Goal: Task Accomplishment & Management: Manage account settings

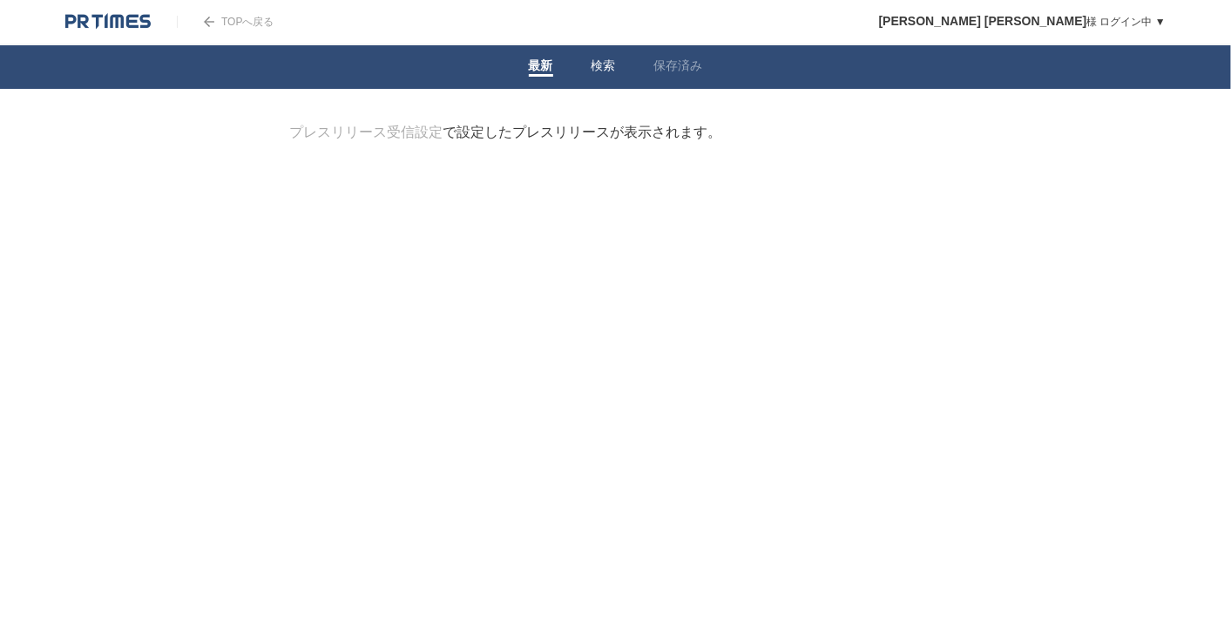
click at [603, 67] on link "検索" at bounding box center [603, 67] width 24 height 18
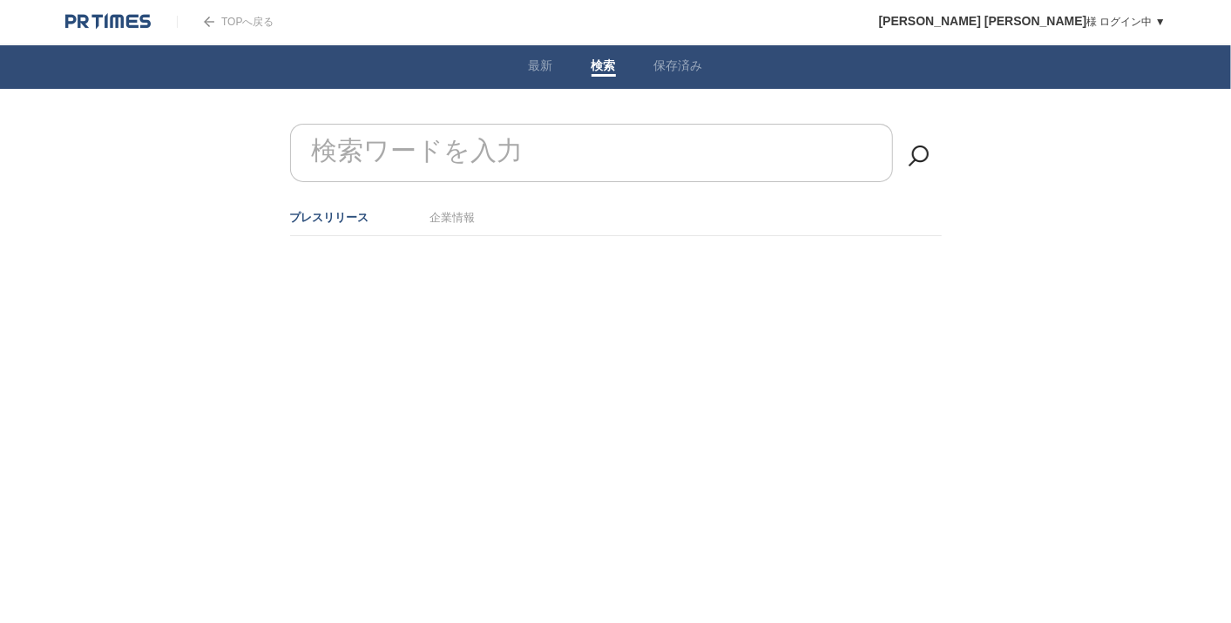
click at [589, 172] on input "検索ワードを入力" at bounding box center [591, 153] width 603 height 58
click at [492, 216] on ul "プレスリリース 企業情報" at bounding box center [615, 217] width 651 height 37
click at [459, 218] on link "企業情報" at bounding box center [452, 217] width 45 height 13
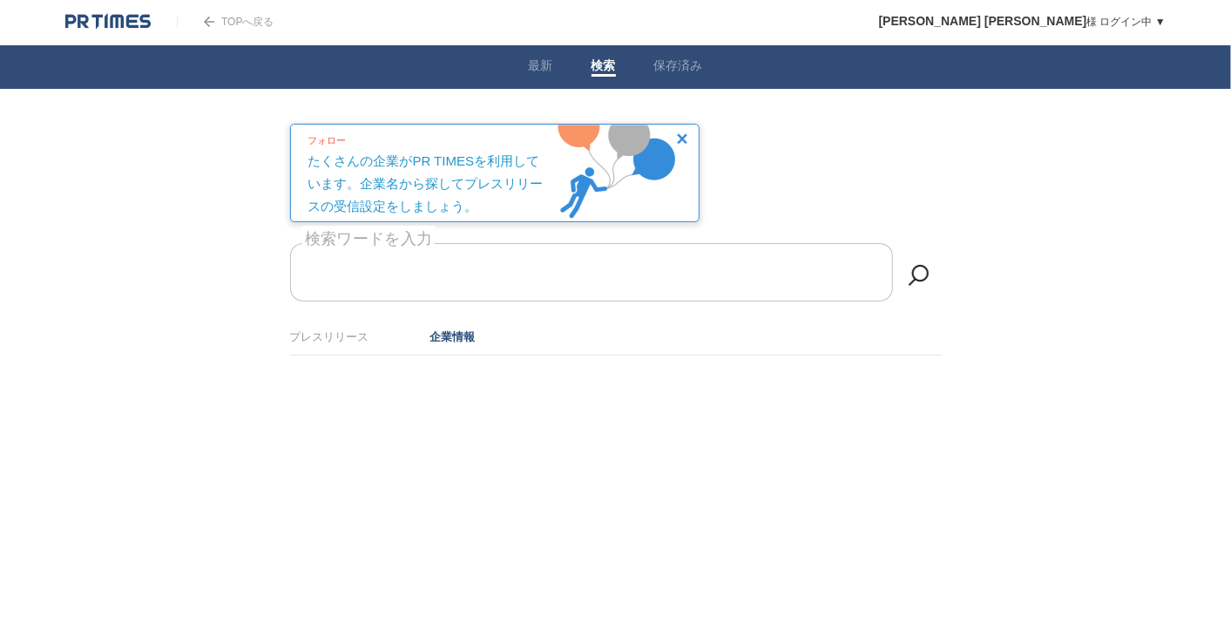
click at [435, 253] on label "検索ワードを入力" at bounding box center [368, 239] width 132 height 27
click at [463, 261] on input "検索ワードを入力" at bounding box center [591, 272] width 603 height 58
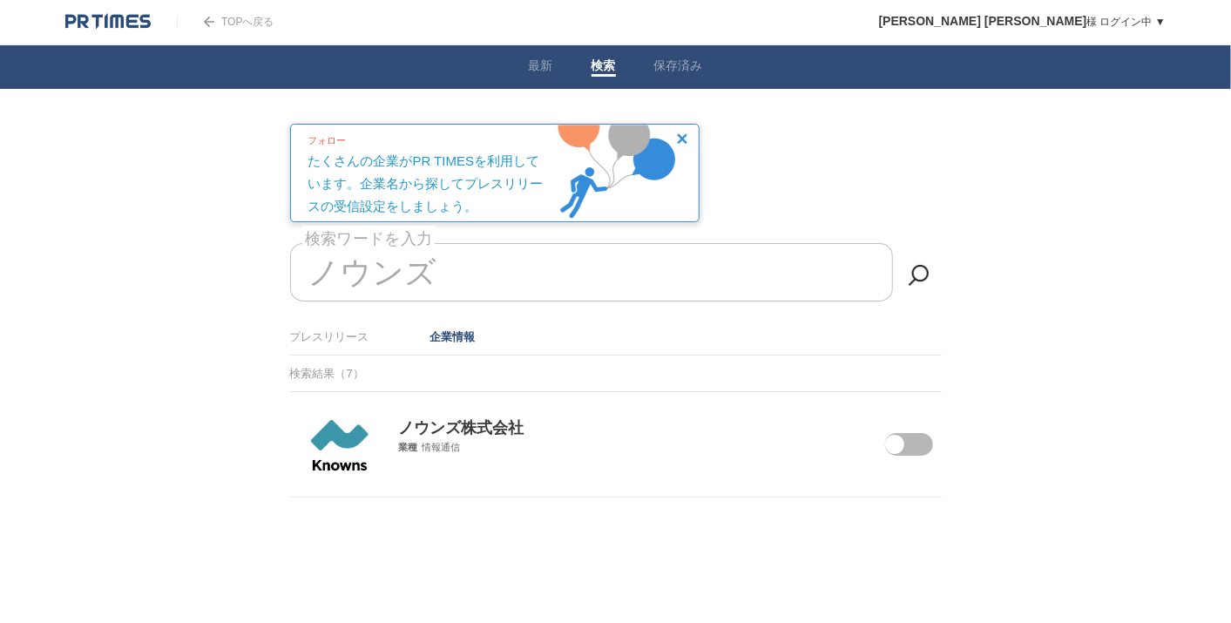
click at [906, 440] on span at bounding box center [896, 455] width 73 height 45
click at [0, 0] on input "checkbox" at bounding box center [0, 0] width 0 height 0
drag, startPoint x: 495, startPoint y: 276, endPoint x: 101, endPoint y: 259, distance: 394.0
click at [101, 263] on body "TOPへ戻る 友紀乃 杉原 様 ログイン中 ▼ プレスリリース受信設定 フォロー 除外リスト アカウント設定 閲覧履歴 退会手続き PR TIMESサイトへ戻…" at bounding box center [615, 292] width 1231 height 584
type input "ノ"
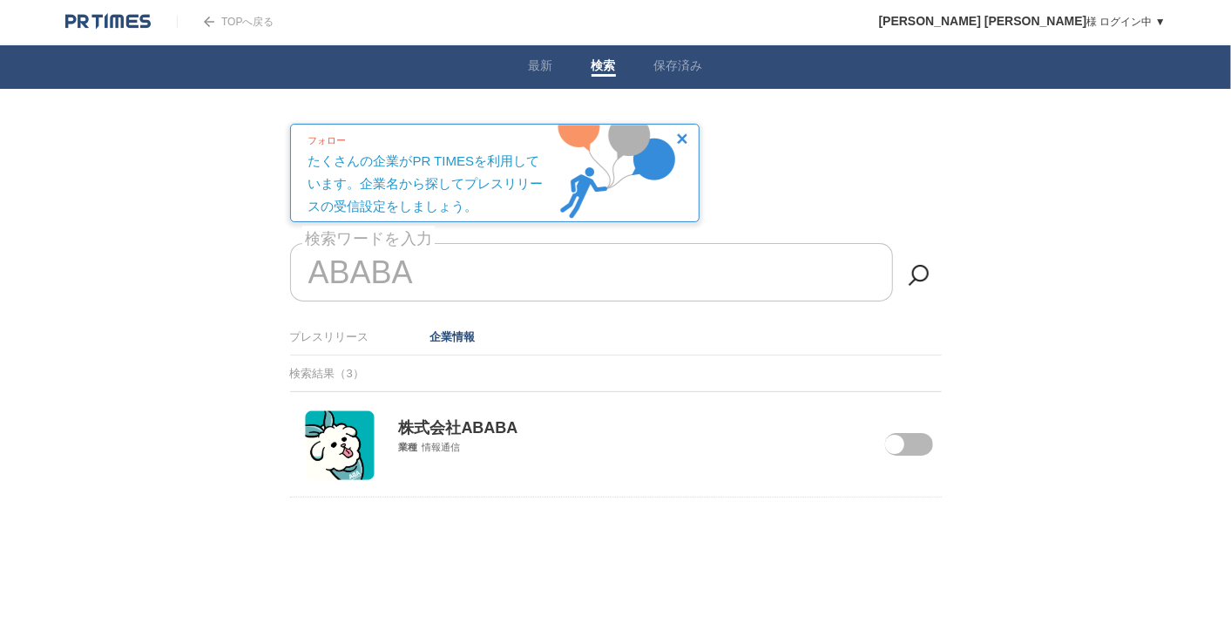
click at [923, 439] on span at bounding box center [896, 455] width 73 height 45
click at [0, 0] on input "checkbox" at bounding box center [0, 0] width 0 height 0
drag, startPoint x: 514, startPoint y: 280, endPoint x: 46, endPoint y: 251, distance: 468.6
click at [46, 251] on body "TOPへ戻る 友紀乃 杉原 様 ログイン中 ▼ プレスリリース受信設定 フォロー 除外リスト アカウント設定 閲覧履歴 退会手続き PR TIMESサイトへ戻…" at bounding box center [615, 292] width 1231 height 584
type input "A"
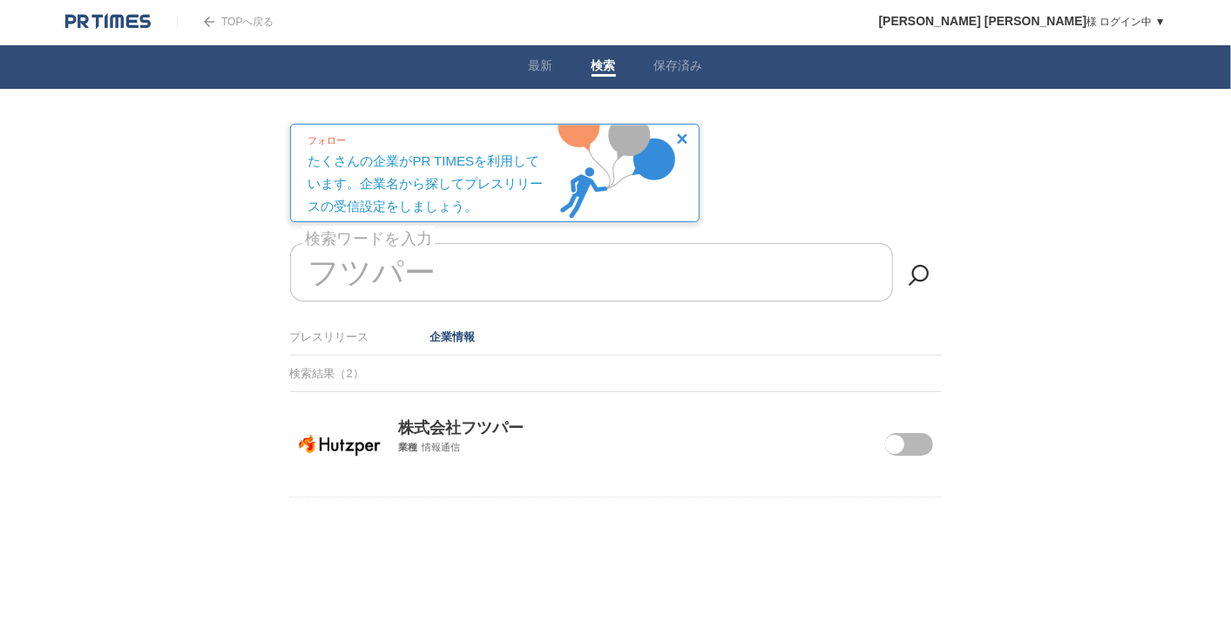
click at [908, 437] on span at bounding box center [896, 455] width 73 height 45
click at [0, 0] on input "checkbox" at bounding box center [0, 0] width 0 height 0
drag, startPoint x: 571, startPoint y: 268, endPoint x: -4, endPoint y: 257, distance: 575.8
click at [0, 257] on html "TOPへ戻る 友紀乃 杉原 様 ログイン中 ▼ プレスリリース受信設定 フォロー 除外リスト アカウント設定 閲覧履歴 退会手続き PR TIMESサイトへ戻…" at bounding box center [615, 292] width 1231 height 584
type input "フ"
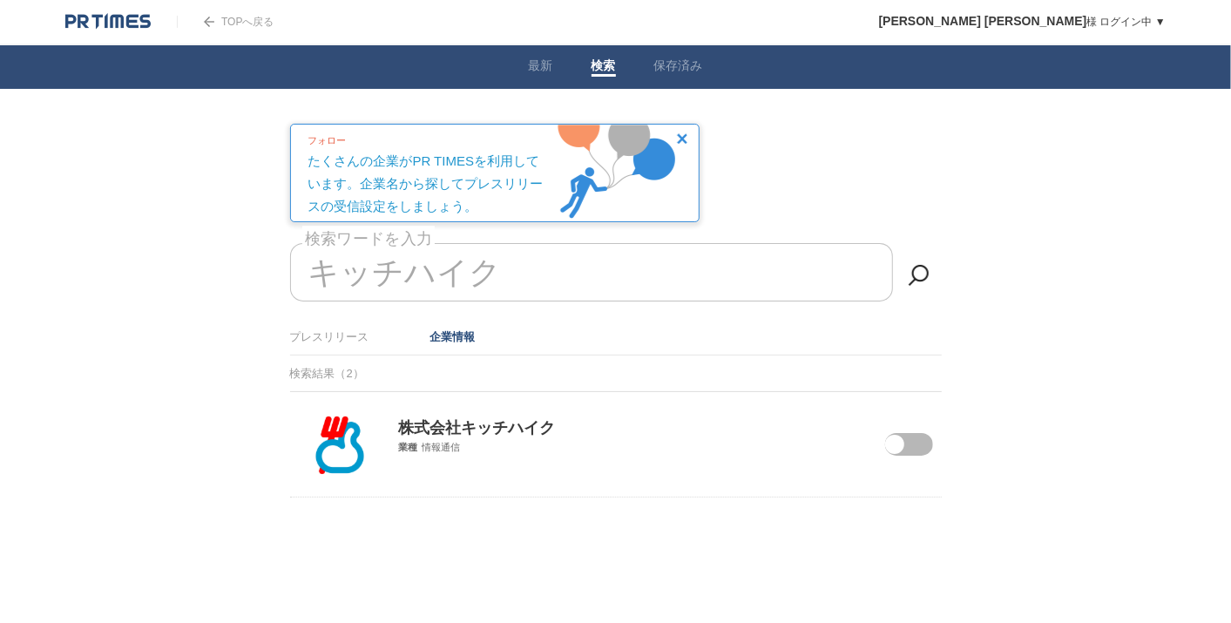
click at [898, 449] on span at bounding box center [894, 444] width 19 height 19
click at [0, 0] on input "checkbox" at bounding box center [0, 0] width 0 height 0
drag, startPoint x: 535, startPoint y: 268, endPoint x: 0, endPoint y: 261, distance: 534.8
click at [0, 261] on html "TOPへ戻る 友紀乃 杉原 様 ログイン中 ▼ プレスリリース受信設定 フォロー 除外リスト アカウント設定 閲覧履歴 退会手続き PR TIMESサイトへ戻…" at bounding box center [615, 292] width 1231 height 584
type input "キ"
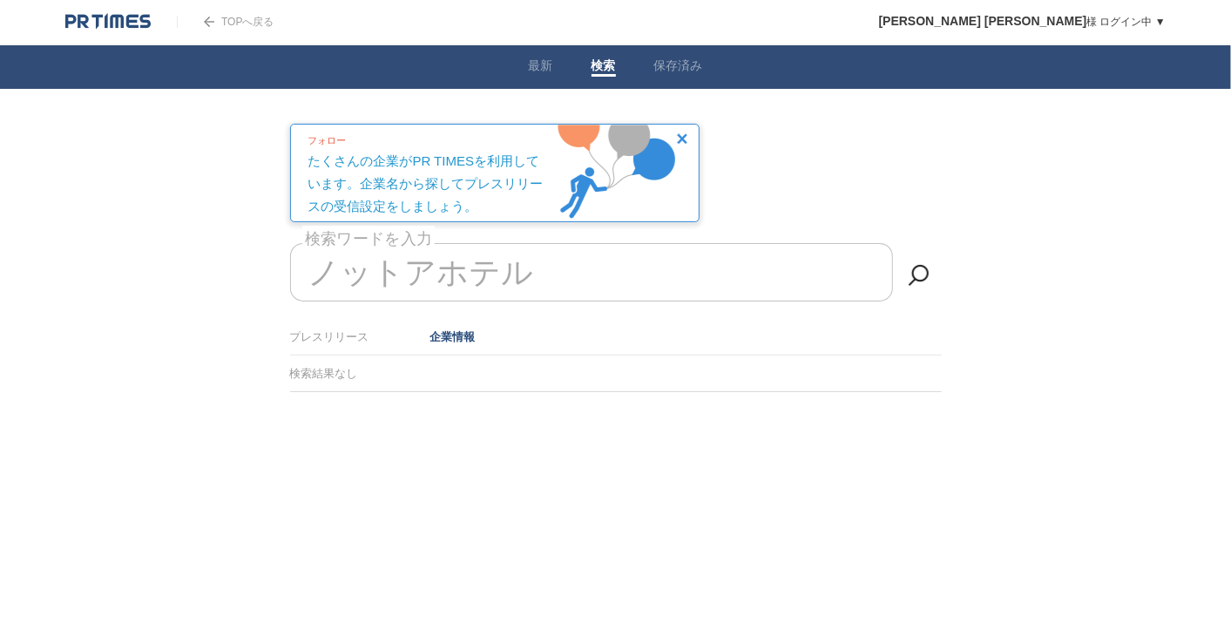
drag, startPoint x: 114, startPoint y: 252, endPoint x: 4, endPoint y: 192, distance: 125.1
click at [0, 186] on html "TOPへ戻る 友紀乃 杉原 様 ログイン中 ▼ プレスリリース受信設定 フォロー 除外リスト アカウント設定 閲覧履歴 退会手続き PR TIMESサイトへ戻…" at bounding box center [615, 239] width 1231 height 479
type input "ノ"
type input "m"
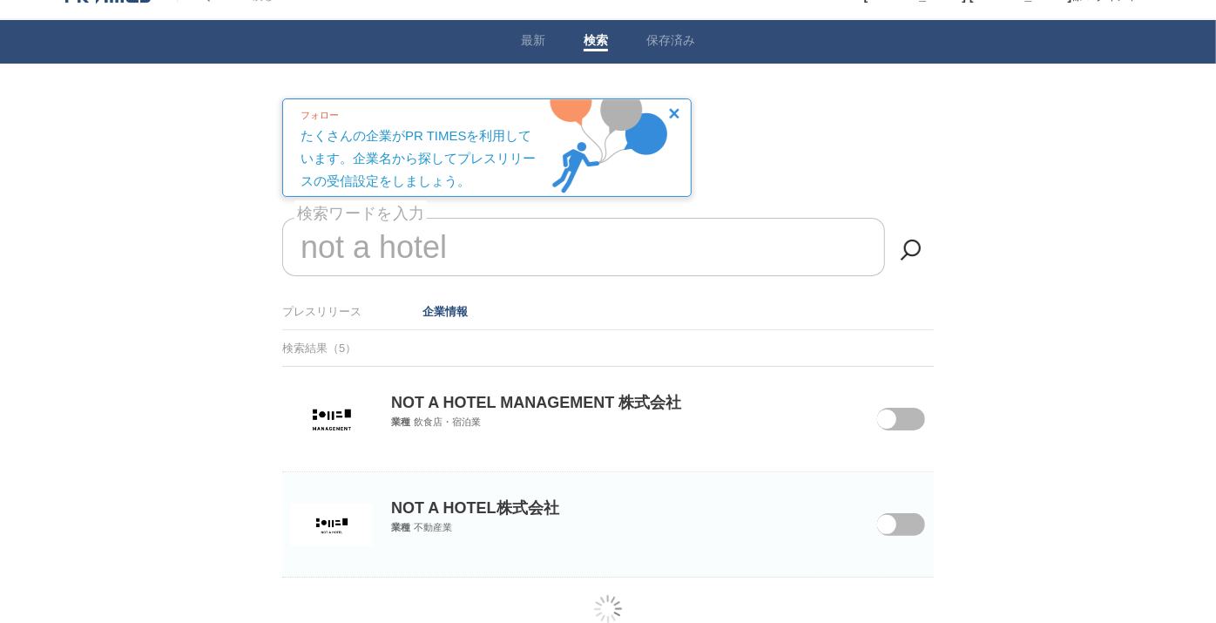
scroll to position [64, 0]
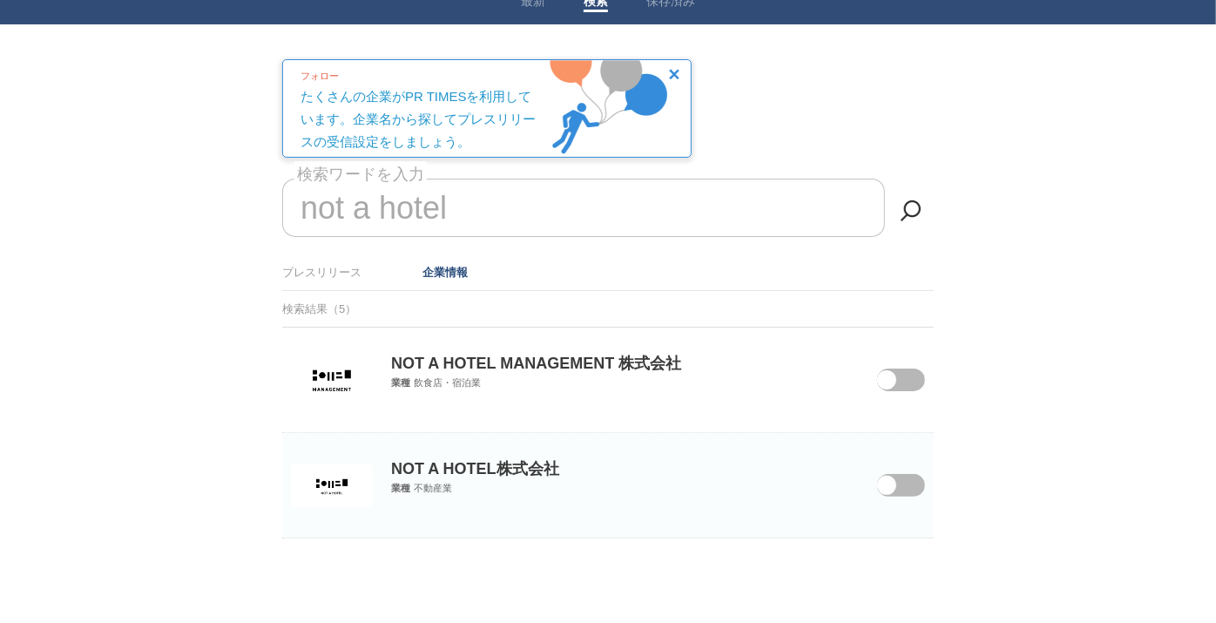
click at [906, 482] on span at bounding box center [888, 496] width 73 height 45
click at [0, 0] on input "checkbox" at bounding box center [0, 0] width 0 height 0
click at [886, 371] on span at bounding box center [886, 379] width 19 height 19
click at [0, 0] on input "checkbox" at bounding box center [0, 0] width 0 height 0
drag, startPoint x: 562, startPoint y: 219, endPoint x: -4, endPoint y: 148, distance: 570.5
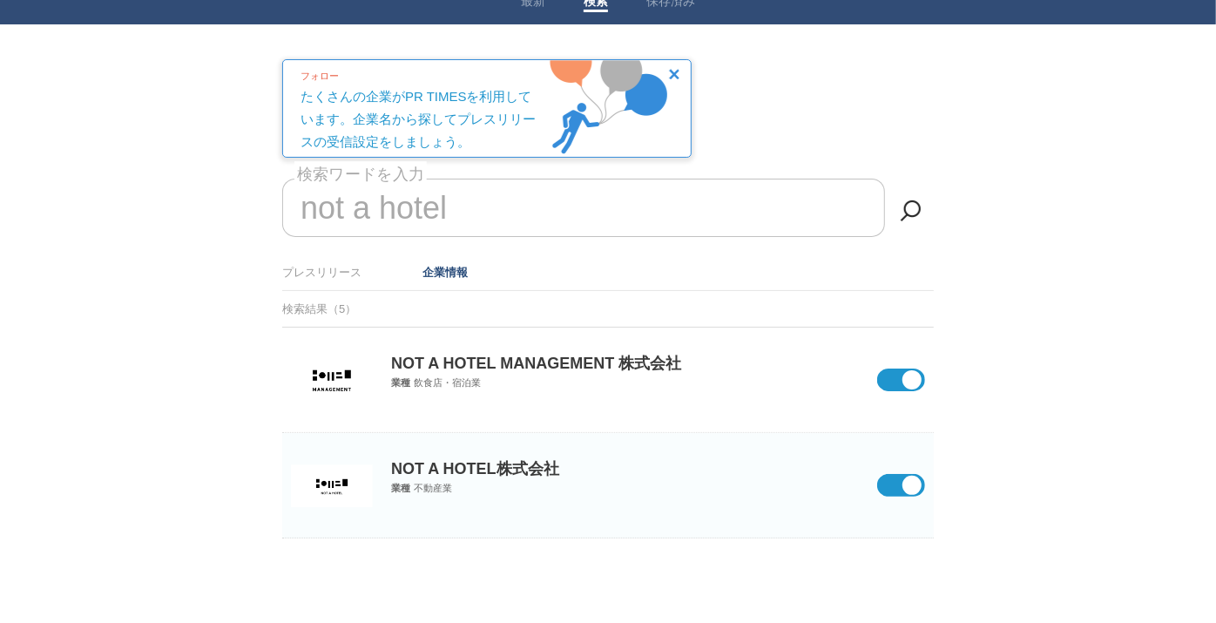
click at [0, 148] on html "TOPへ戻る 友紀乃 杉原 様 ログイン中 ▼ プレスリリース受信設定 フォロー 除外リスト アカウント設定 閲覧履歴 退会手続き PR TIMESサイトへ戻…" at bounding box center [608, 281] width 1216 height 690
type input "n"
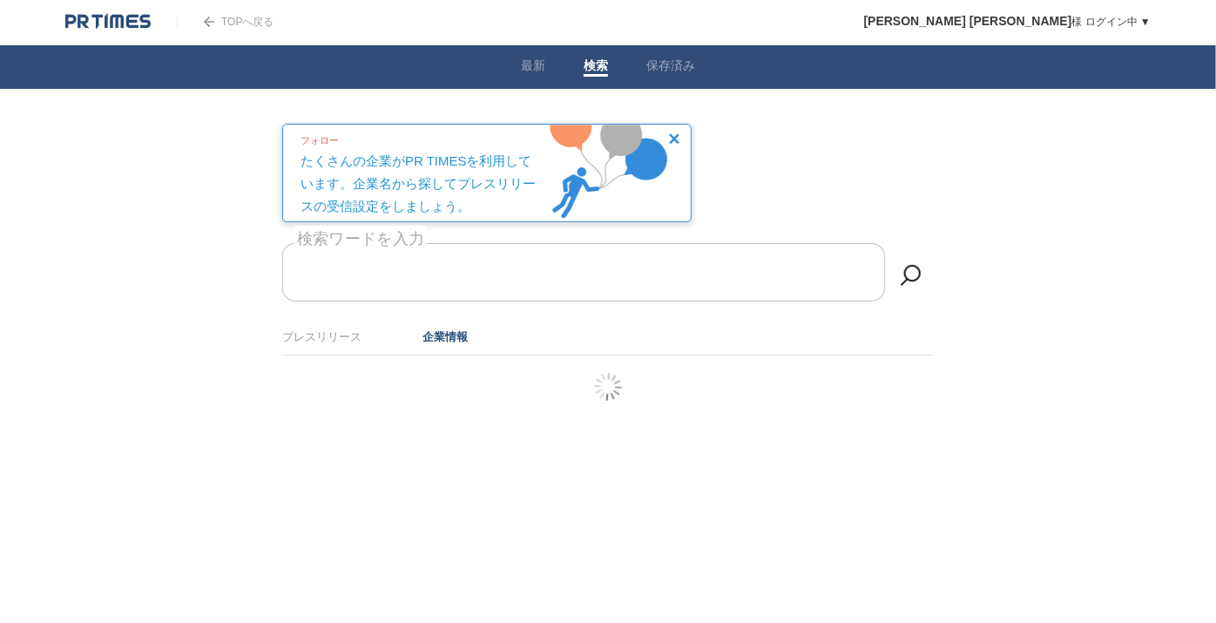
scroll to position [0, 0]
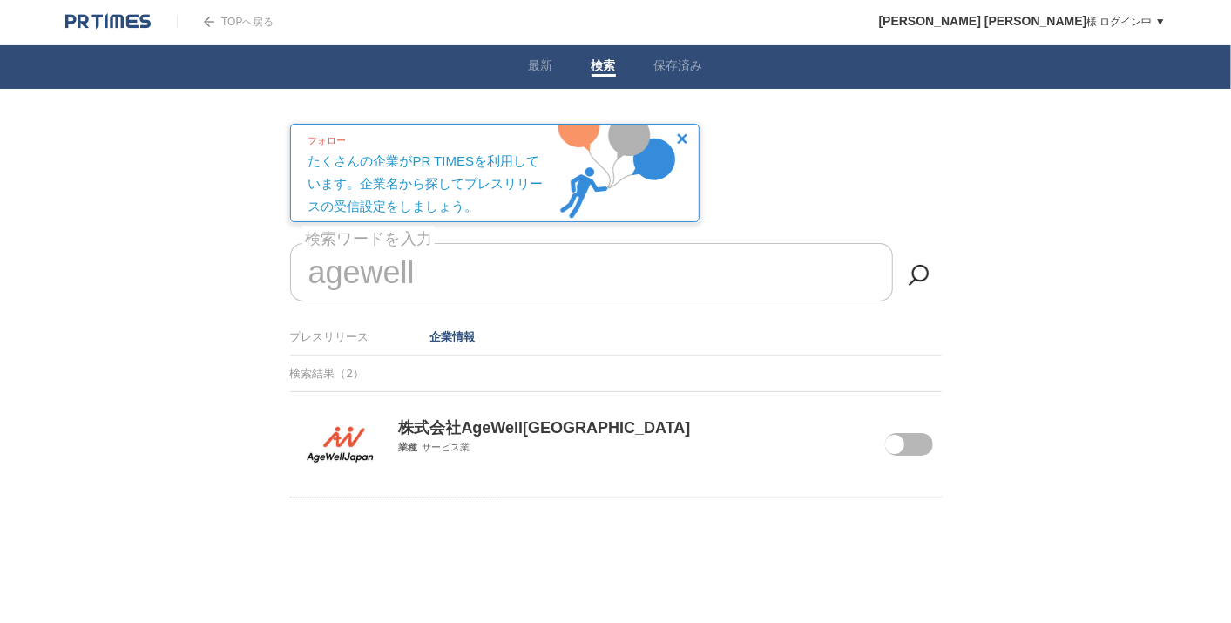
click at [886, 432] on p "株式会社AgeWell[GEOGRAPHIC_DATA]" at bounding box center [615, 415] width 651 height 46
click at [895, 442] on span at bounding box center [894, 444] width 19 height 19
click at [0, 0] on input "checkbox" at bounding box center [0, 0] width 0 height 0
drag, startPoint x: 531, startPoint y: 280, endPoint x: 0, endPoint y: 193, distance: 538.4
click at [0, 196] on html "TOPへ戻る 友紀乃 杉原 様 ログイン中 ▼ プレスリリース受信設定 フォロー 除外リスト アカウント設定 閲覧履歴 退会手続き PR TIMESサイトへ戻…" at bounding box center [615, 292] width 1231 height 584
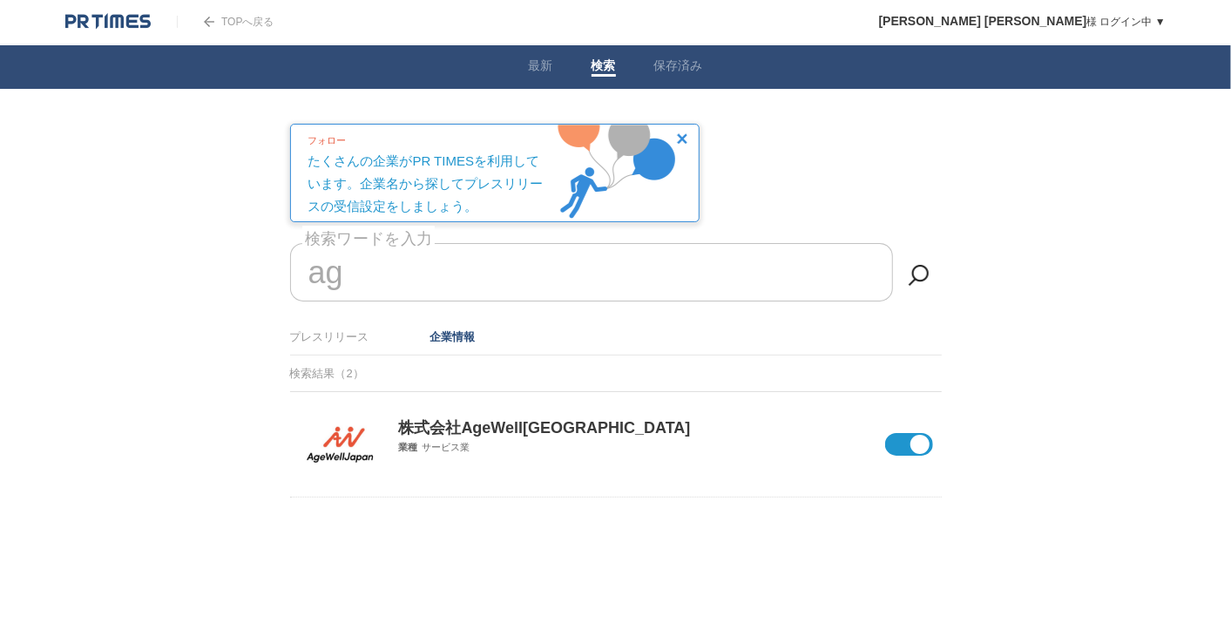
type input "a"
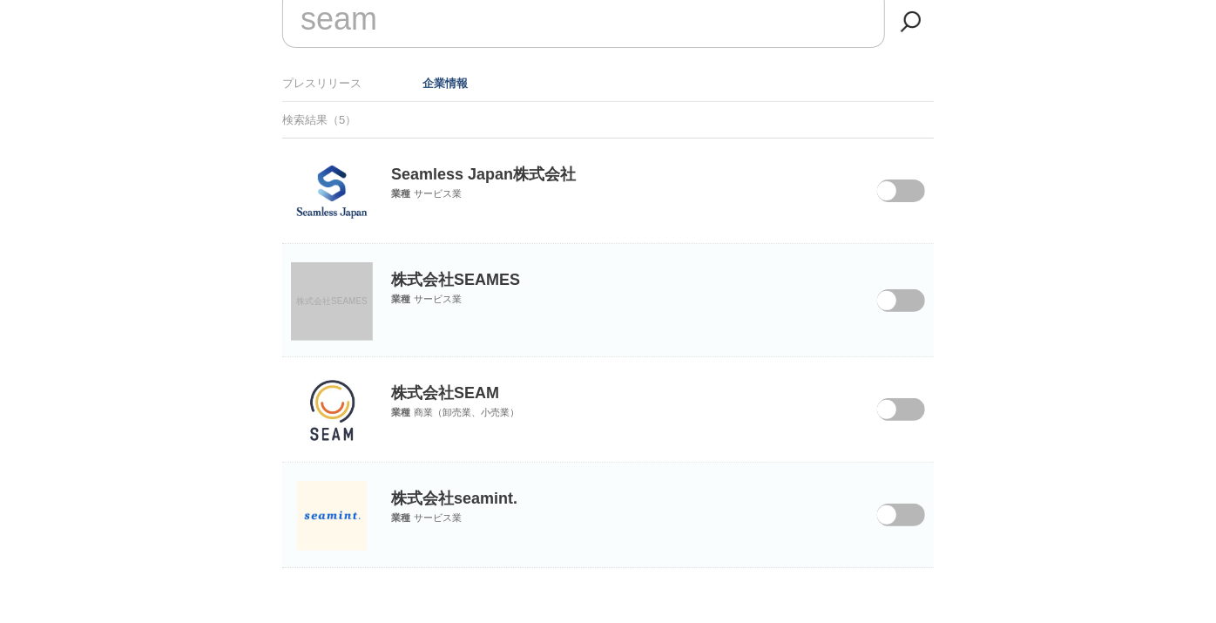
scroll to position [282, 0]
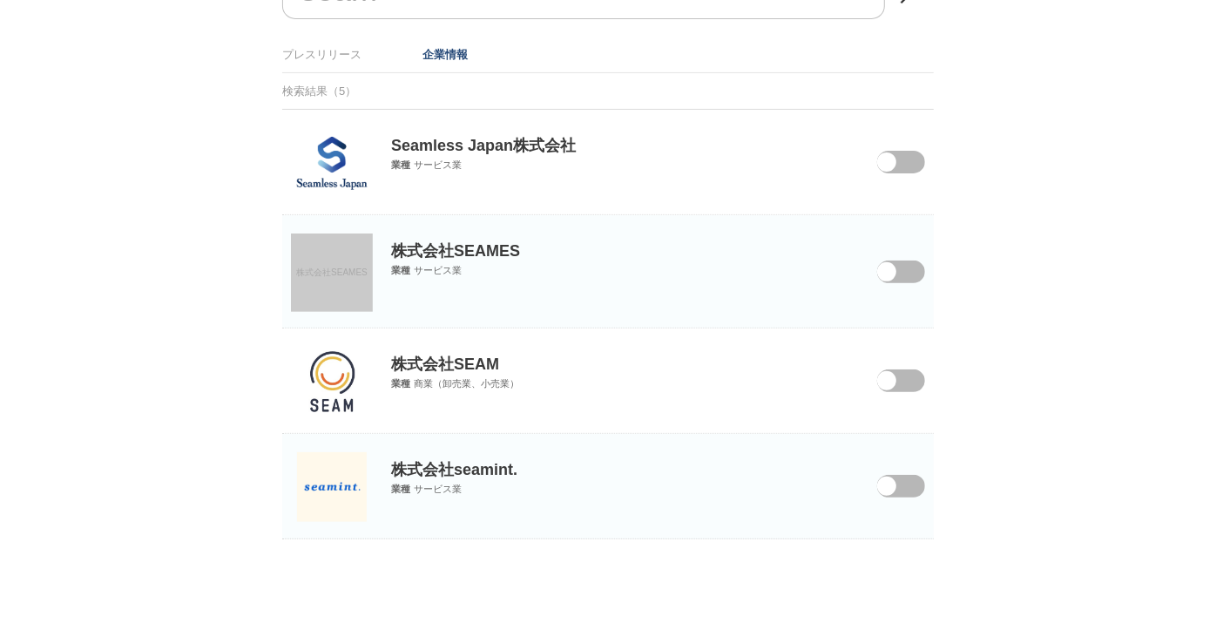
click at [902, 378] on span at bounding box center [888, 391] width 73 height 45
click at [0, 0] on input "checkbox" at bounding box center [0, 0] width 0 height 0
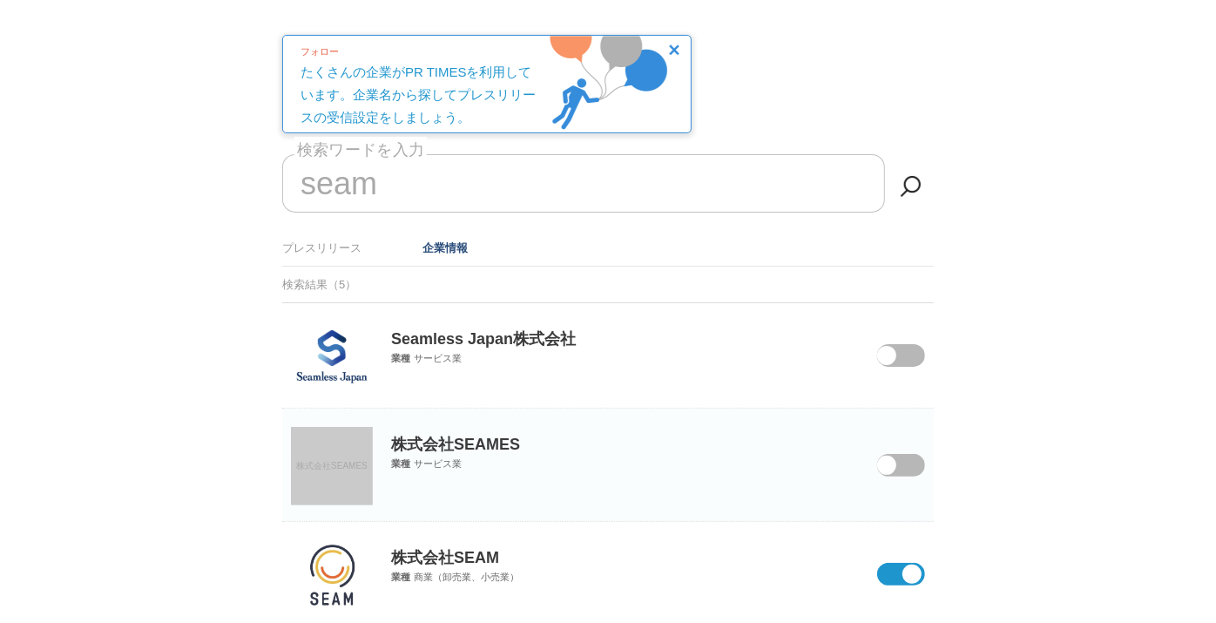
scroll to position [0, 0]
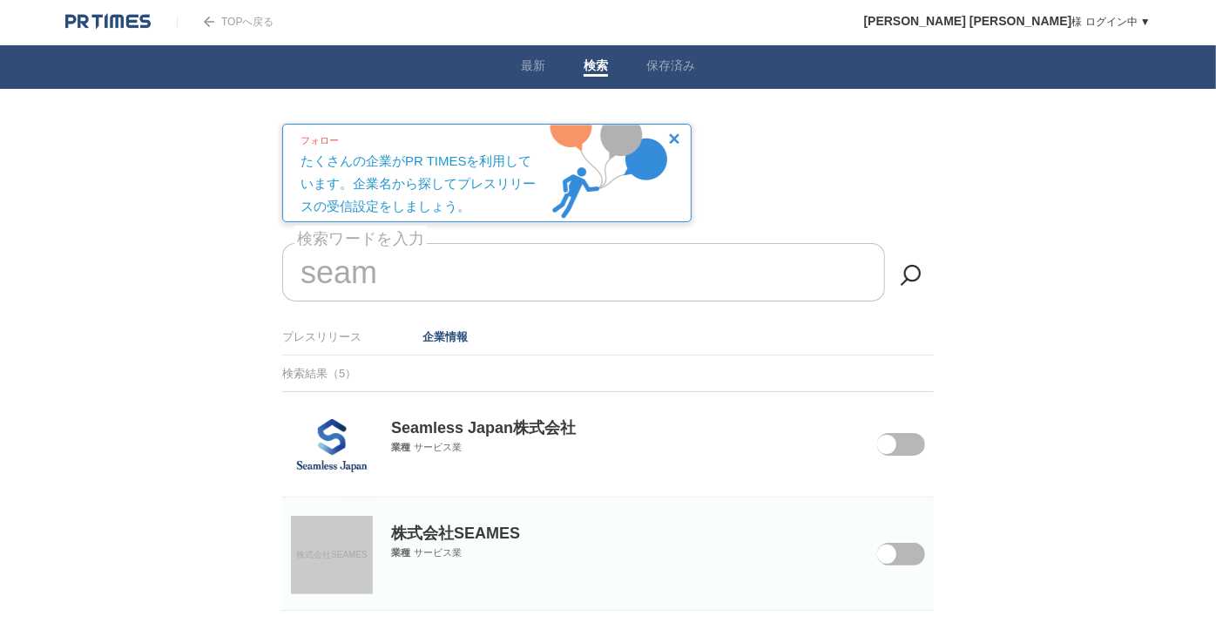
click at [423, 296] on input "seam" at bounding box center [583, 272] width 603 height 58
type input "s"
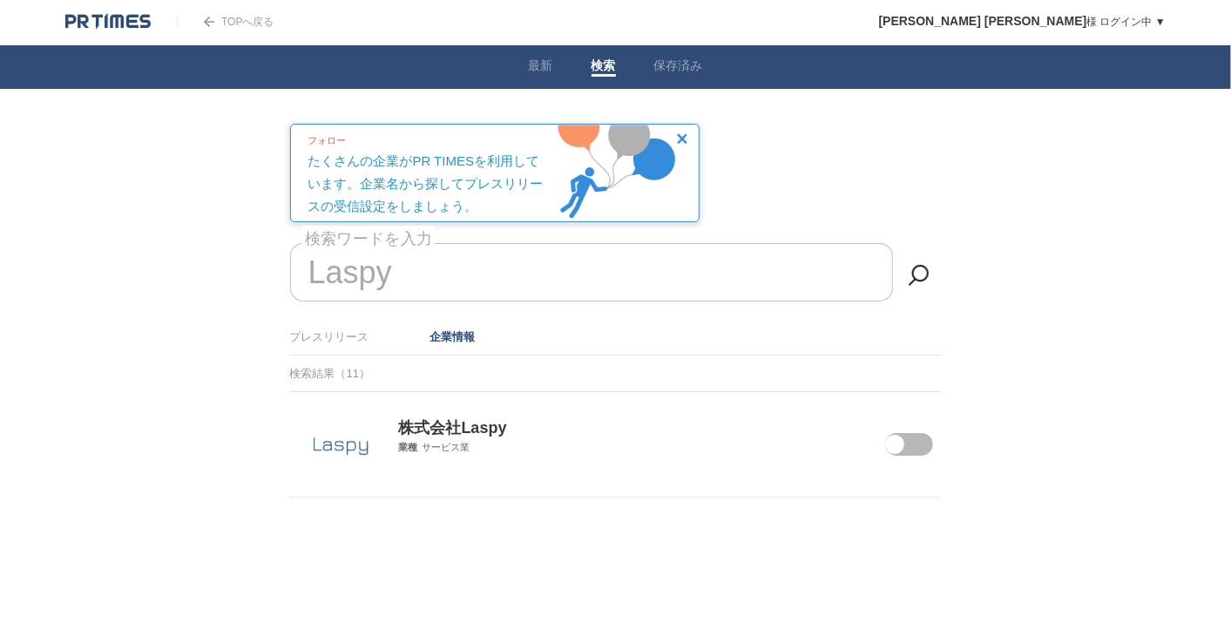
click at [897, 447] on span at bounding box center [894, 444] width 19 height 19
click at [0, 0] on input "checkbox" at bounding box center [0, 0] width 0 height 0
drag, startPoint x: 423, startPoint y: 280, endPoint x: 62, endPoint y: 294, distance: 361.7
click at [62, 294] on body "TOPへ戻る 友紀乃 杉原 様 ログイン中 ▼ プレスリリース受信設定 フォロー 除外リスト アカウント設定 閲覧履歴 退会手続き PR TIMESサイトへ戻…" at bounding box center [615, 292] width 1231 height 584
type input "L"
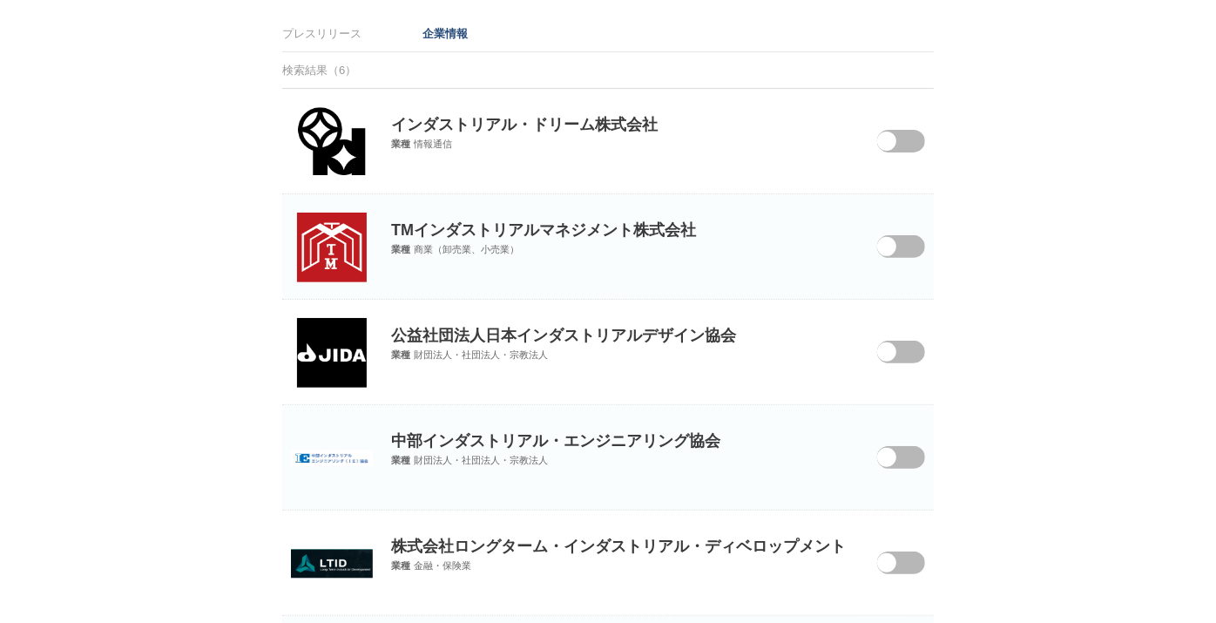
scroll to position [98, 0]
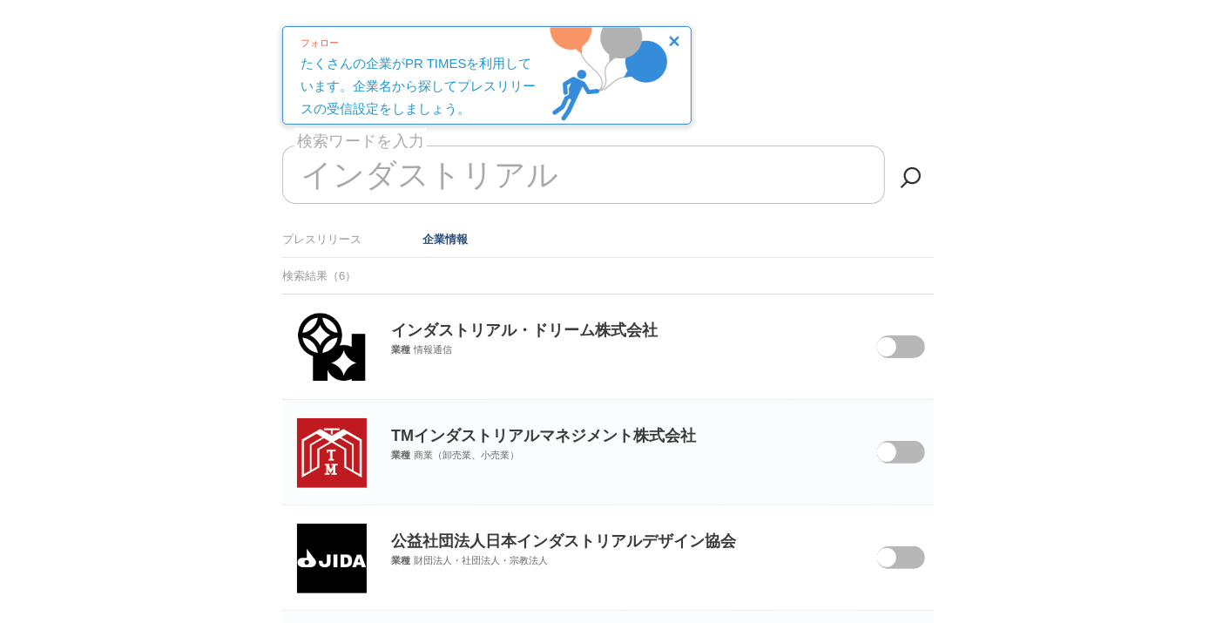
drag, startPoint x: 497, startPoint y: 174, endPoint x: 273, endPoint y: 166, distance: 224.0
click at [273, 166] on main "プレスリリース受信設定 で設定したプレスリリースが表示されます。 閲覧履歴を表示します。 フォロー たくさんの企業がPR TIMESを利用しています。企業名か…" at bounding box center [607, 520] width 705 height 988
type input "イ"
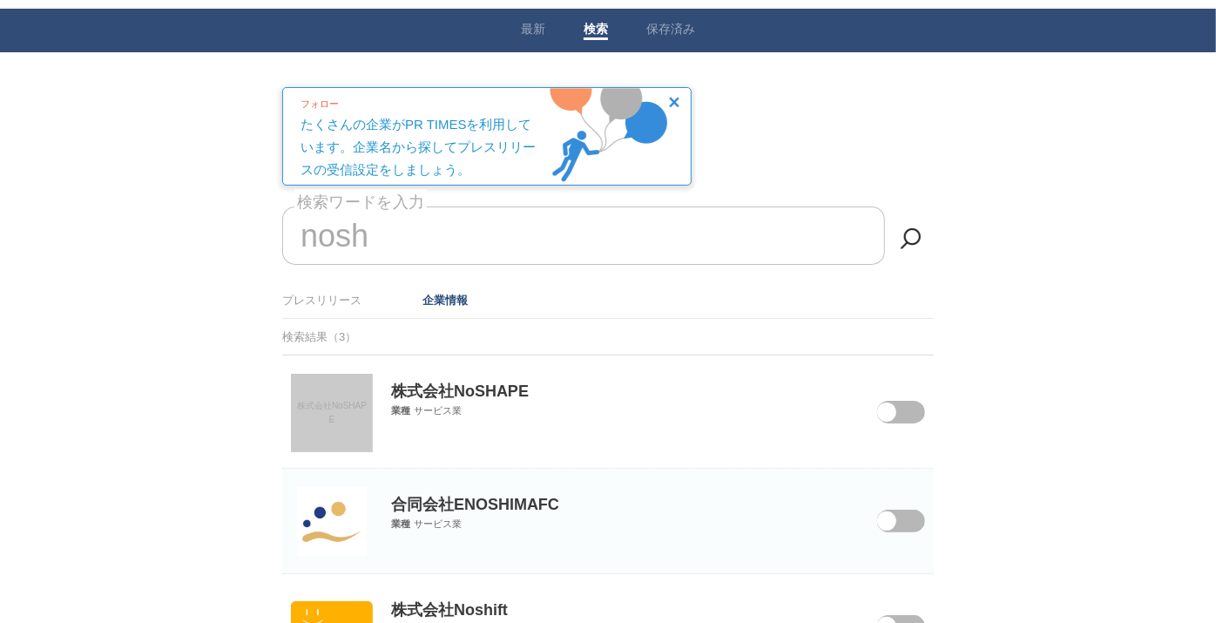
scroll to position [0, 0]
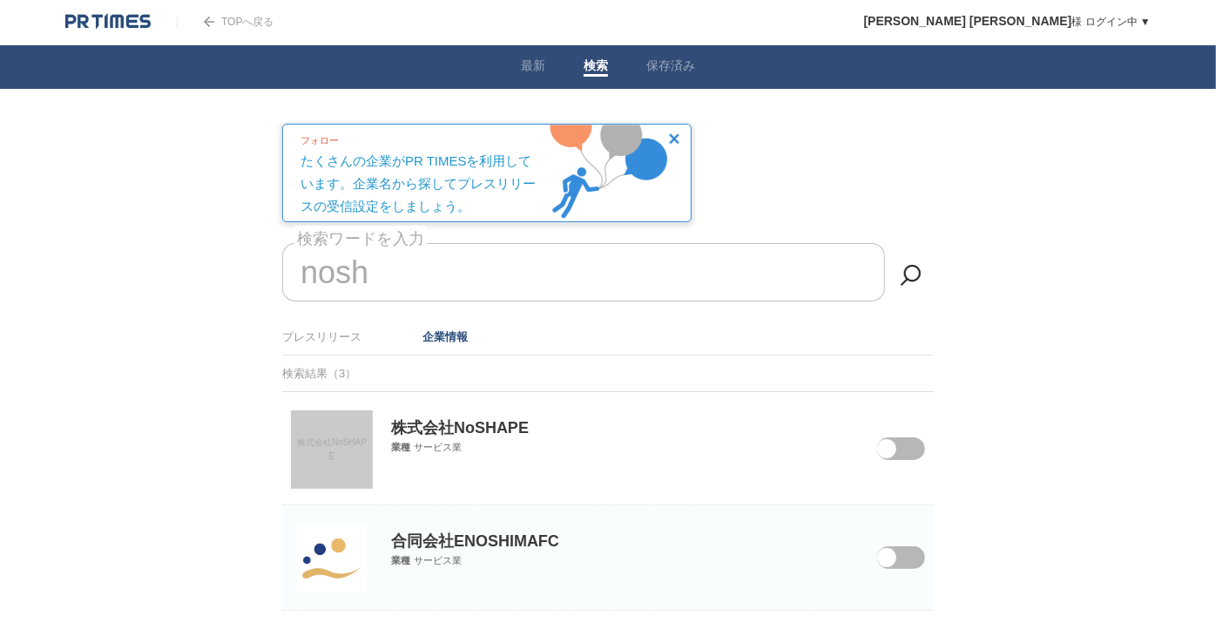
drag, startPoint x: 449, startPoint y: 261, endPoint x: 6, endPoint y: 258, distance: 443.3
click at [9, 258] on body "TOPへ戻る 友紀乃 杉原 様 ログイン中 ▼ プレスリリース受信設定 フォロー 除外リスト アカウント設定 閲覧履歴 退会手続き PR TIMESサイトへ戻…" at bounding box center [608, 401] width 1216 height 803
type input "n"
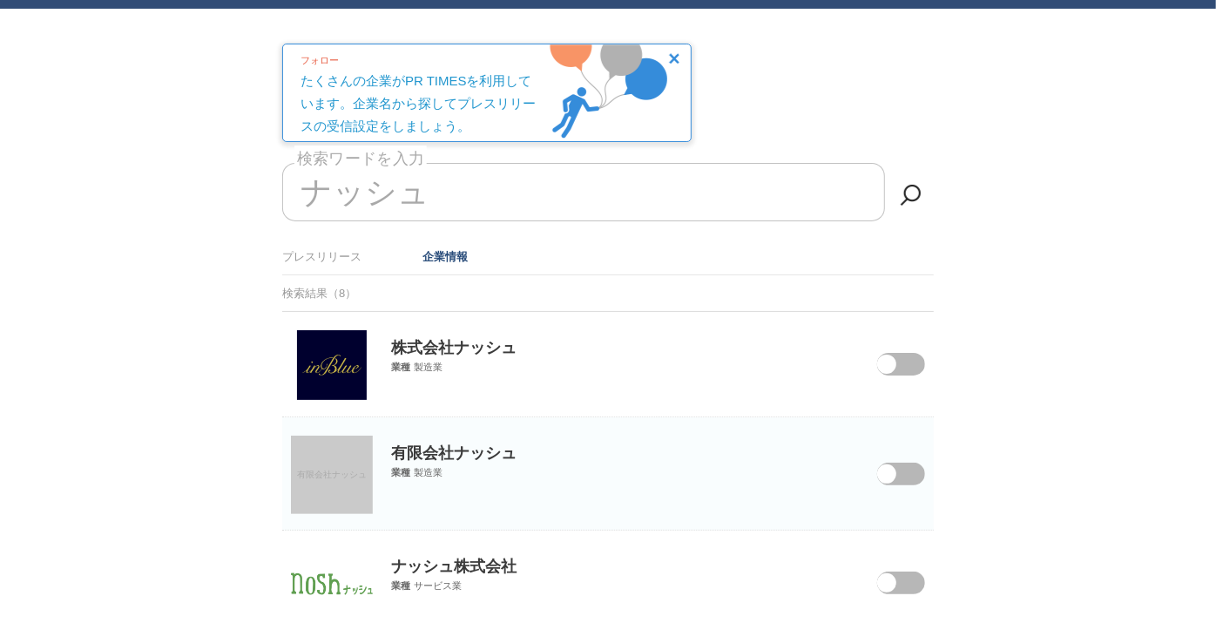
scroll to position [177, 0]
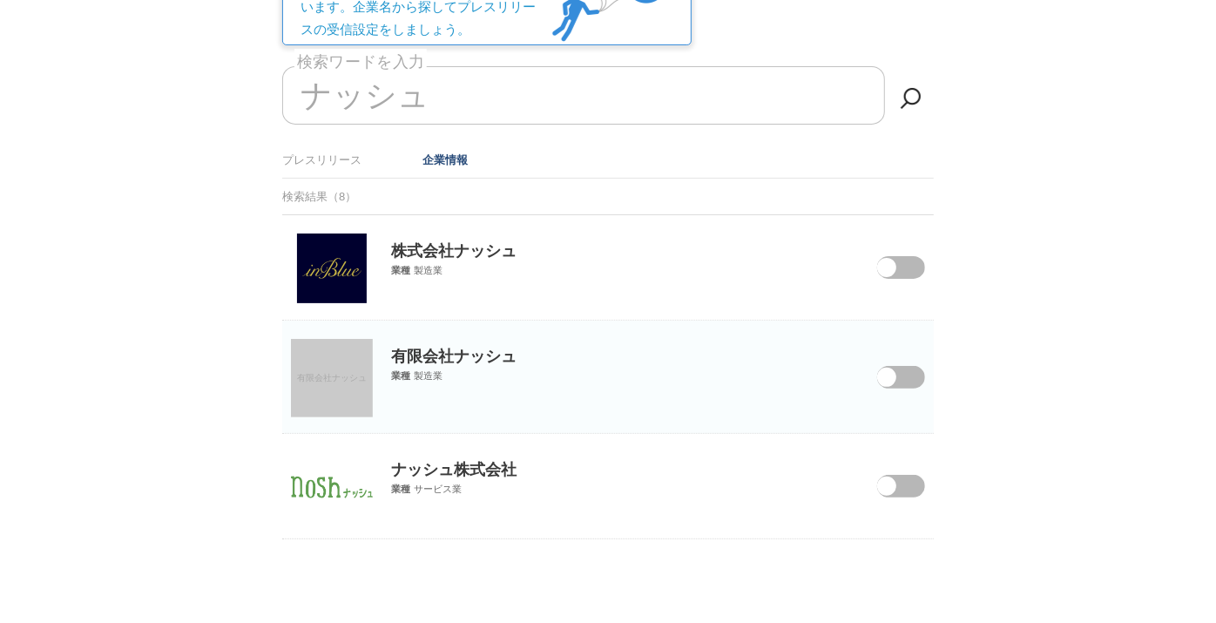
click at [914, 481] on span at bounding box center [888, 497] width 73 height 45
click at [0, 0] on input "checkbox" at bounding box center [0, 0] width 0 height 0
click at [468, 81] on input "ナッシュ" at bounding box center [583, 95] width 603 height 58
type input "ナ"
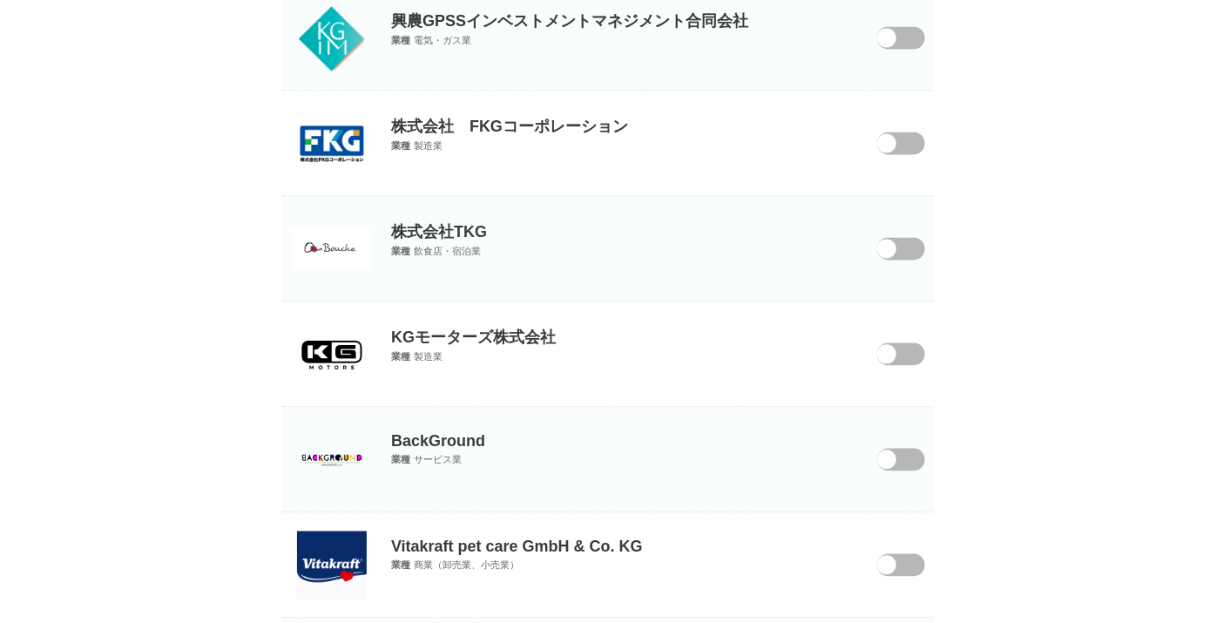
scroll to position [2358, 0]
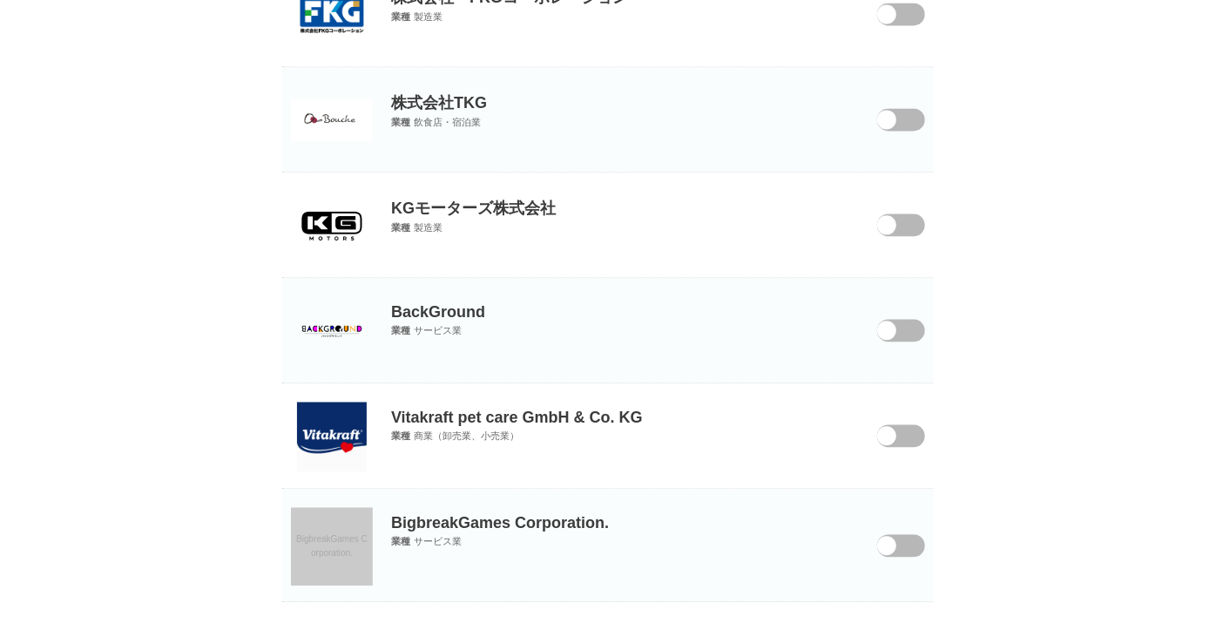
click at [896, 219] on span at bounding box center [886, 224] width 19 height 19
click at [0, 0] on input "checkbox" at bounding box center [0, 0] width 0 height 0
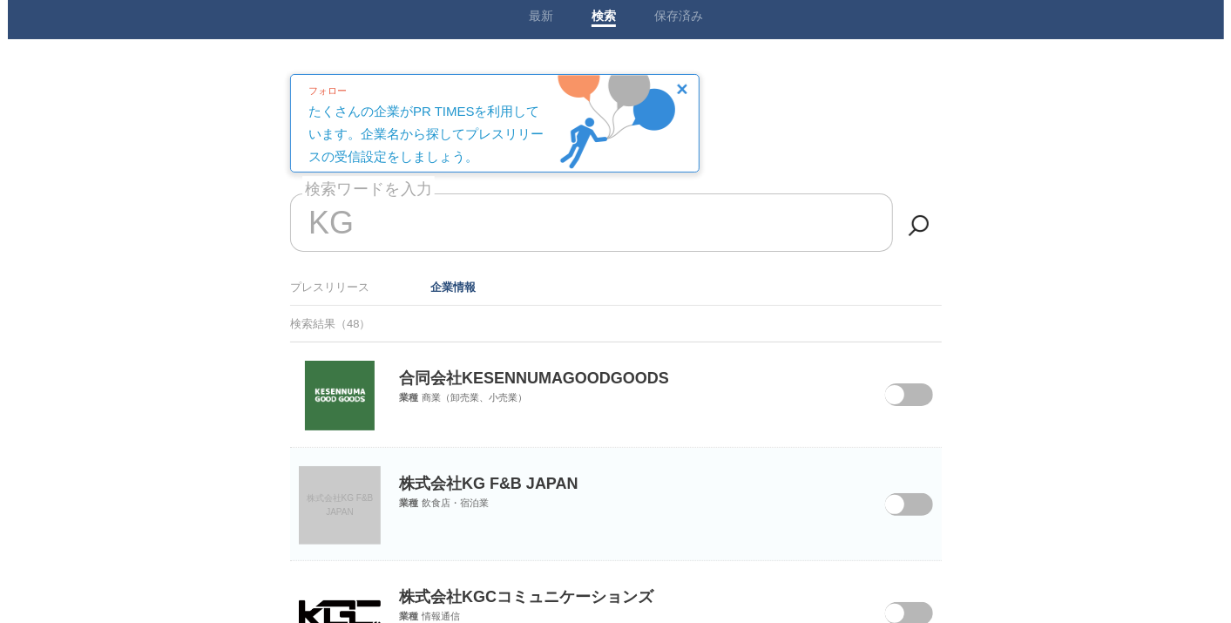
scroll to position [0, 0]
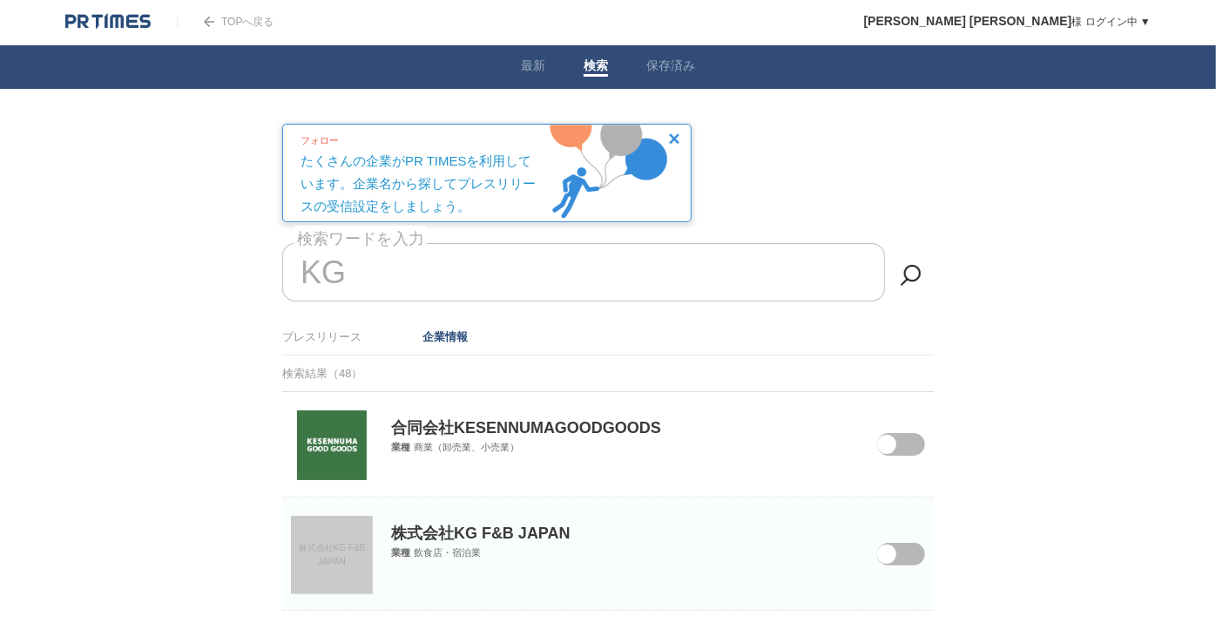
click at [416, 273] on input "KG" at bounding box center [583, 272] width 603 height 58
type input "K"
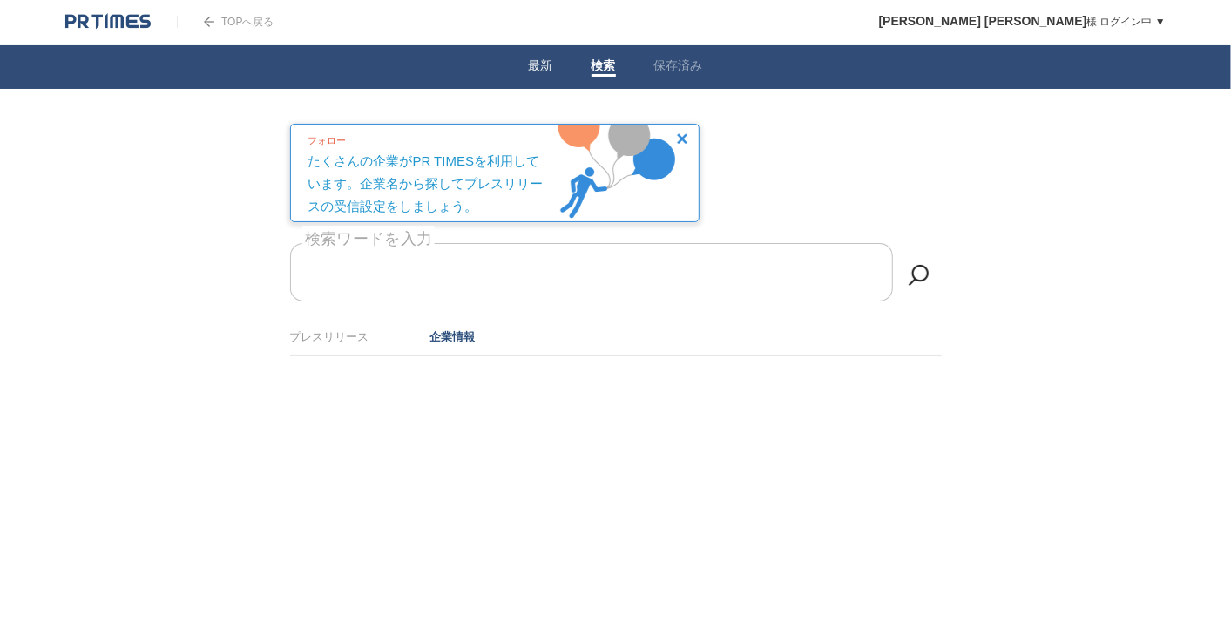
click at [541, 58] on link "最新" at bounding box center [541, 67] width 24 height 18
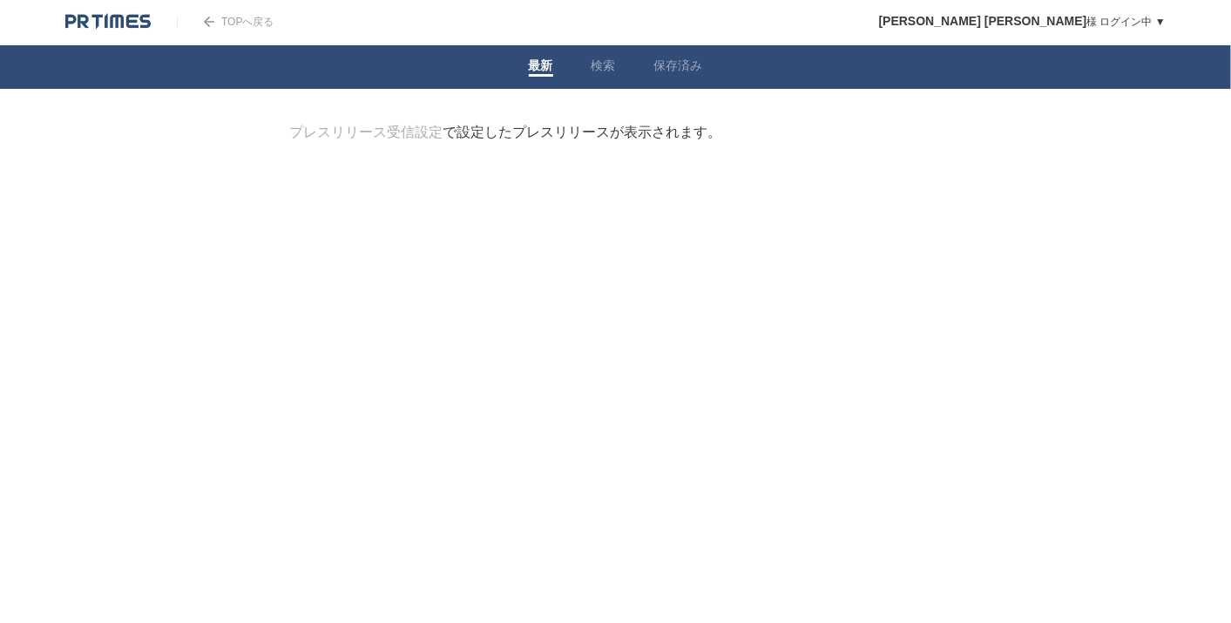
click at [247, 17] on link "TOPへ戻る" at bounding box center [225, 22] width 97 height 12
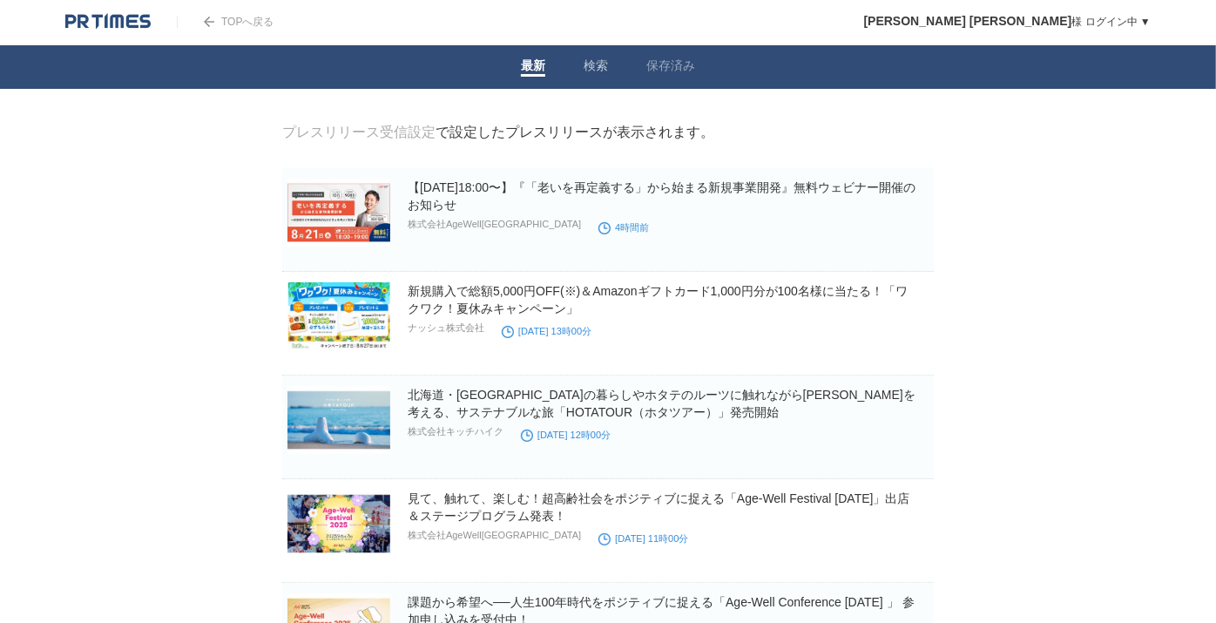
click at [601, 66] on link "検索" at bounding box center [596, 67] width 24 height 18
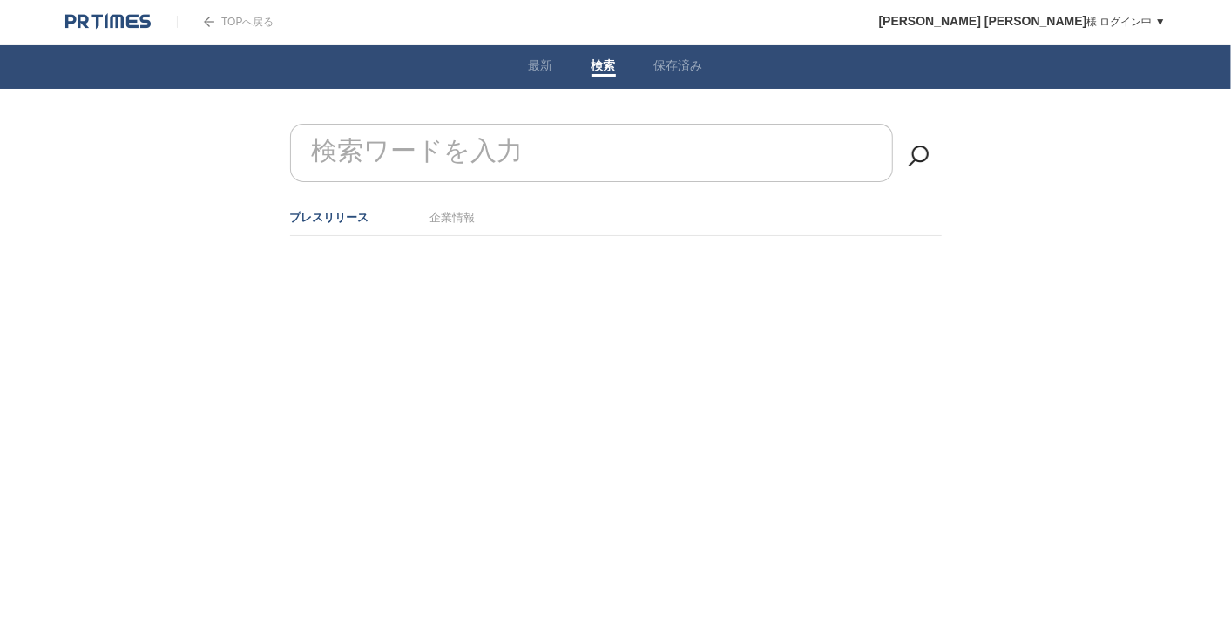
click at [581, 163] on input "検索ワードを入力" at bounding box center [591, 153] width 603 height 58
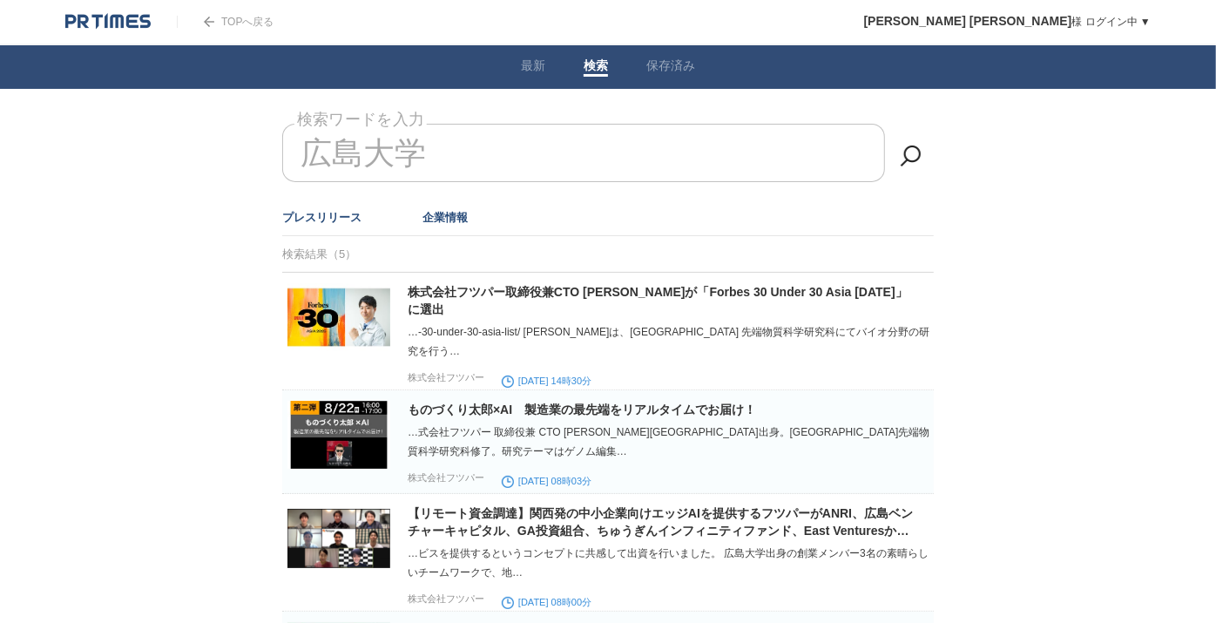
click at [459, 220] on link "企業情報" at bounding box center [444, 217] width 45 height 13
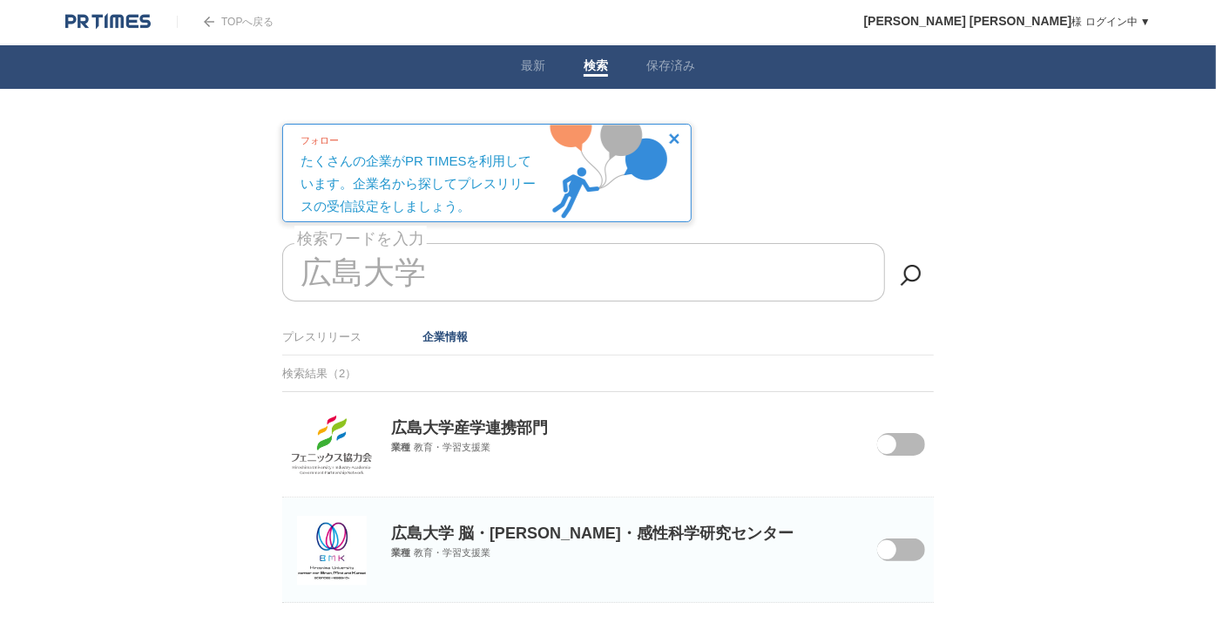
scroll to position [64, 0]
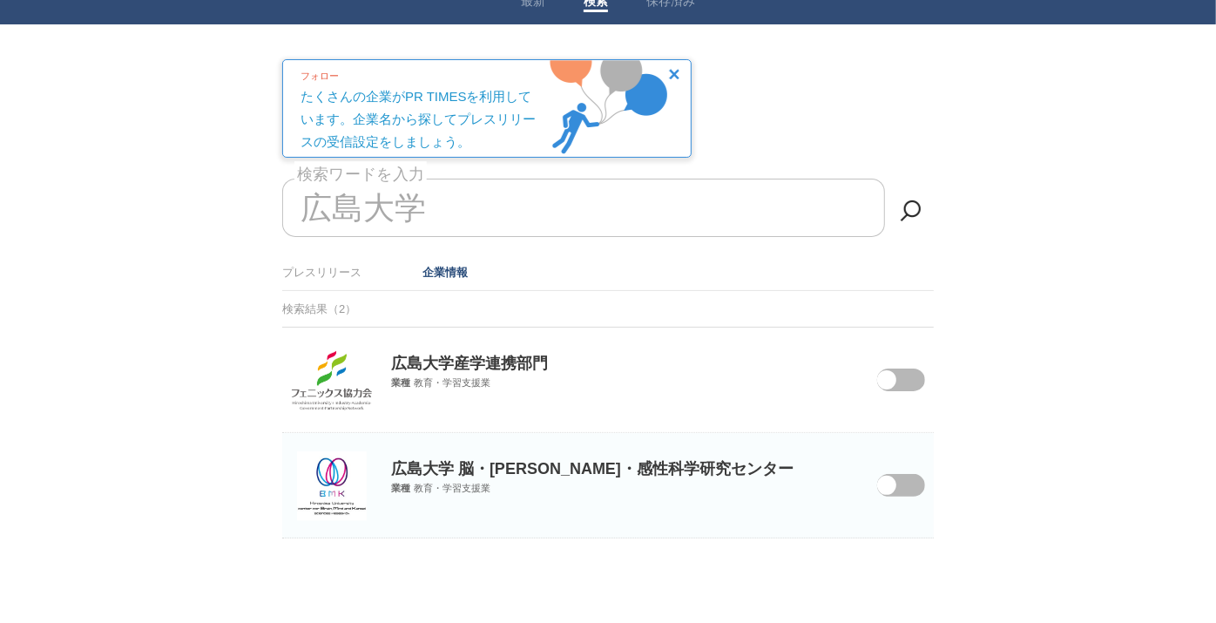
click at [903, 486] on span at bounding box center [888, 496] width 73 height 45
click at [0, 0] on input "checkbox" at bounding box center [0, 0] width 0 height 0
click at [519, 210] on input "広島大学" at bounding box center [583, 208] width 603 height 58
type input "広"
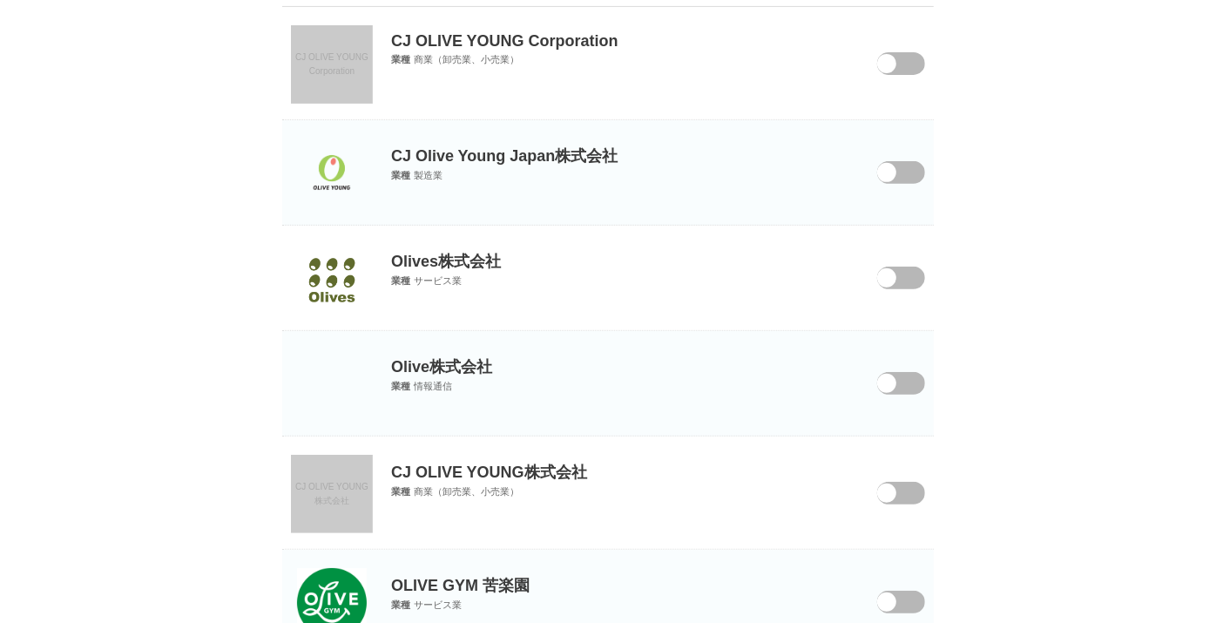
scroll to position [387, 0]
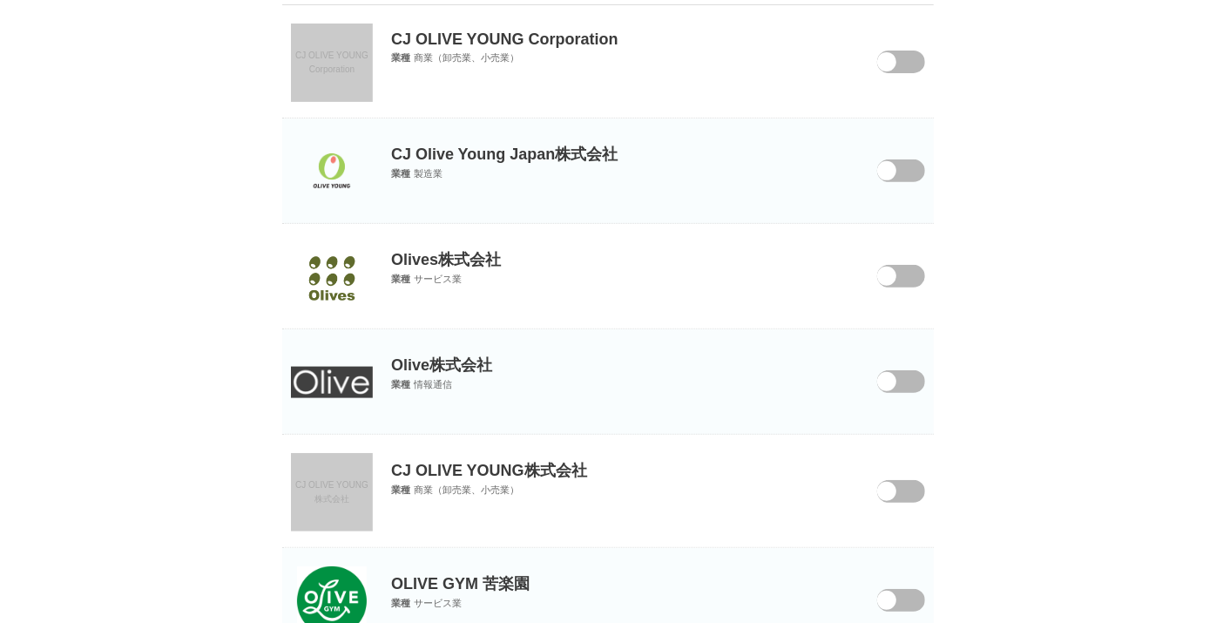
click at [915, 377] on span at bounding box center [888, 392] width 73 height 45
click at [0, 0] on input "checkbox" at bounding box center [0, 0] width 0 height 0
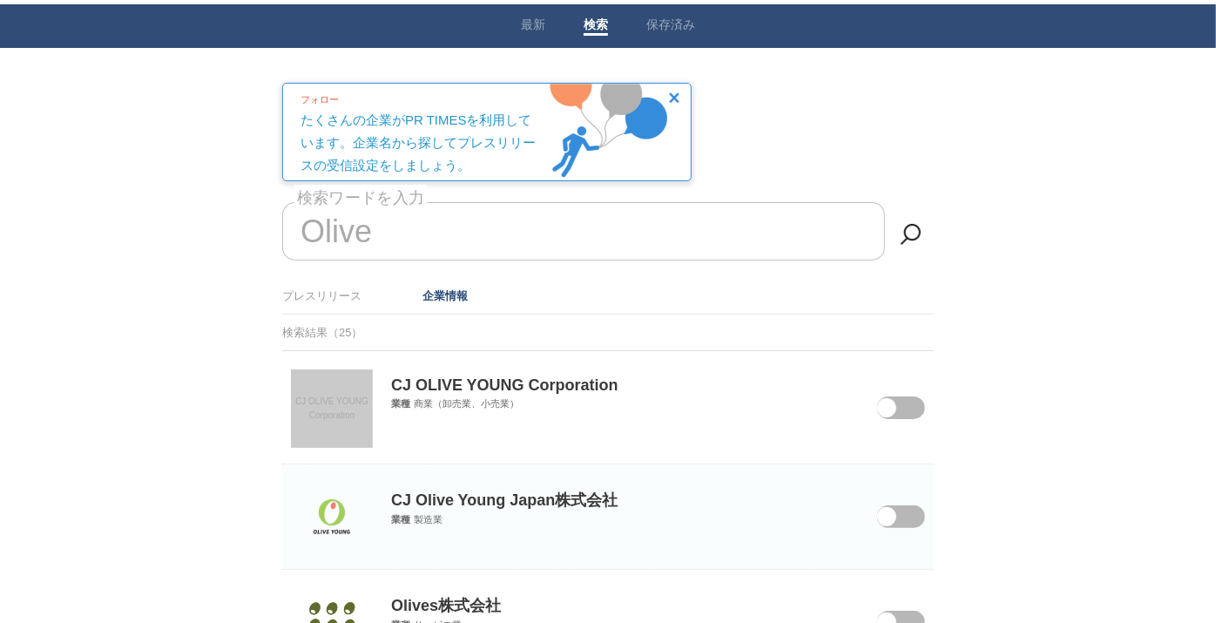
scroll to position [0, 0]
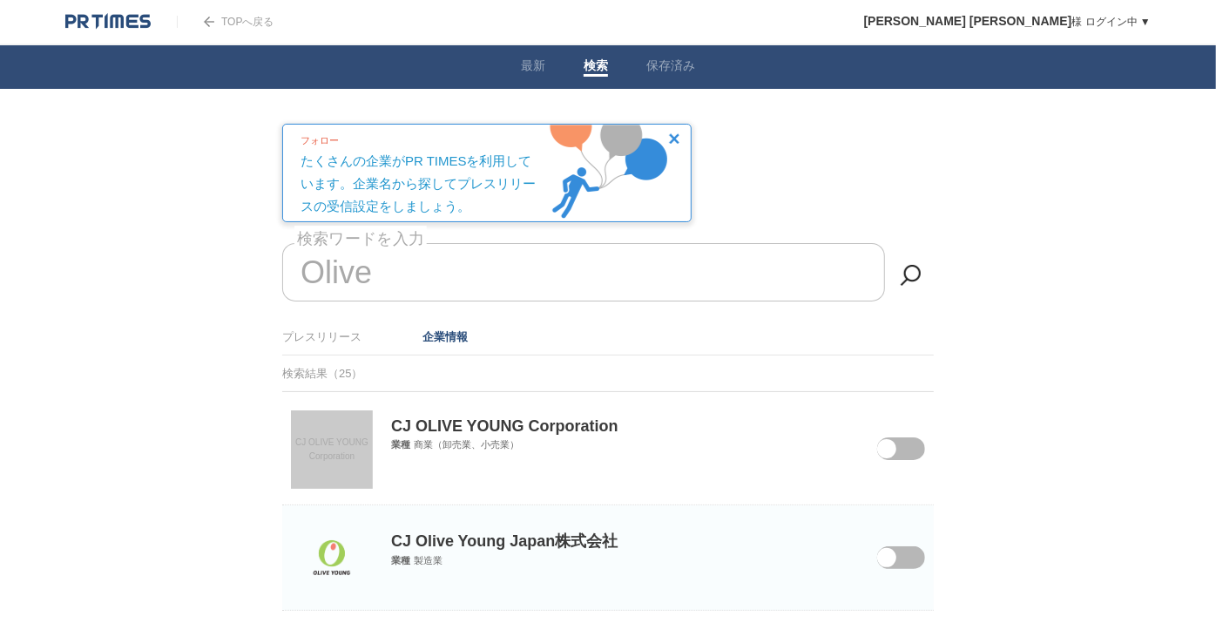
click at [415, 280] on input "Olive" at bounding box center [583, 272] width 603 height 58
type input "O"
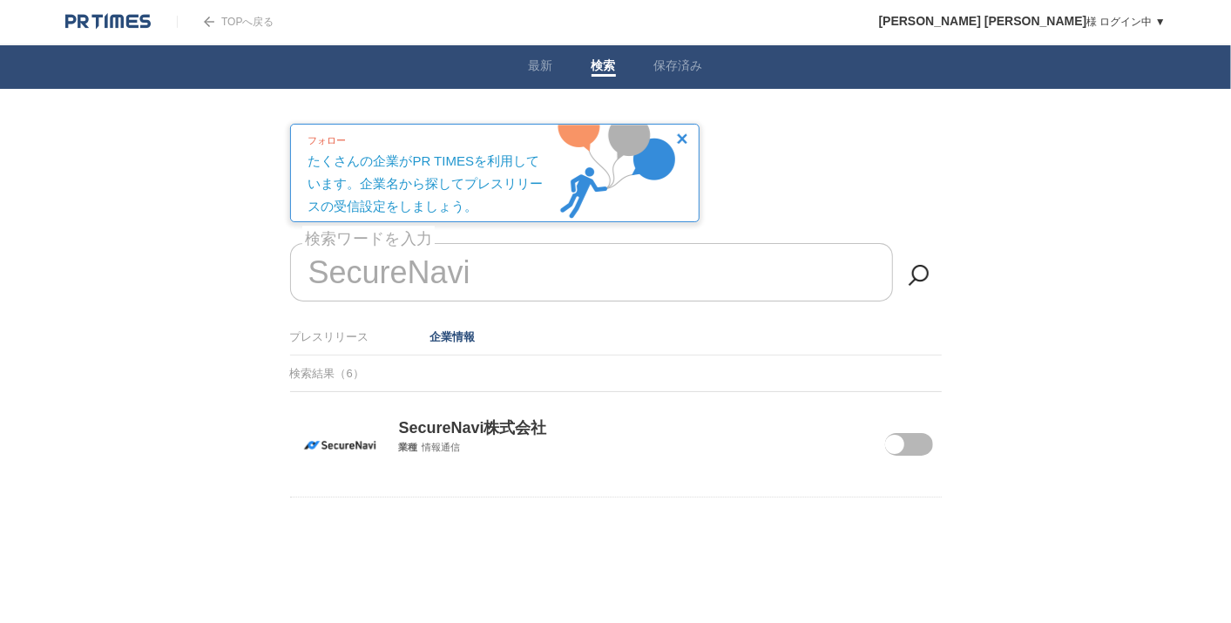
click at [900, 441] on span at bounding box center [894, 444] width 19 height 19
click at [0, 0] on input "checkbox" at bounding box center [0, 0] width 0 height 0
click at [617, 288] on input "SecureNavi" at bounding box center [591, 272] width 603 height 58
type input "S"
click at [921, 451] on span at bounding box center [896, 455] width 73 height 45
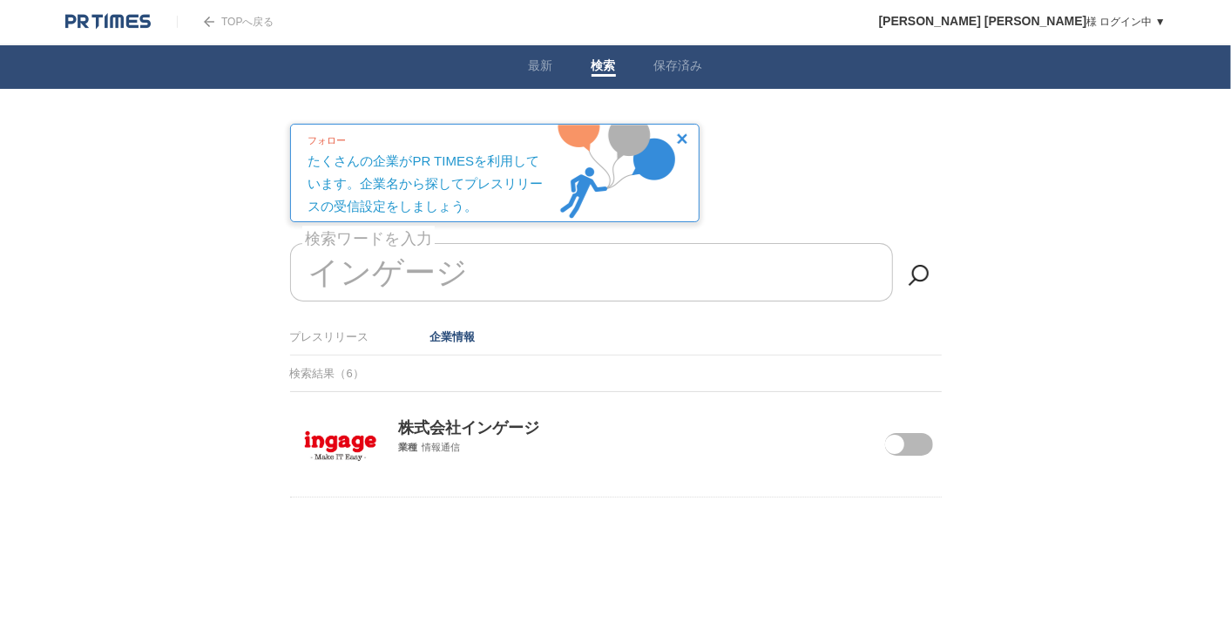
click at [0, 0] on input "checkbox" at bounding box center [0, 0] width 0 height 0
click at [518, 275] on input "インゲージ" at bounding box center [591, 272] width 603 height 58
type input "イ"
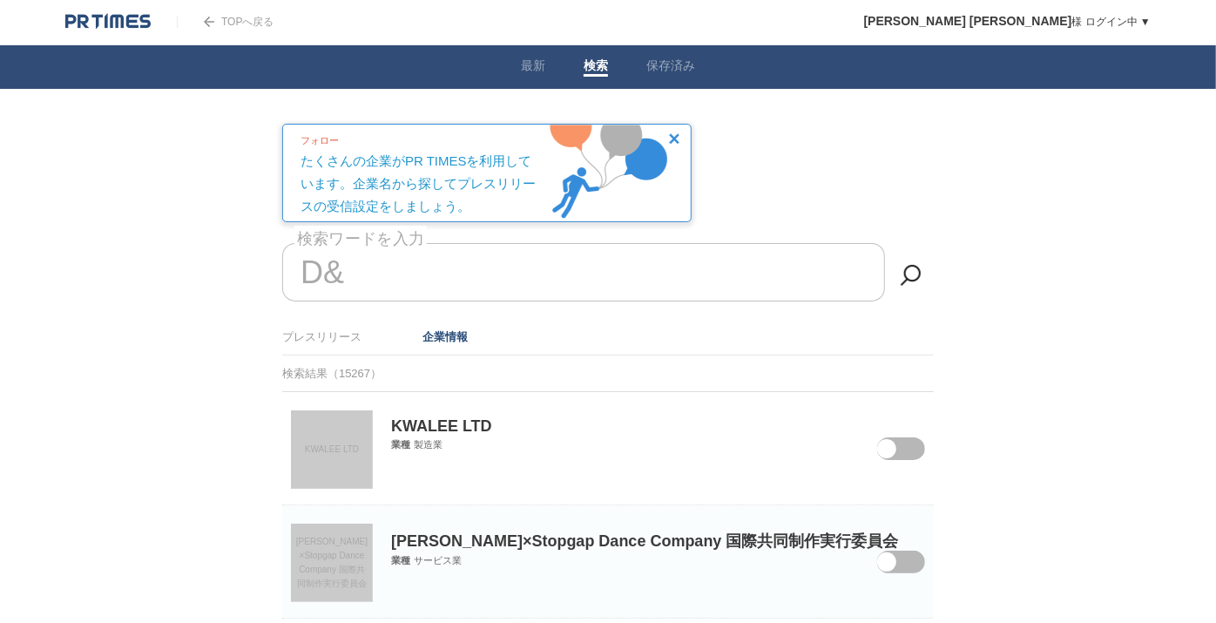
type input "D"
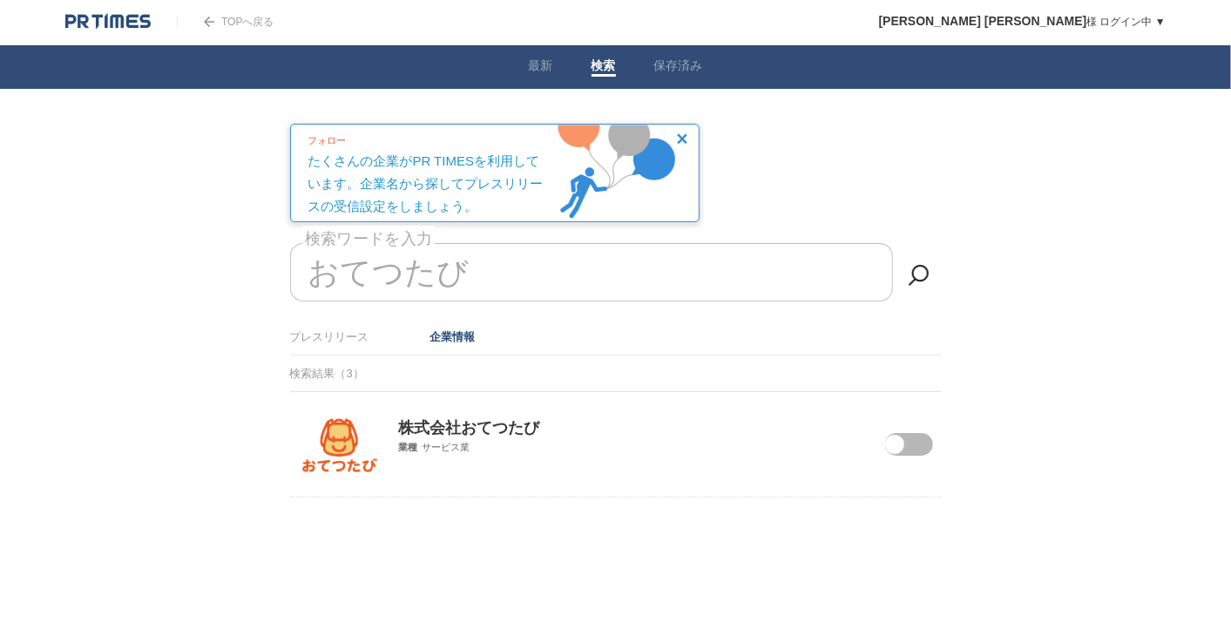
click at [915, 441] on span at bounding box center [896, 455] width 73 height 45
click at [0, 0] on input "checkbox" at bounding box center [0, 0] width 0 height 0
click at [482, 260] on input "おてつたび" at bounding box center [591, 272] width 603 height 58
type input "お"
click at [911, 435] on span at bounding box center [896, 455] width 73 height 45
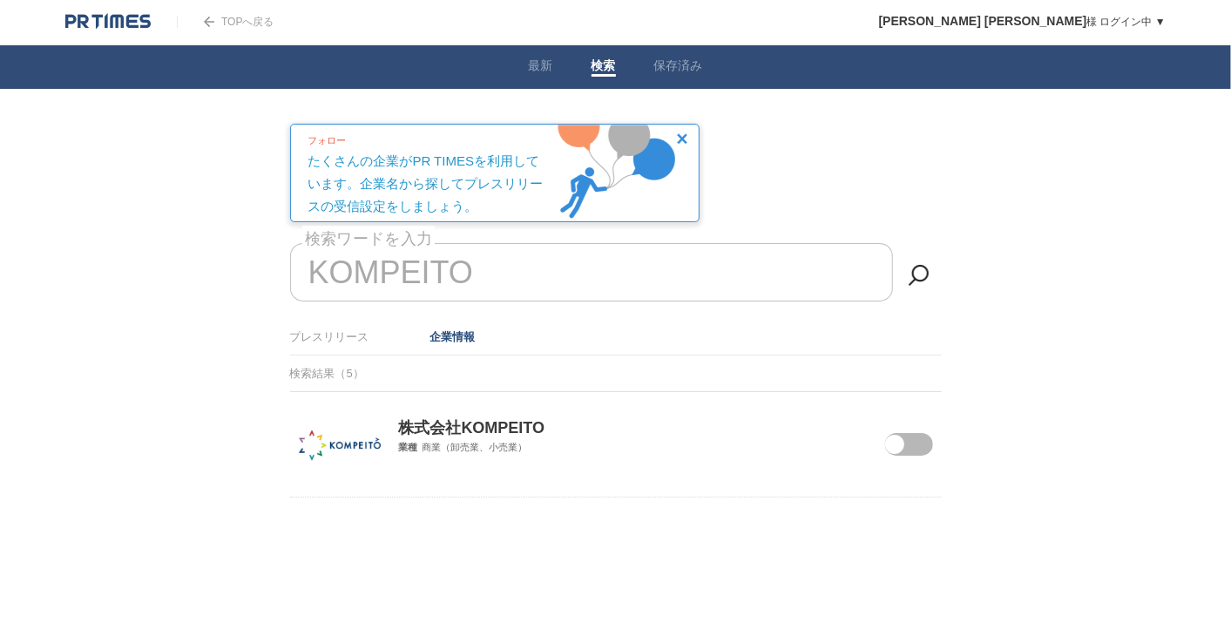
click at [0, 0] on input "checkbox" at bounding box center [0, 0] width 0 height 0
click at [504, 266] on input "KOMPEITO" at bounding box center [591, 272] width 603 height 58
type input "K"
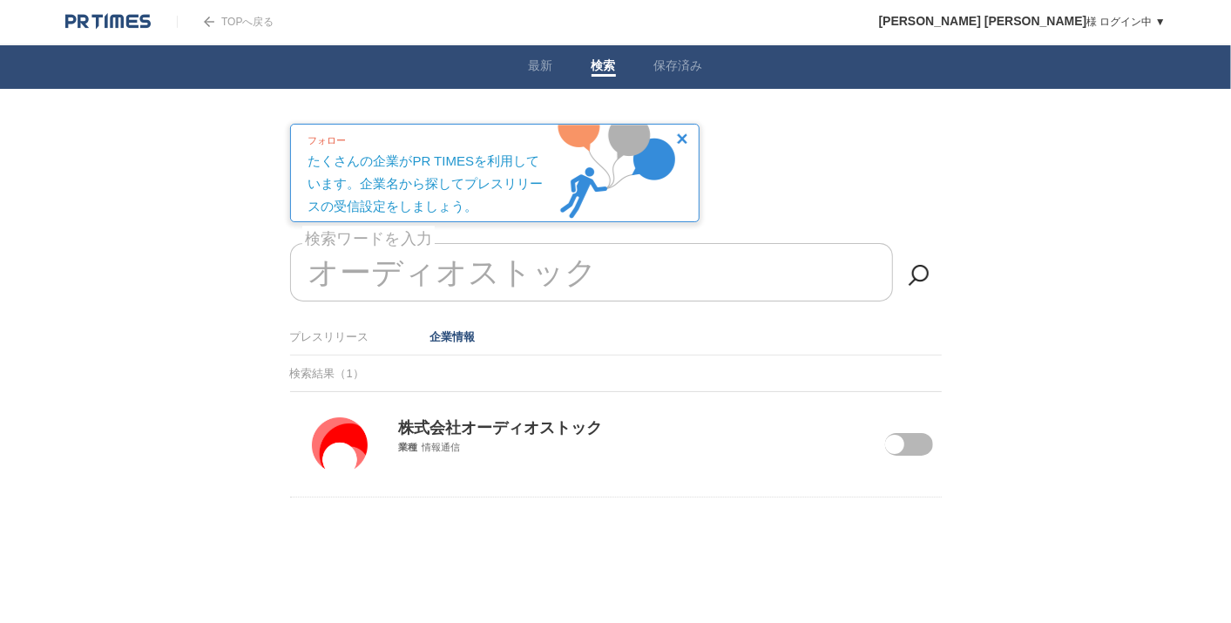
click at [915, 450] on span at bounding box center [896, 455] width 73 height 45
click at [0, 0] on input "checkbox" at bounding box center [0, 0] width 0 height 0
click at [610, 263] on input "オーディオストック" at bounding box center [591, 272] width 603 height 58
type input "オ"
click at [917, 437] on span at bounding box center [896, 455] width 73 height 45
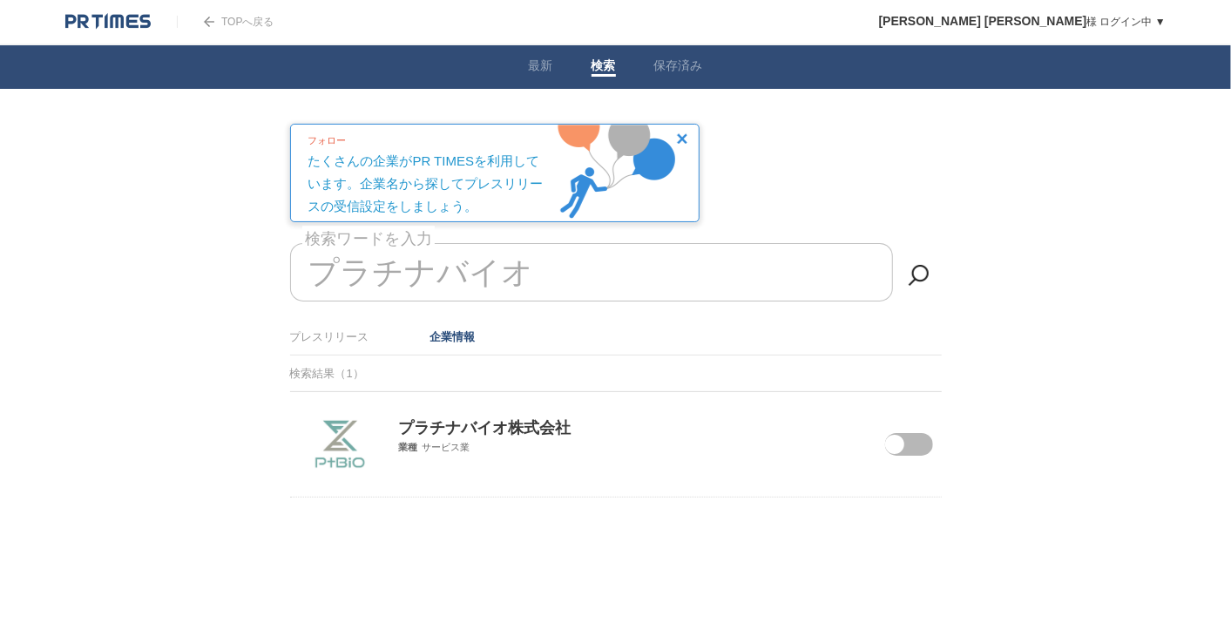
click at [0, 0] on input "checkbox" at bounding box center [0, 0] width 0 height 0
click at [574, 267] on input "プラチナバイオ" at bounding box center [591, 272] width 603 height 58
type input "プ"
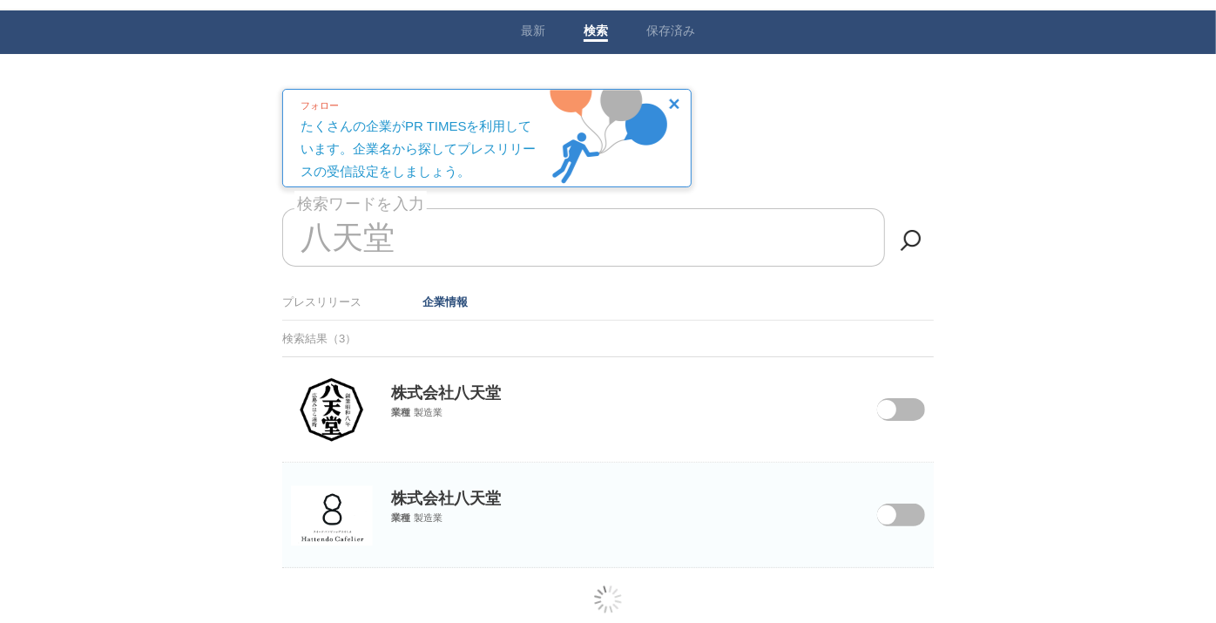
scroll to position [64, 0]
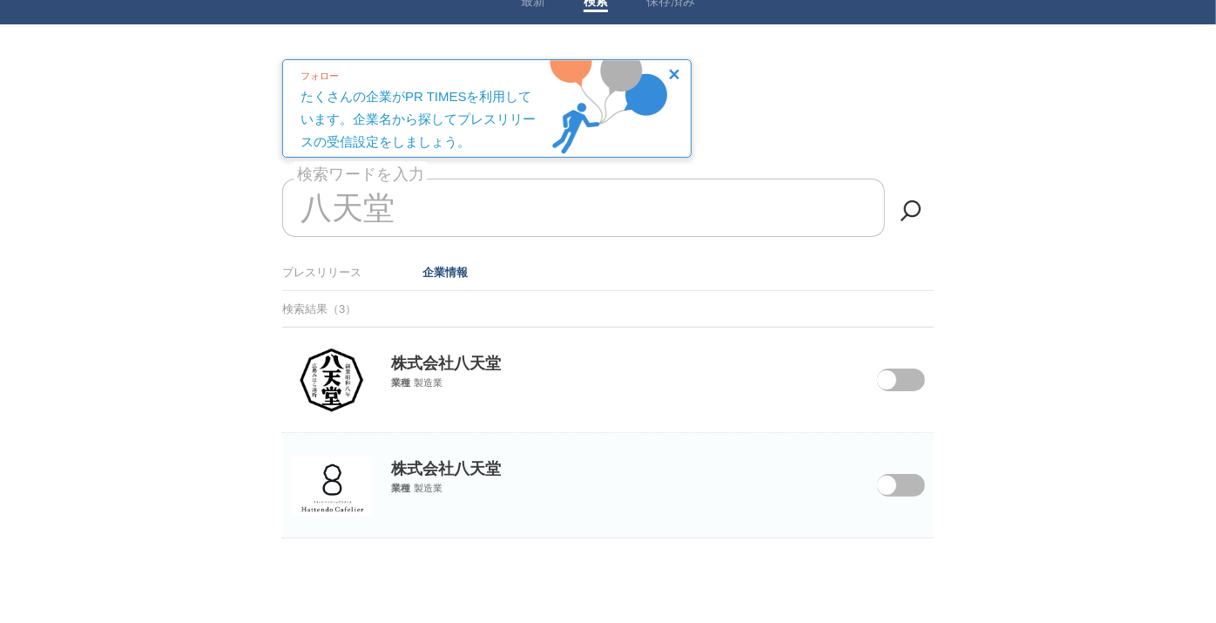
click at [890, 379] on span at bounding box center [886, 379] width 19 height 19
click at [0, 0] on input "checkbox" at bounding box center [0, 0] width 0 height 0
click at [438, 213] on input "八天堂" at bounding box center [583, 208] width 603 height 58
type input "八"
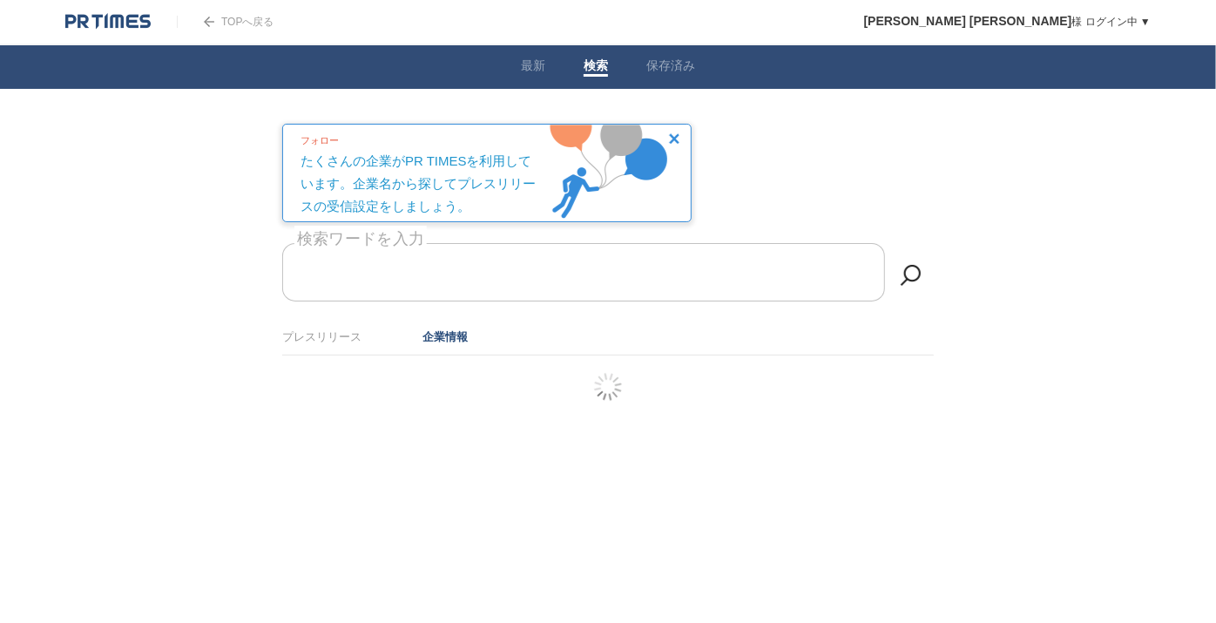
scroll to position [0, 0]
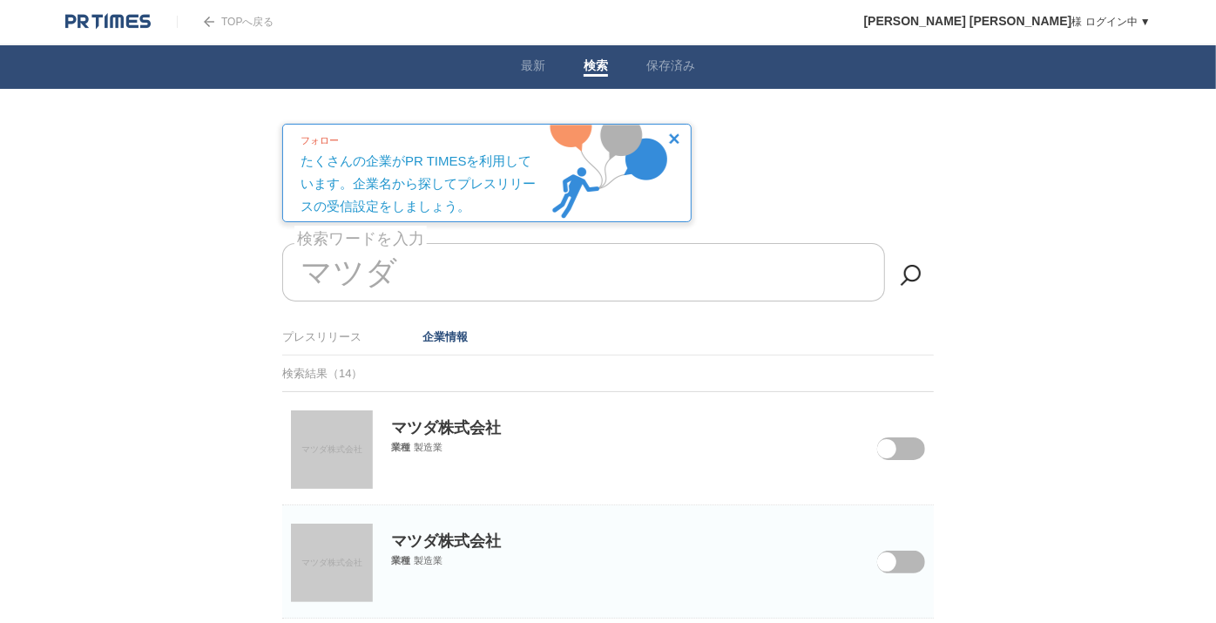
click at [903, 450] on span at bounding box center [888, 459] width 73 height 45
click at [0, 0] on input "checkbox" at bounding box center [0, 0] width 0 height 0
drag, startPoint x: 444, startPoint y: 175, endPoint x: 111, endPoint y: 190, distance: 333.9
type input "マ"
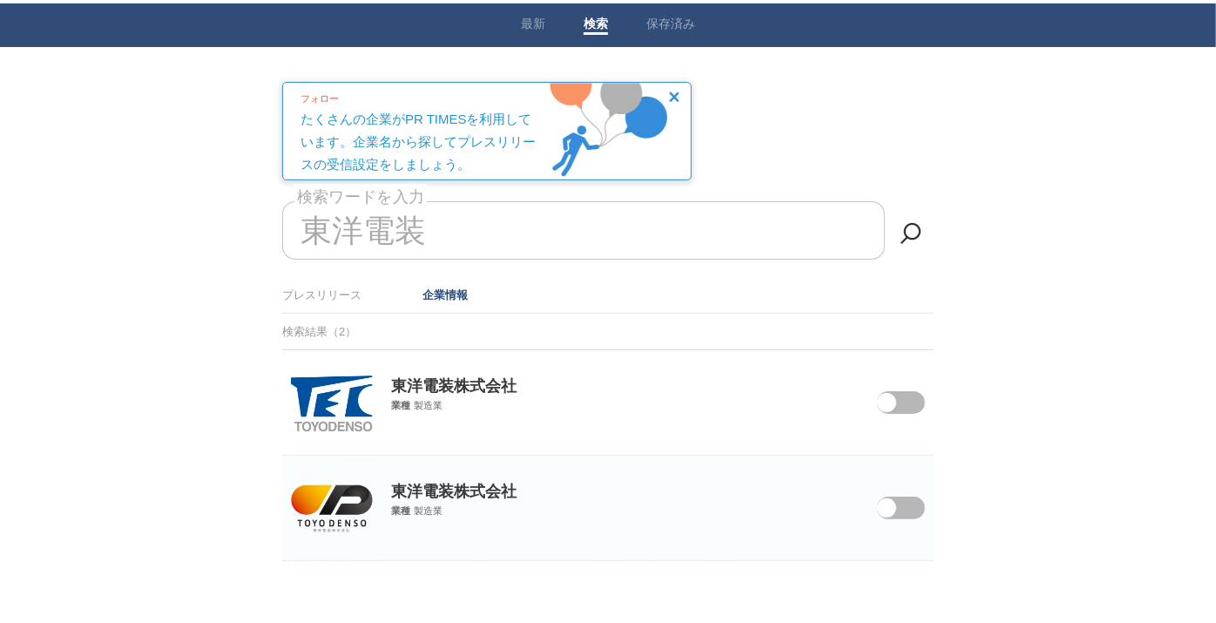
scroll to position [64, 0]
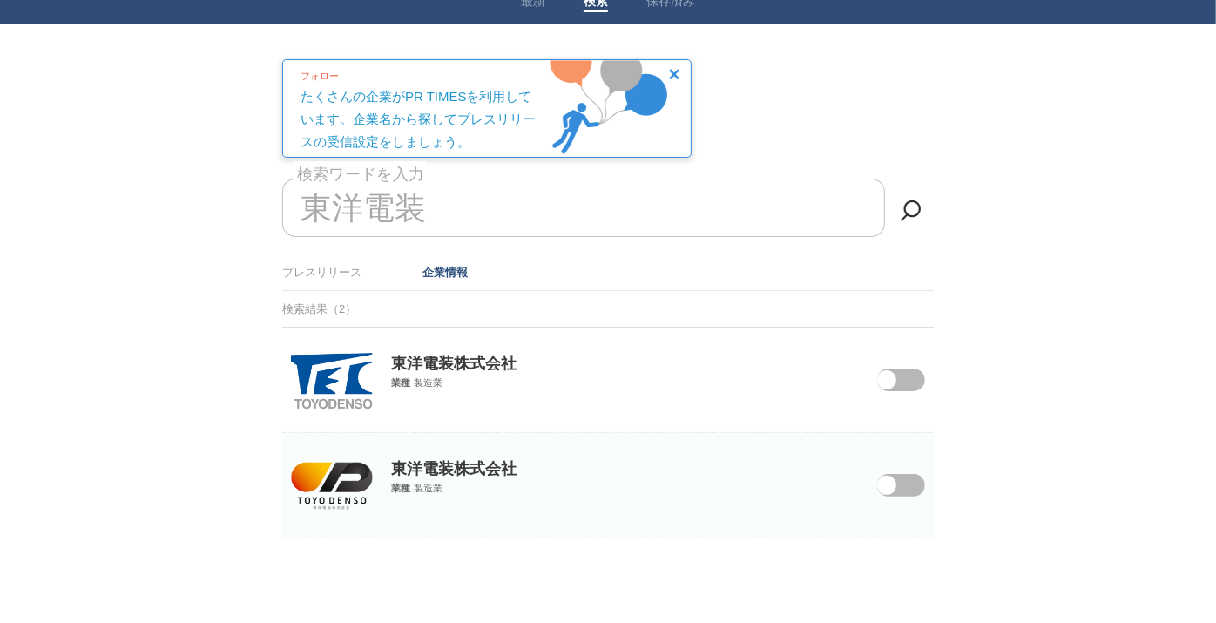
click at [380, 376] on div "東洋電装株式会社 業種 製造業" at bounding box center [607, 358] width 651 height 62
click at [349, 378] on img at bounding box center [332, 381] width 82 height 56
click at [321, 475] on img at bounding box center [332, 485] width 82 height 47
click at [896, 481] on span at bounding box center [886, 485] width 19 height 19
click at [0, 0] on input "checkbox" at bounding box center [0, 0] width 0 height 0
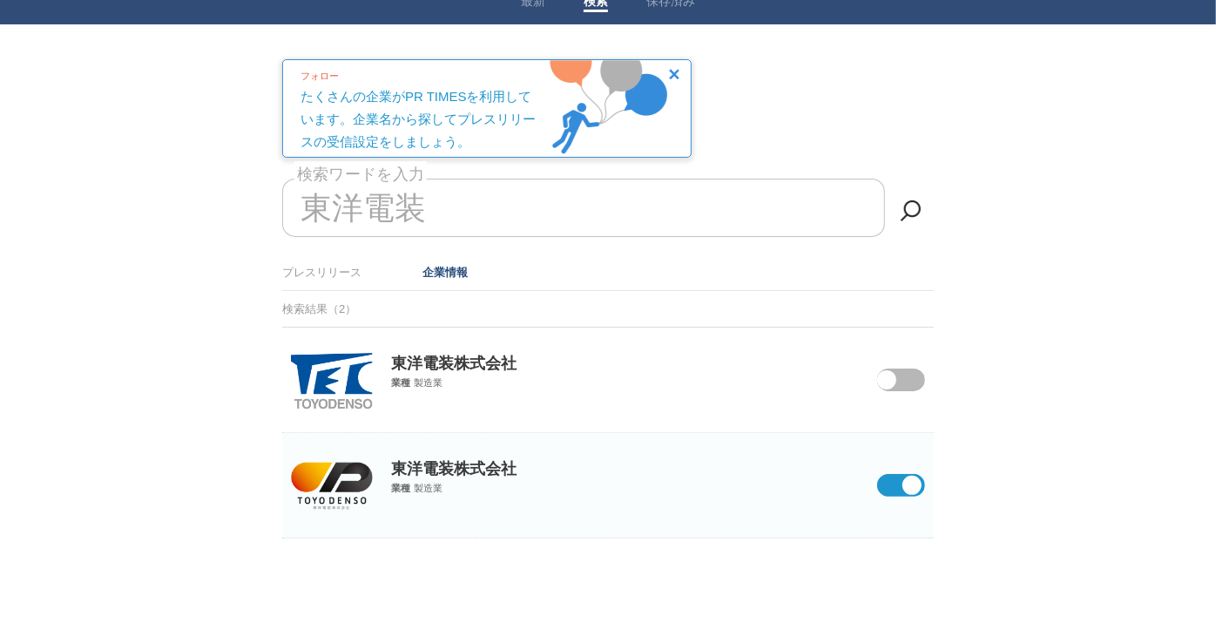
click at [552, 211] on input "東洋電装" at bounding box center [583, 208] width 603 height 58
type input "東"
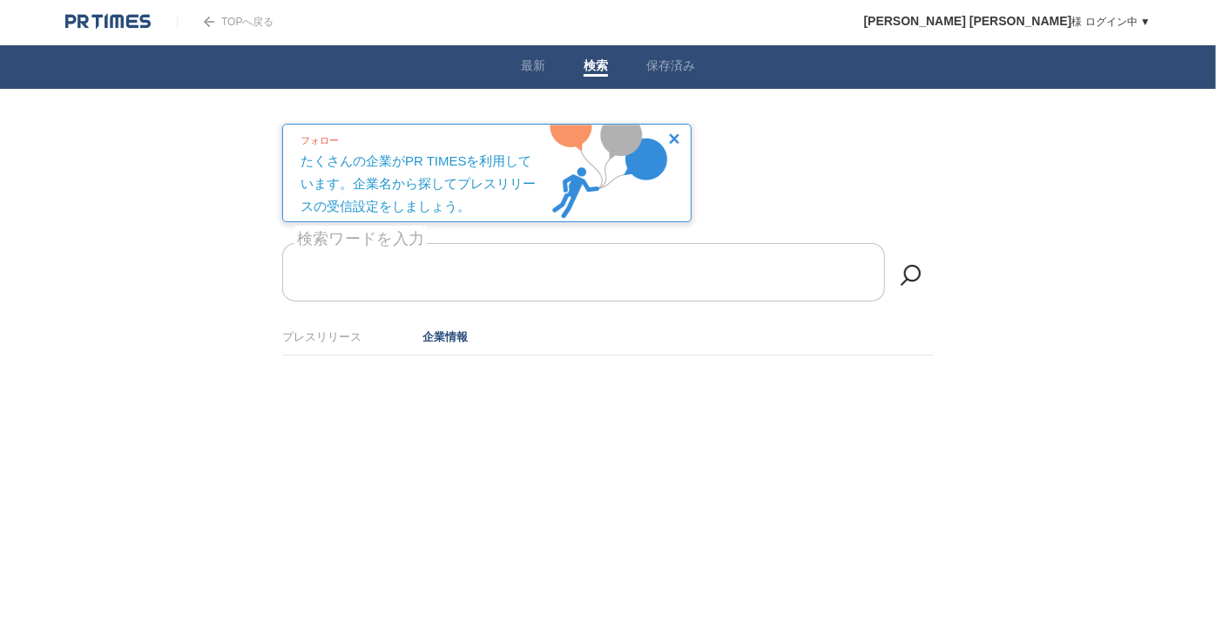
scroll to position [0, 0]
type input "き"
click at [524, 280] on input "キーレックス" at bounding box center [591, 272] width 603 height 58
type input "キ"
click at [479, 258] on input "検索ワードを入力" at bounding box center [591, 272] width 603 height 58
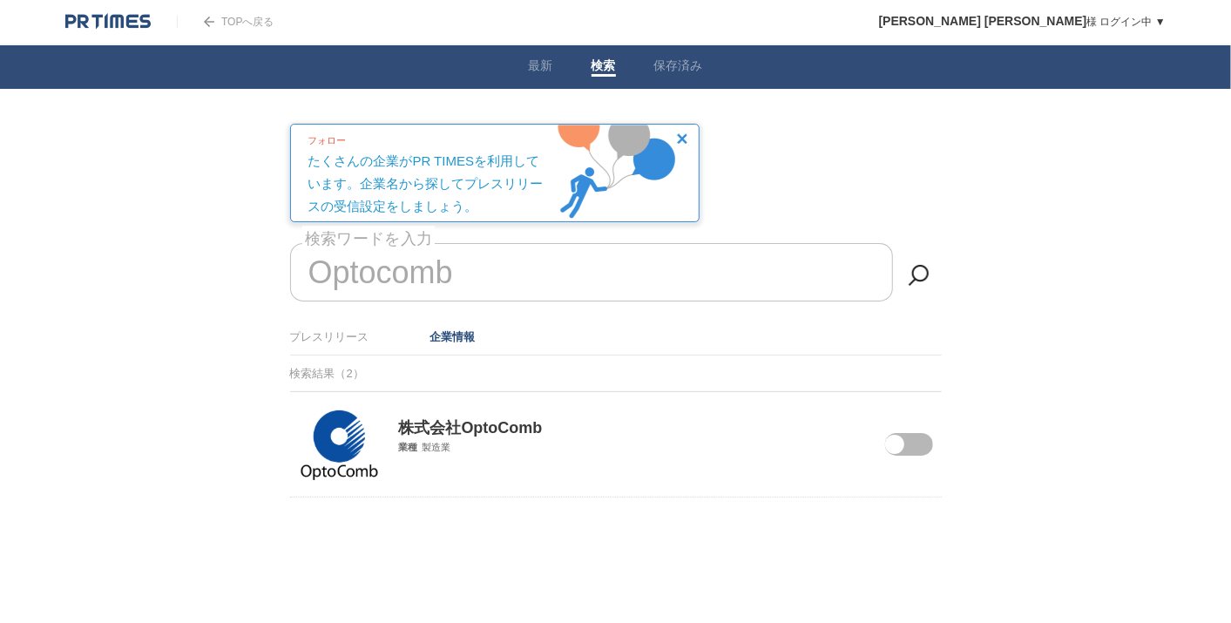
click at [933, 444] on div "株式会社OptoComb 業種 製造業" at bounding box center [615, 423] width 651 height 62
click at [917, 441] on span at bounding box center [896, 455] width 73 height 45
click at [0, 0] on input "checkbox" at bounding box center [0, 0] width 0 height 0
click at [522, 277] on input "Optocomb" at bounding box center [591, 272] width 603 height 58
type input "O"
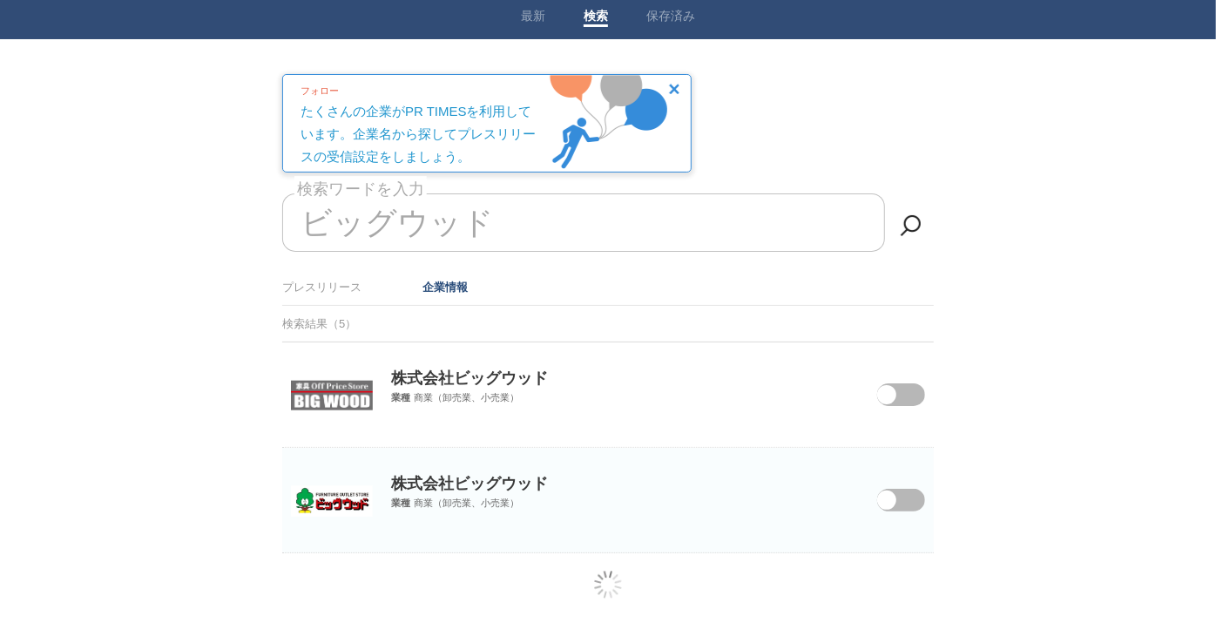
scroll to position [64, 0]
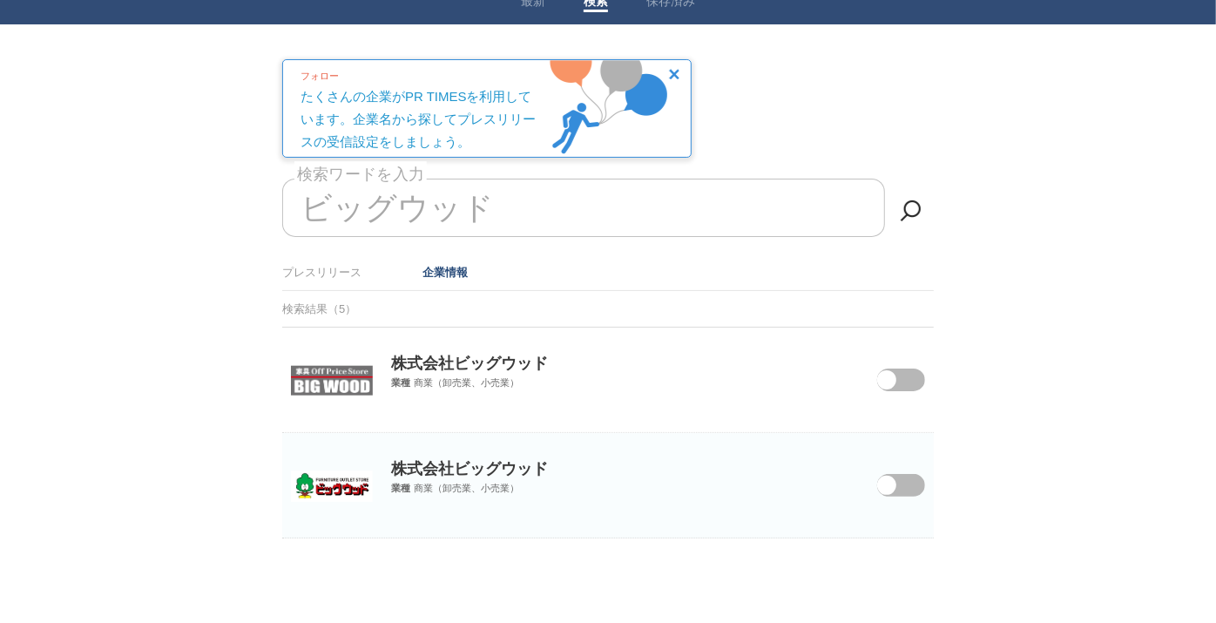
click at [338, 366] on img at bounding box center [332, 381] width 82 height 30
click at [890, 380] on span at bounding box center [886, 379] width 19 height 19
click at [0, 0] on input "checkbox" at bounding box center [0, 0] width 0 height 0
drag, startPoint x: 527, startPoint y: 206, endPoint x: 139, endPoint y: 213, distance: 387.6
click at [141, 214] on body "TOPへ戻る 友紀乃 杉原 様 ログイン中 ▼ プレスリリース受信設定 フォロー 除外リスト アカウント設定 閲覧履歴 退会手続き PR TIMESサイトへ戻…" at bounding box center [608, 281] width 1216 height 690
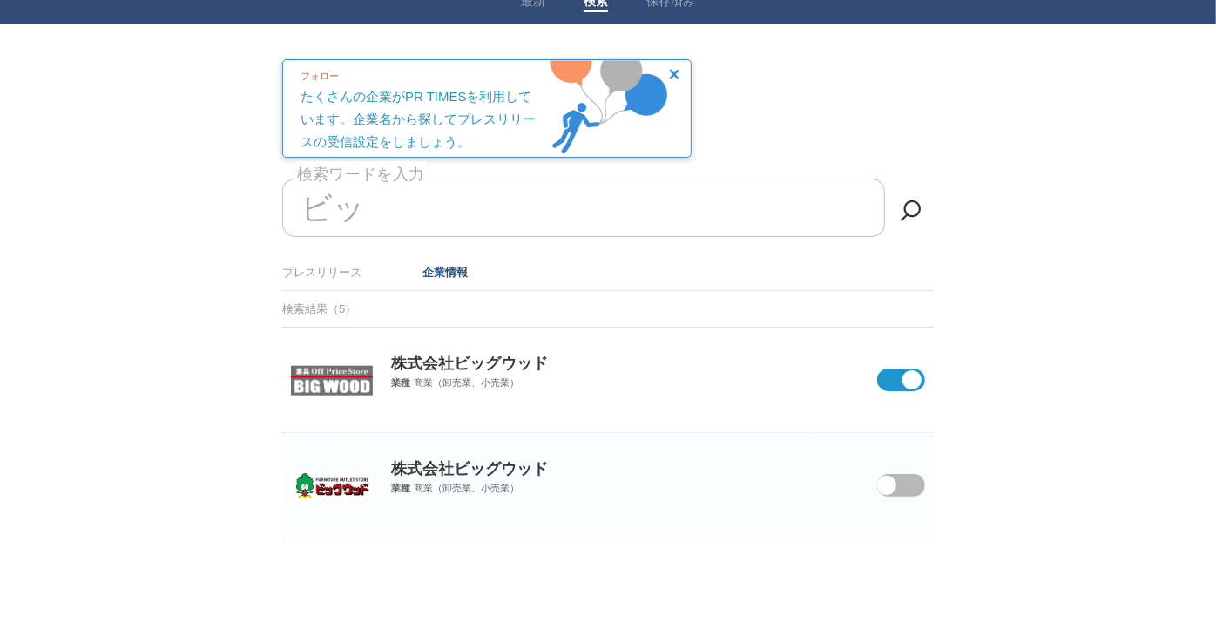
type input "ビ"
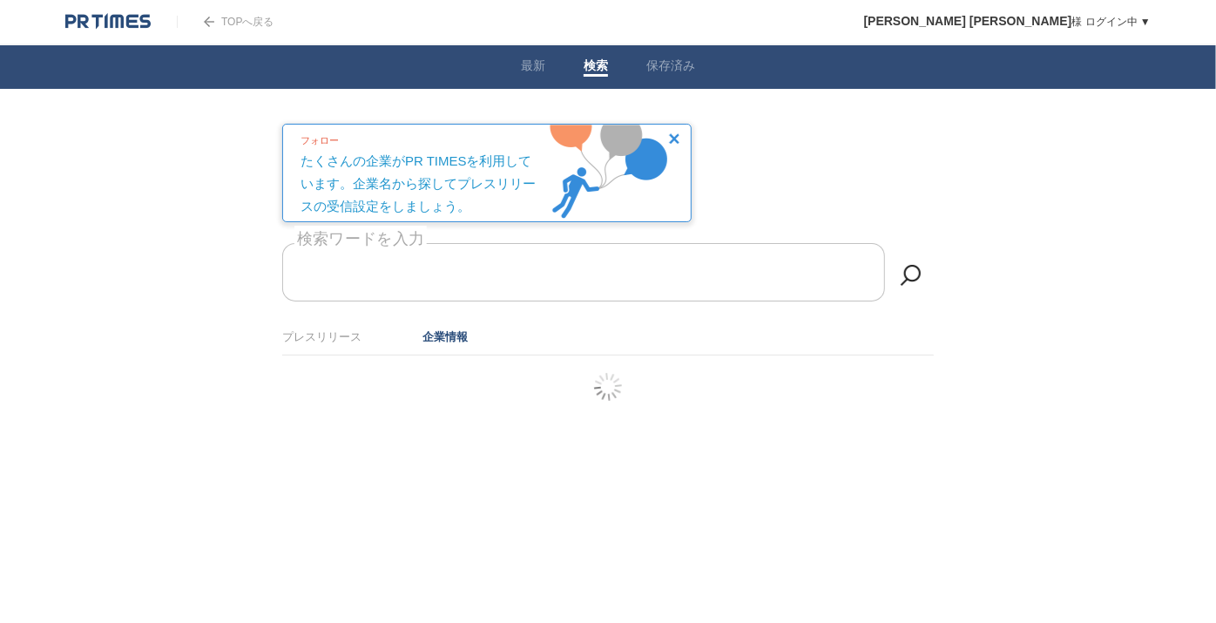
scroll to position [0, 0]
drag, startPoint x: 572, startPoint y: 276, endPoint x: -4, endPoint y: 266, distance: 576.6
click at [0, 266] on html "TOPへ戻る 友紀乃 杉原 様 ログイン中 ▼ プレスリリース受信設定 フォロー 除外リスト アカウント設定 閲覧履歴 退会手続き PR TIMESサイトへ戻…" at bounding box center [615, 239] width 1231 height 479
type input "れ"
click at [545, 256] on input "レグイミューン" at bounding box center [591, 272] width 603 height 58
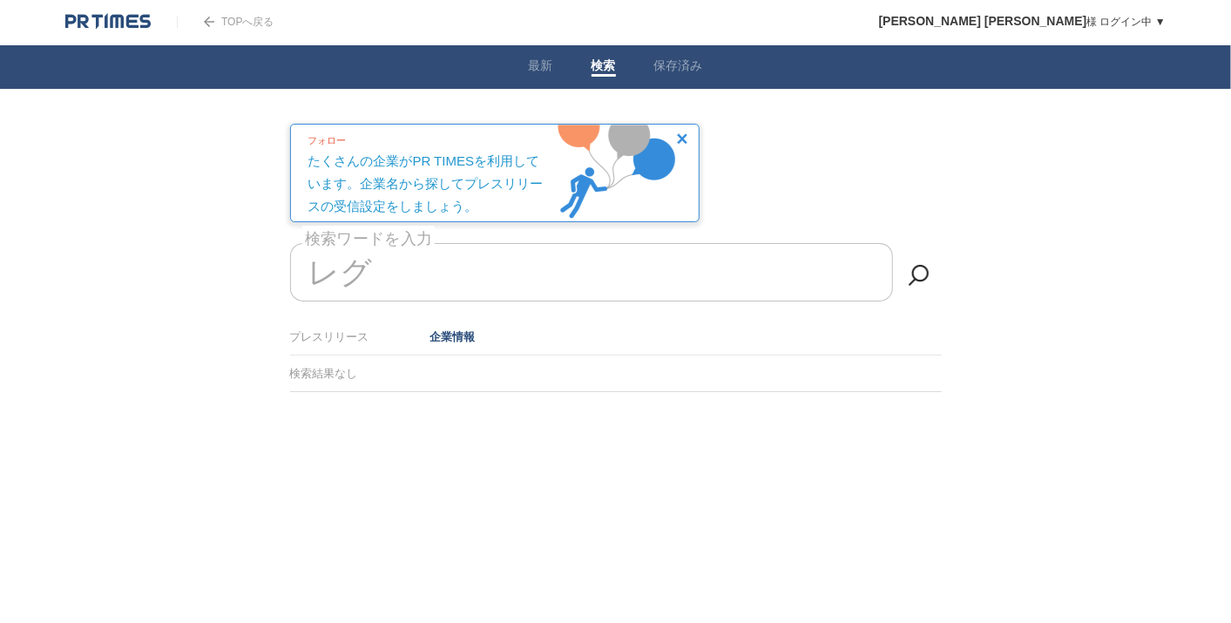
type input "レ"
click at [921, 439] on span at bounding box center [896, 455] width 73 height 45
click at [0, 0] on input "checkbox" at bounding box center [0, 0] width 0 height 0
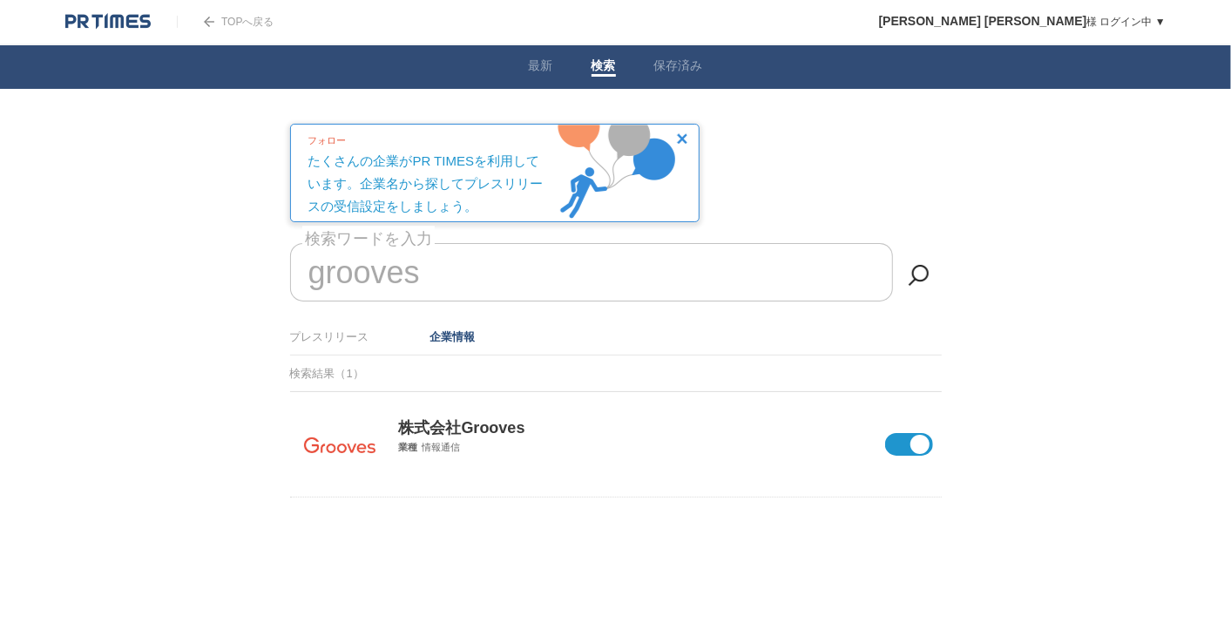
click at [524, 248] on input "grooves" at bounding box center [591, 272] width 603 height 58
type input "g"
drag, startPoint x: 497, startPoint y: 281, endPoint x: 47, endPoint y: 278, distance: 450.3
click at [47, 278] on body "TOPへ戻る 友紀乃 杉原 様 ログイン中 ▼ プレスリリース受信設定 フォロー 除外リスト アカウント設定 閲覧履歴 退会手続き PR TIMESサイトへ戻…" at bounding box center [615, 239] width 1231 height 479
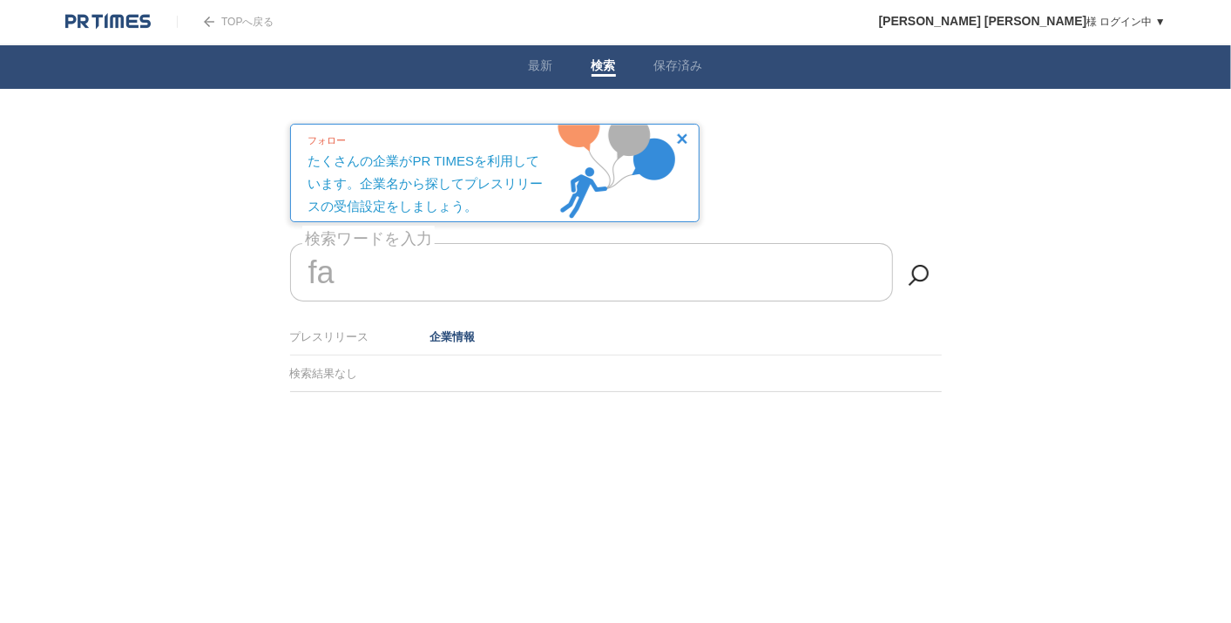
type input "f"
type input "フ"
type input "ｇ"
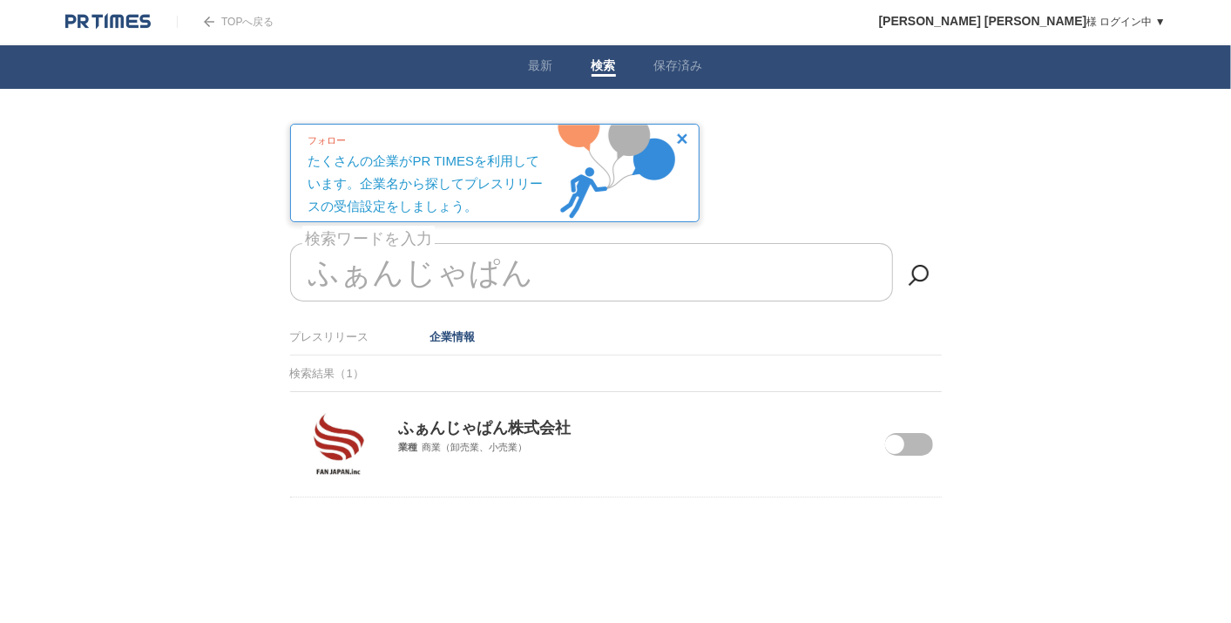
click at [882, 430] on p "ふぁんじゃぱん株式会社" at bounding box center [615, 415] width 651 height 46
click at [888, 439] on span at bounding box center [894, 444] width 19 height 19
click at [0, 0] on input "checkbox" at bounding box center [0, 0] width 0 height 0
click at [570, 246] on input "ふぁんじゃぱん" at bounding box center [591, 272] width 603 height 58
type input "ふ"
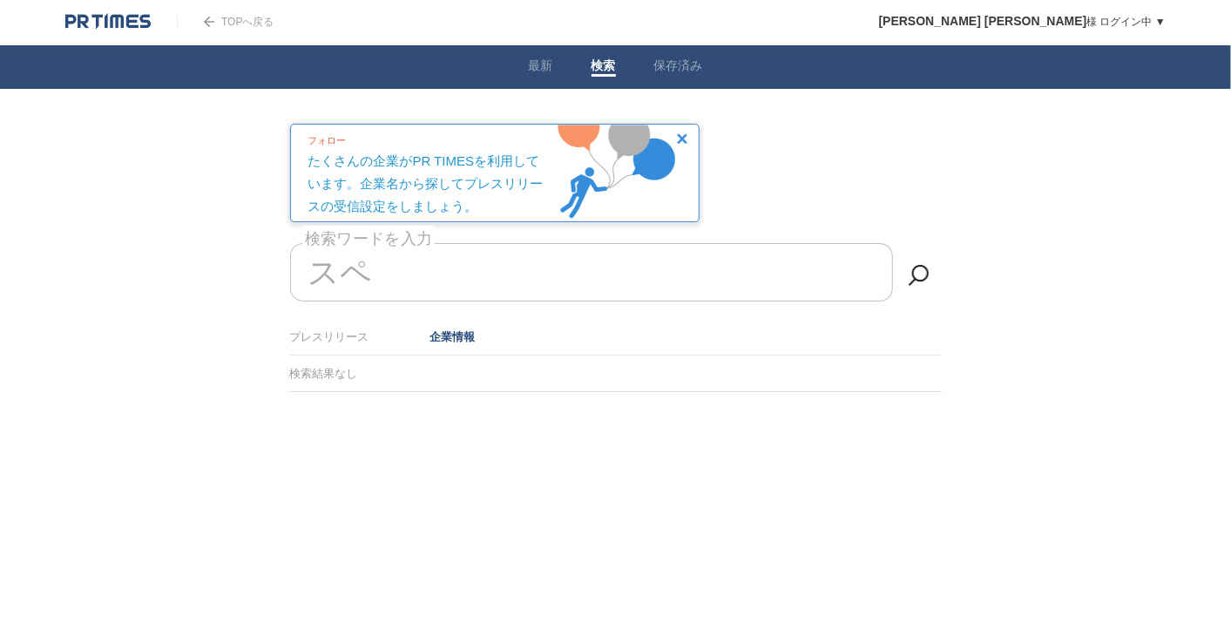
type input "ス"
type input "や"
click at [915, 439] on span at bounding box center [896, 455] width 73 height 45
click at [0, 0] on input "checkbox" at bounding box center [0, 0] width 0 height 0
click at [592, 263] on input "ヤマップ" at bounding box center [591, 272] width 603 height 58
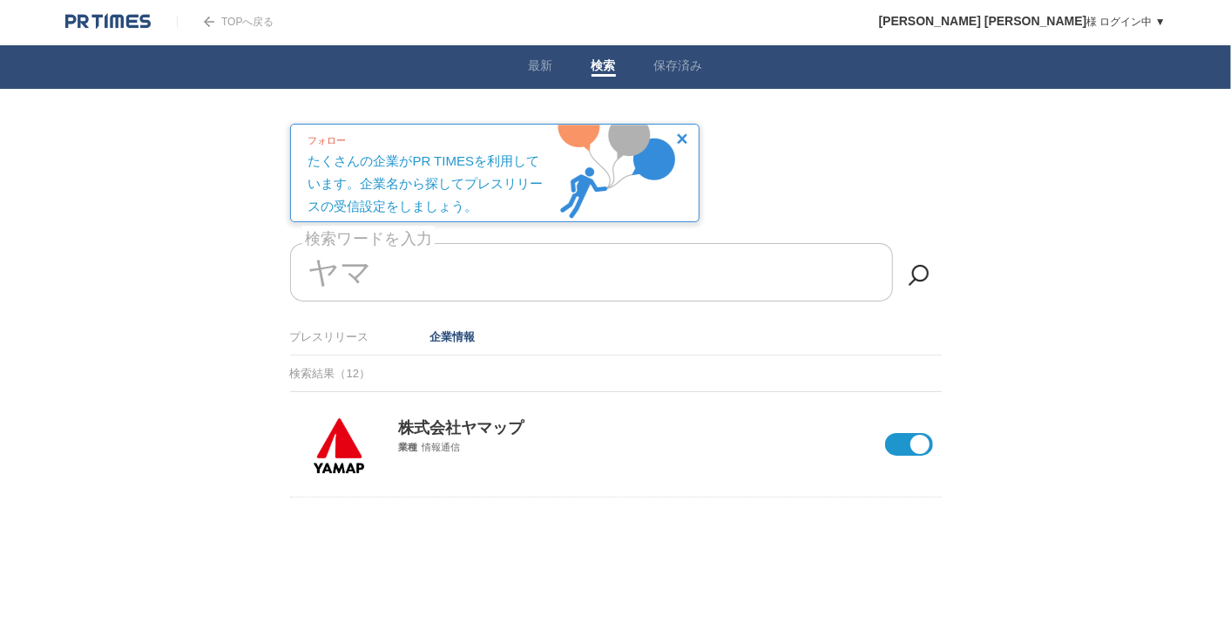
type input "ヤ"
type input "U"
click at [911, 435] on span at bounding box center [896, 455] width 73 height 45
click at [0, 0] on input "checkbox" at bounding box center [0, 0] width 0 height 0
click at [538, 291] on input "ウーオ" at bounding box center [591, 272] width 603 height 58
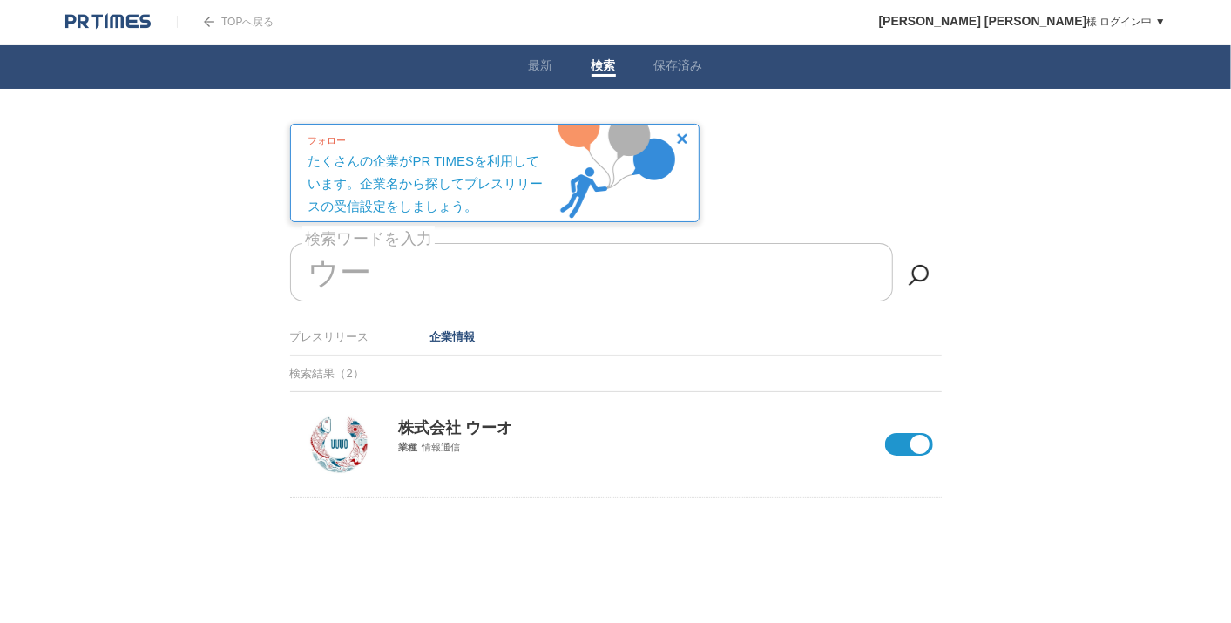
type input "ウ"
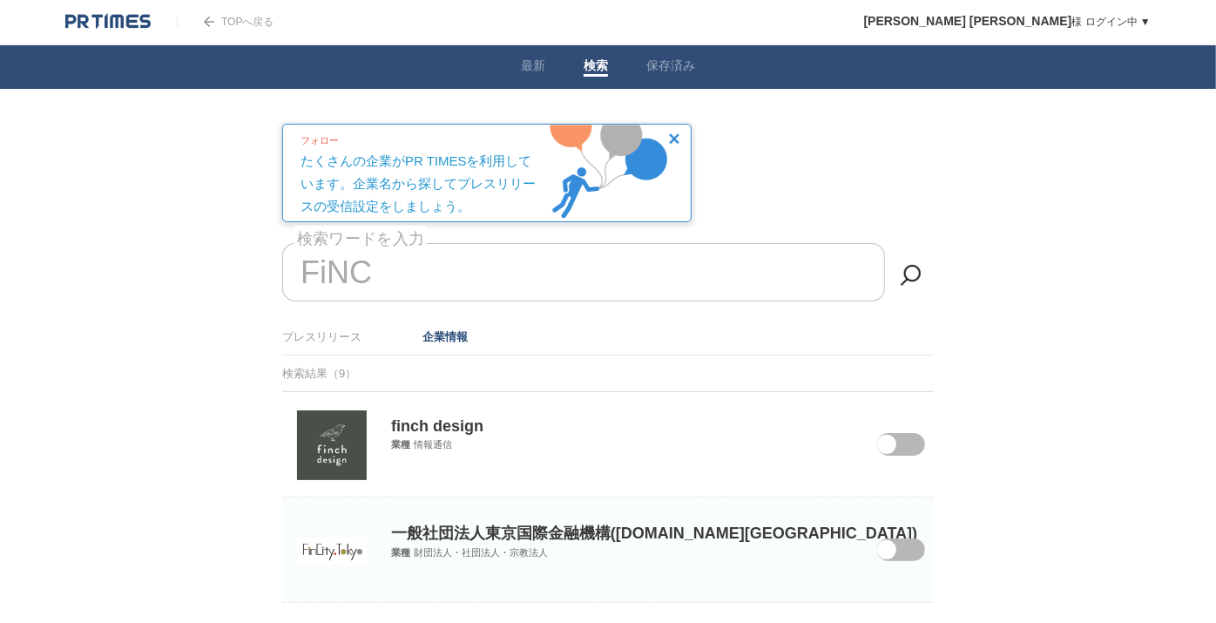
click at [422, 269] on input "FiNC" at bounding box center [583, 272] width 603 height 58
type input "F"
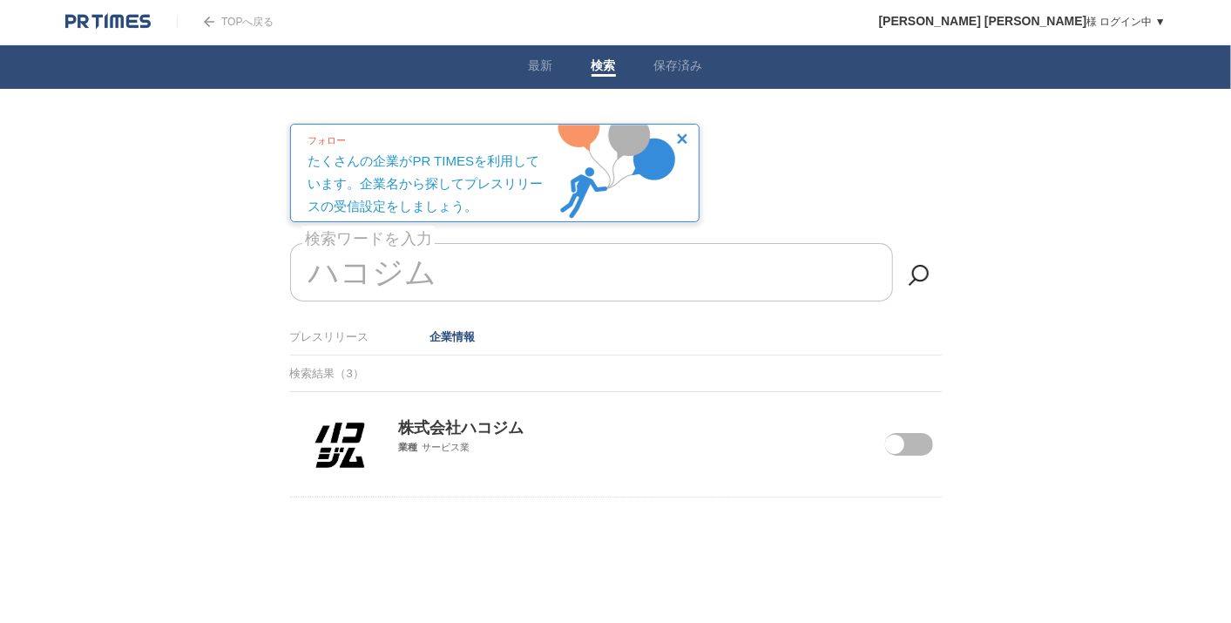
click at [897, 454] on section "株式会社ハコジム 業種 サービス業" at bounding box center [615, 444] width 651 height 105
click at [906, 433] on span at bounding box center [896, 455] width 73 height 45
click at [0, 0] on input "checkbox" at bounding box center [0, 0] width 0 height 0
click at [524, 263] on input "ハコジム" at bounding box center [591, 272] width 603 height 58
type input "ハ"
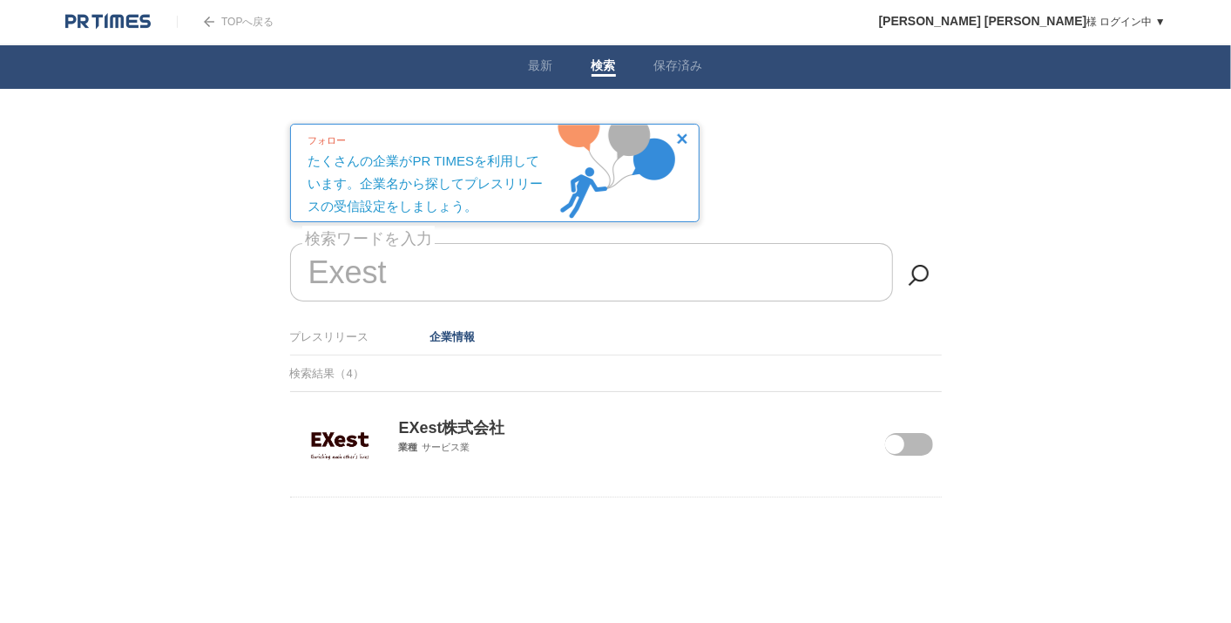
click at [891, 445] on span at bounding box center [894, 444] width 19 height 19
click at [0, 0] on input "checkbox" at bounding box center [0, 0] width 0 height 0
click at [454, 268] on input "Exest" at bounding box center [591, 272] width 603 height 58
type input "E"
click at [921, 443] on span at bounding box center [896, 455] width 73 height 45
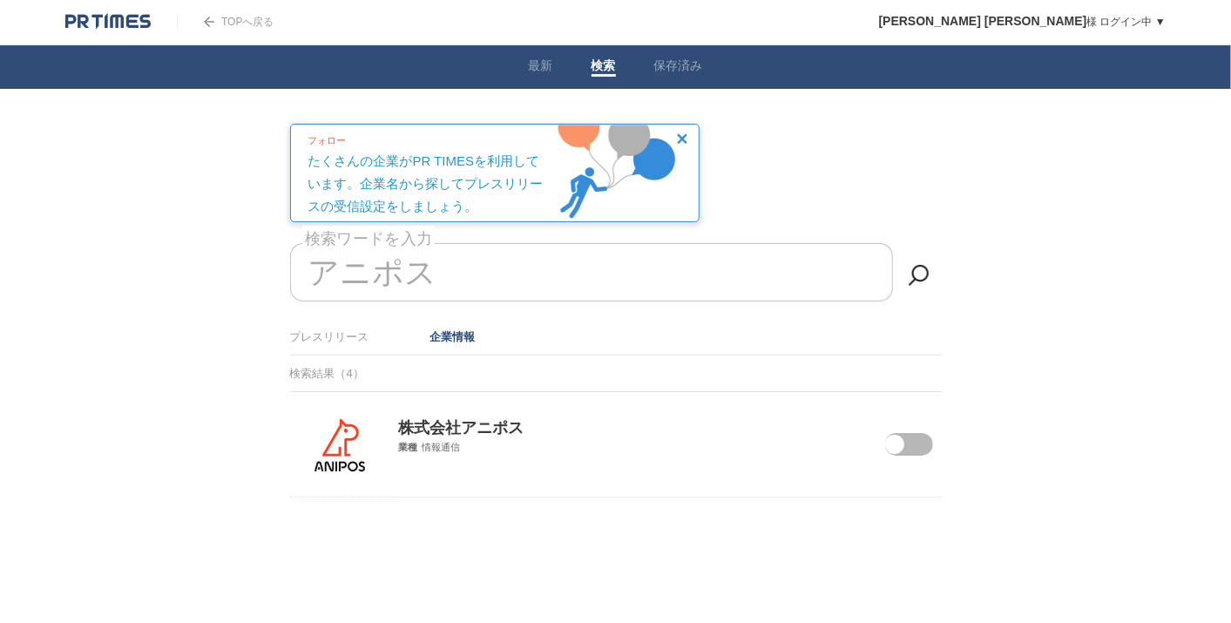
click at [0, 0] on input "checkbox" at bounding box center [0, 0] width 0 height 0
click at [479, 256] on input "アニポス" at bounding box center [591, 272] width 603 height 58
type input "ア"
click at [892, 448] on span at bounding box center [894, 444] width 19 height 19
click at [0, 0] on input "checkbox" at bounding box center [0, 0] width 0 height 0
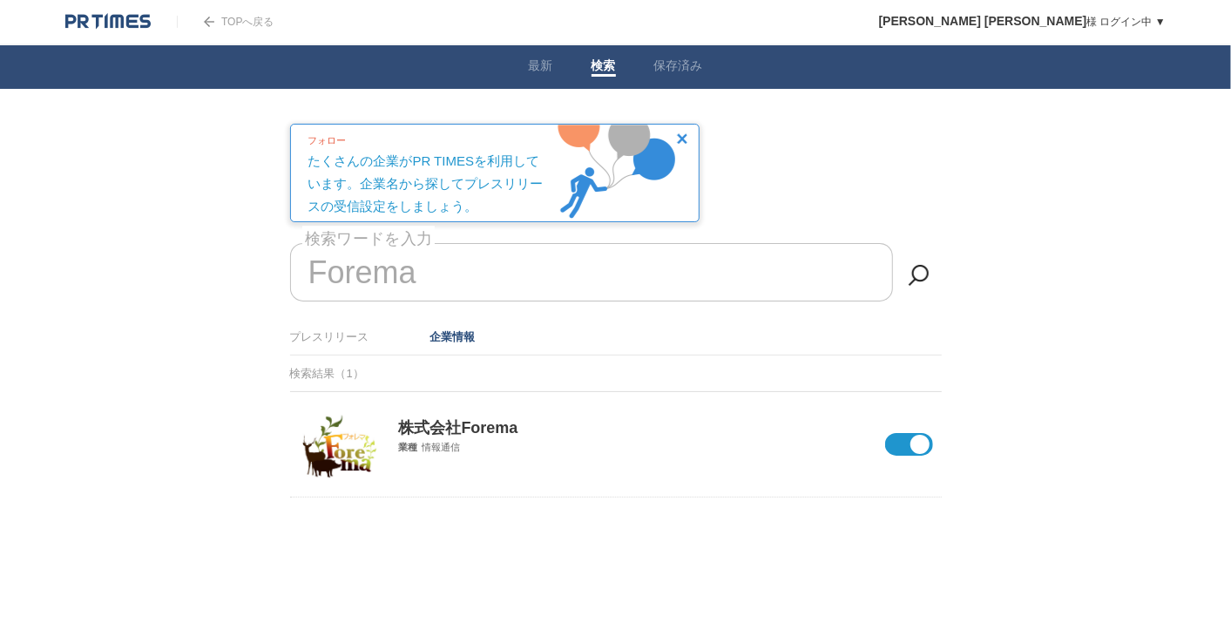
click at [653, 278] on input "Forema" at bounding box center [591, 272] width 603 height 58
type input "F"
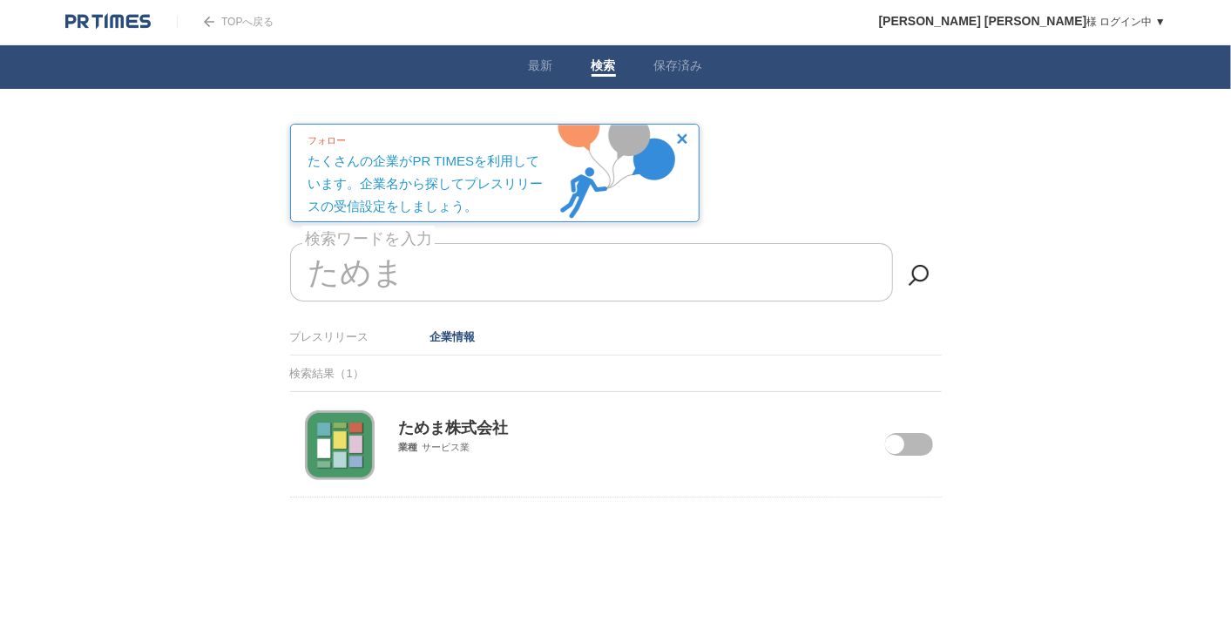
click at [907, 435] on span at bounding box center [896, 455] width 73 height 45
click at [0, 0] on input "checkbox" at bounding box center [0, 0] width 0 height 0
click at [558, 266] on input "ためま" at bounding box center [591, 272] width 603 height 58
type input "た"
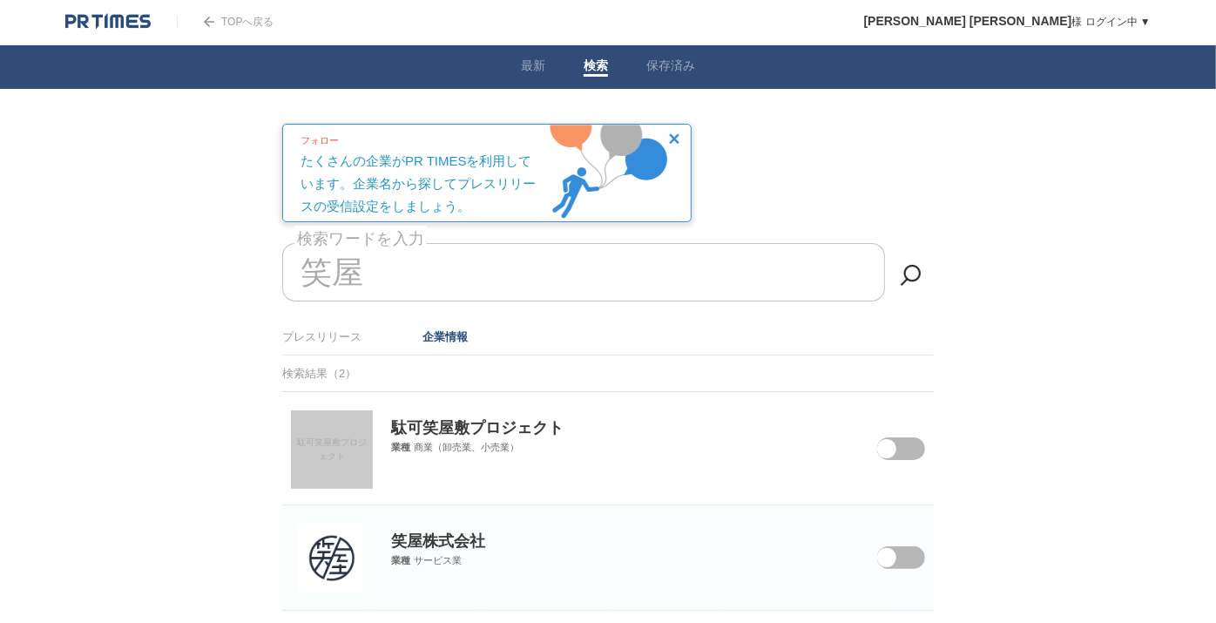
click at [883, 559] on span at bounding box center [886, 557] width 19 height 19
click at [0, 0] on input "checkbox" at bounding box center [0, 0] width 0 height 0
click at [428, 261] on input "笑屋" at bounding box center [583, 272] width 603 height 58
type input "笑"
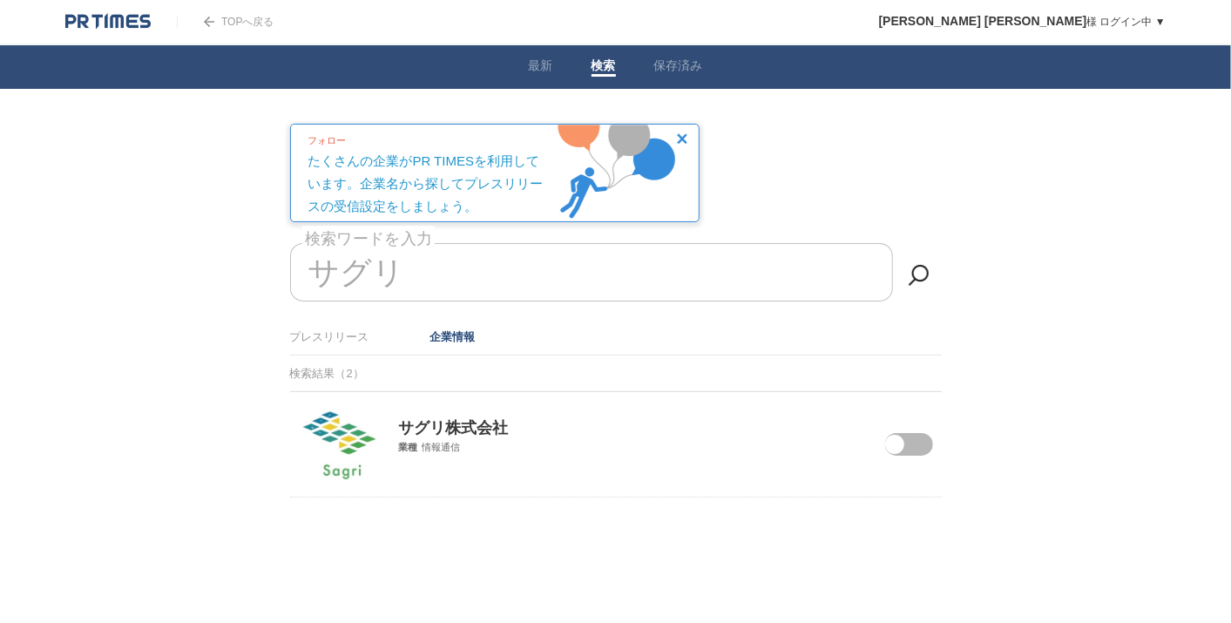
click at [893, 442] on span at bounding box center [894, 444] width 19 height 19
click at [0, 0] on input "checkbox" at bounding box center [0, 0] width 0 height 0
click at [587, 277] on input "サグリ" at bounding box center [591, 272] width 603 height 58
type input "サ"
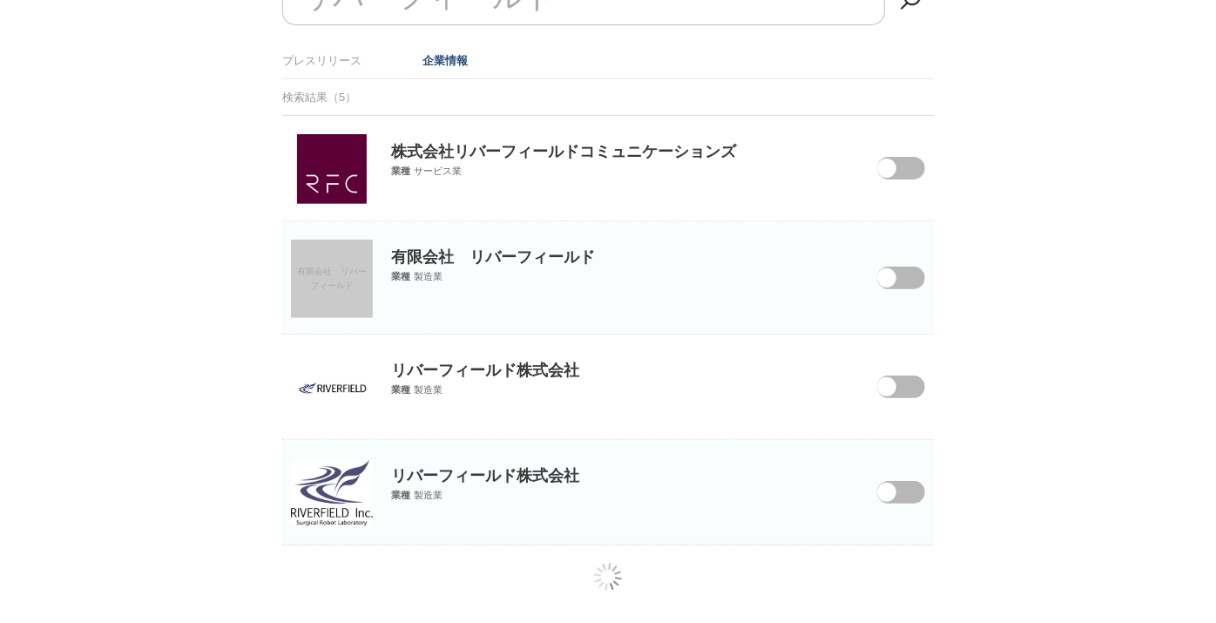
scroll to position [282, 0]
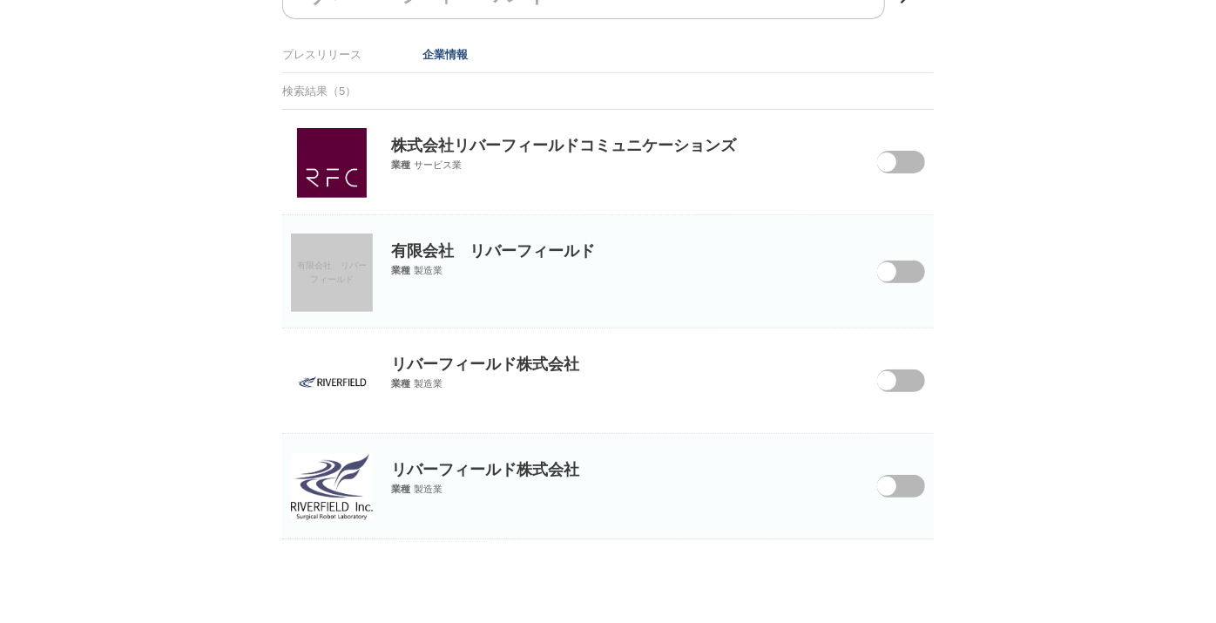
click at [906, 482] on span at bounding box center [888, 497] width 73 height 45
click at [0, 0] on input "checkbox" at bounding box center [0, 0] width 0 height 0
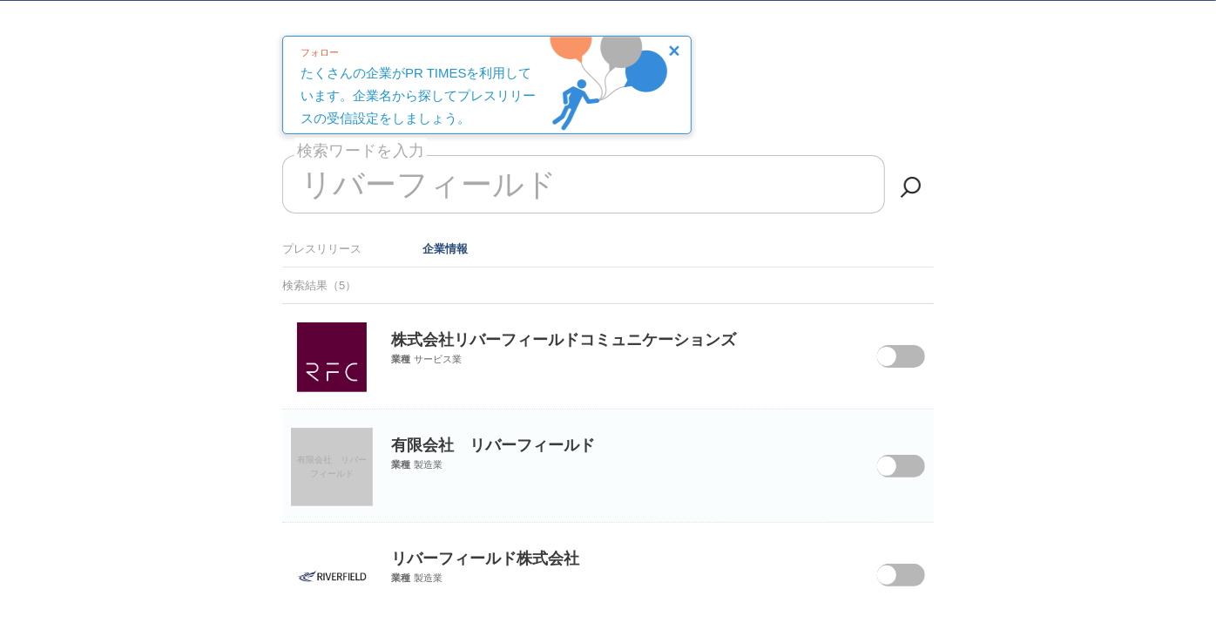
scroll to position [0, 0]
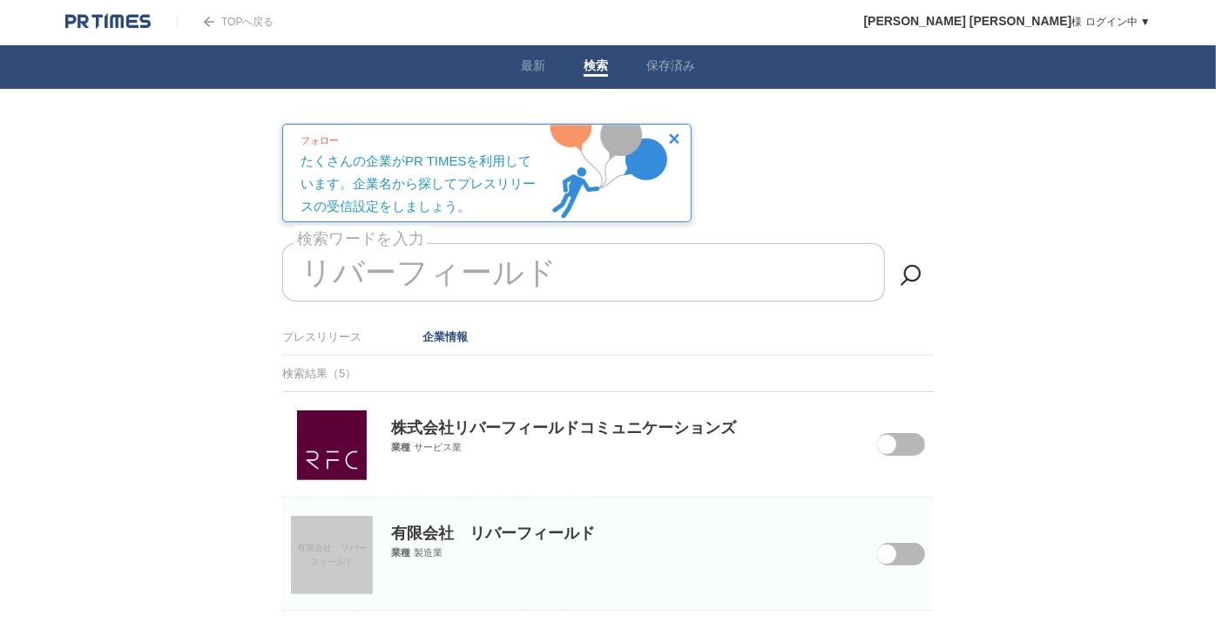
click at [572, 270] on input "リバーフィールド" at bounding box center [583, 272] width 603 height 58
type input "リ"
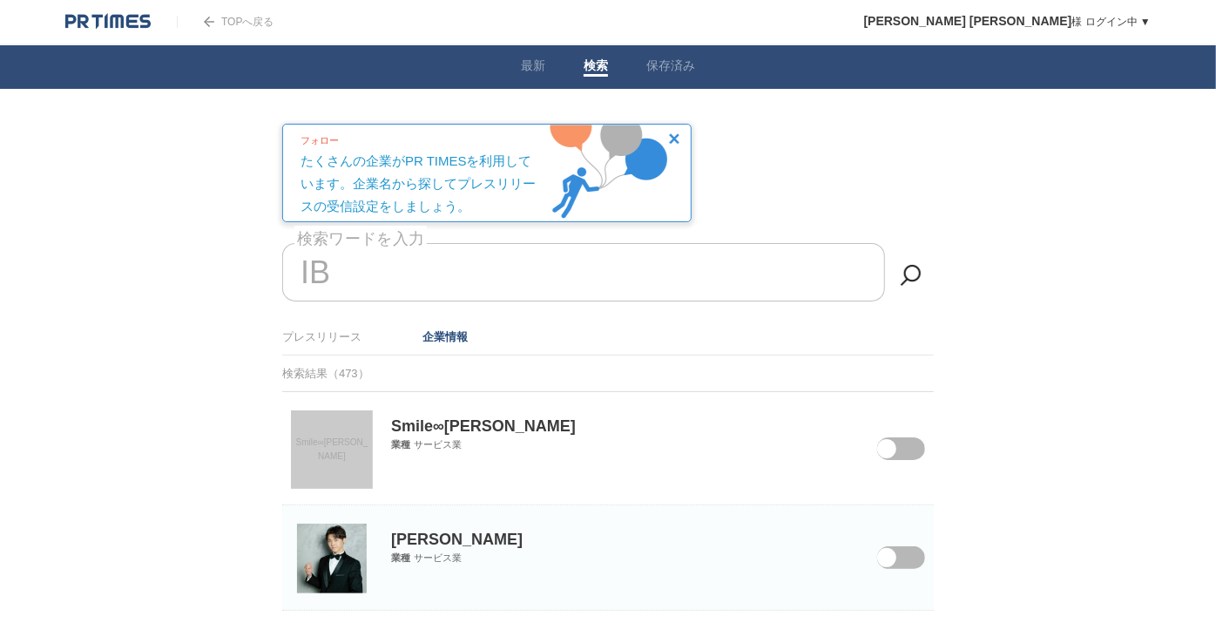
click at [469, 280] on input "IB" at bounding box center [583, 272] width 603 height 58
type input "I"
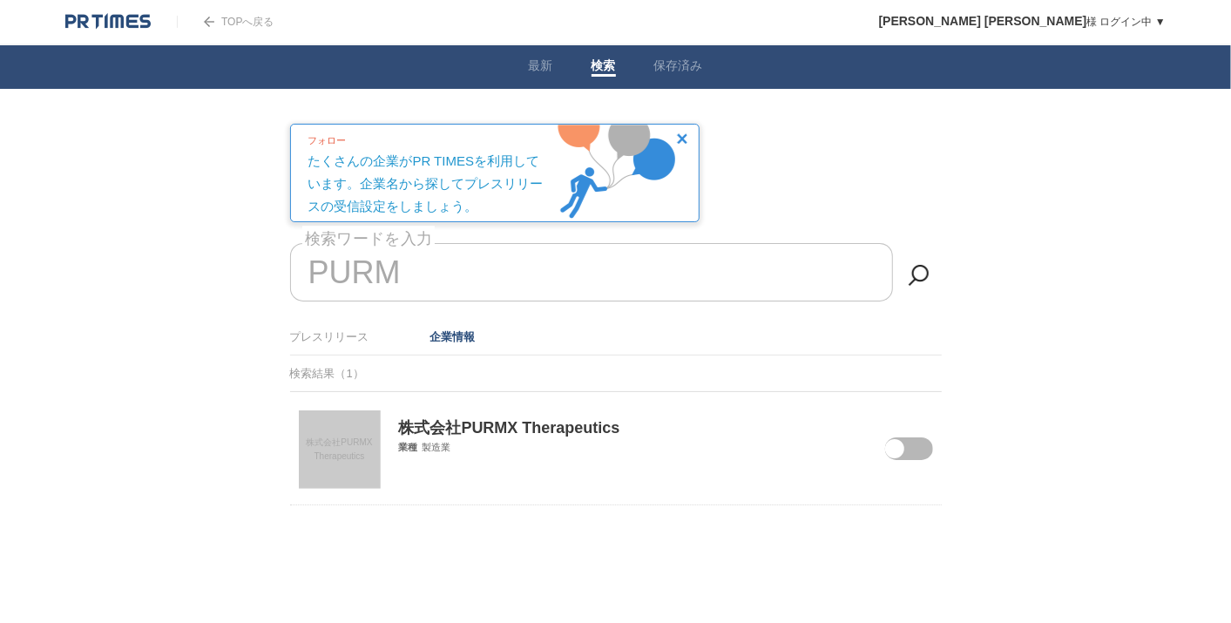
click at [895, 452] on span at bounding box center [894, 448] width 19 height 19
click at [0, 0] on input "checkbox" at bounding box center [0, 0] width 0 height 0
click at [512, 266] on input "PURM" at bounding box center [591, 272] width 603 height 58
type input "P"
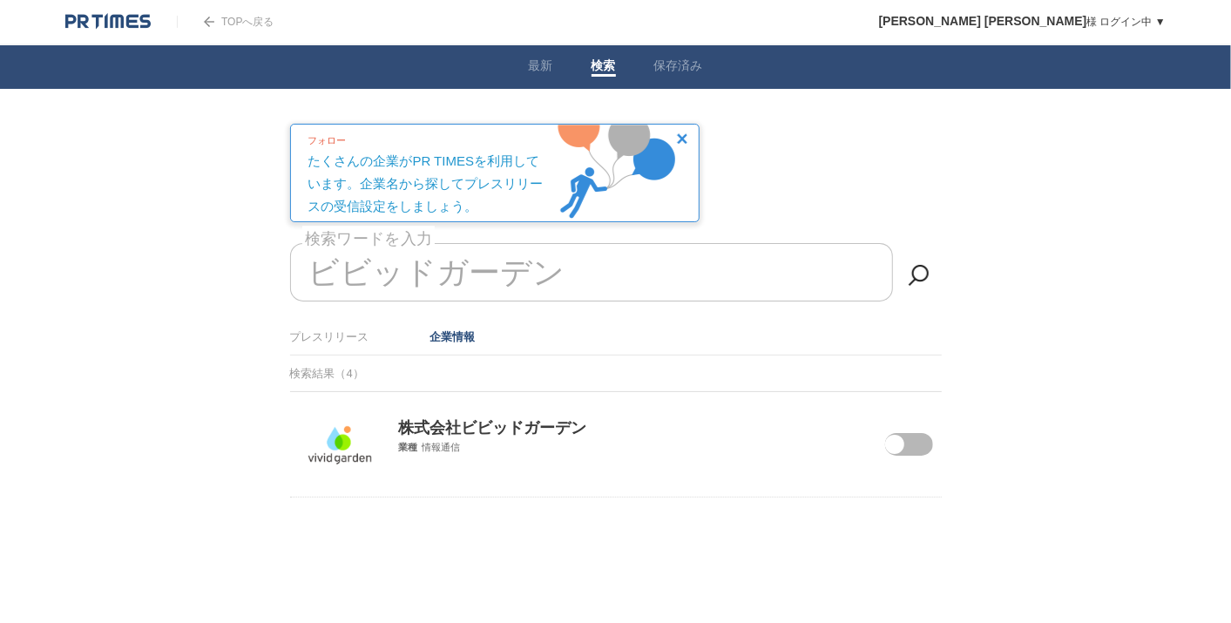
click at [898, 450] on span at bounding box center [894, 444] width 19 height 19
click at [0, 0] on input "checkbox" at bounding box center [0, 0] width 0 height 0
click at [572, 256] on input "ビビッドガーデン" at bounding box center [591, 272] width 603 height 58
type input "ビ"
click at [903, 442] on span at bounding box center [894, 444] width 19 height 19
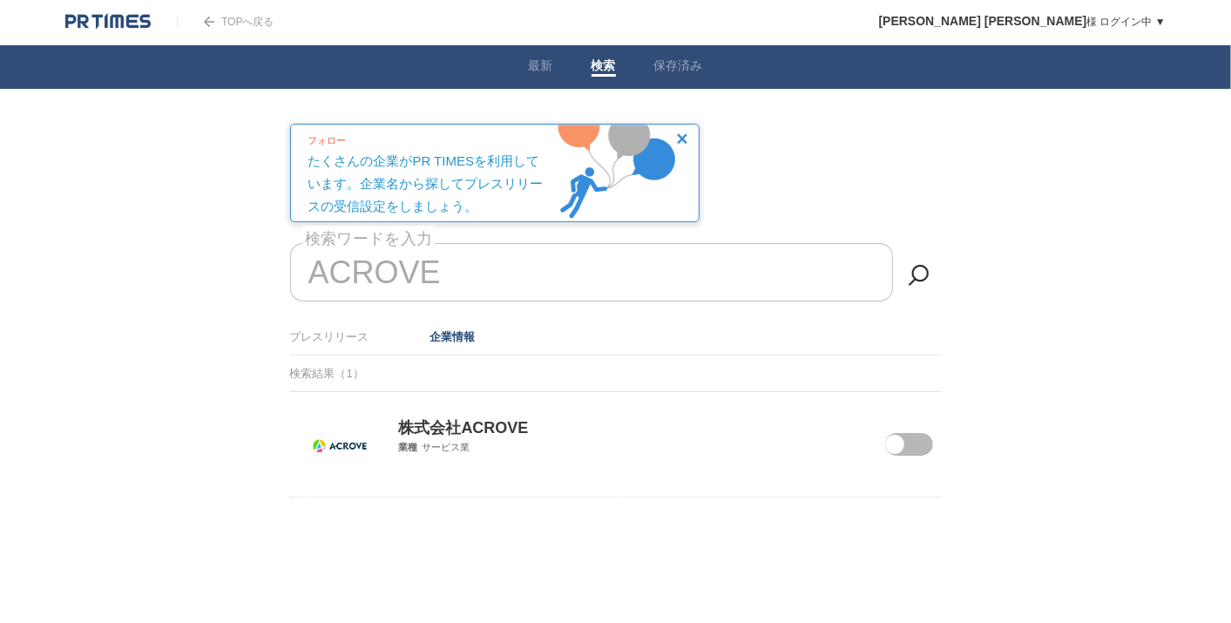
click at [0, 0] on input "checkbox" at bounding box center [0, 0] width 0 height 0
click at [568, 281] on input "ACROVE" at bounding box center [591, 272] width 603 height 58
type input "A"
click at [908, 445] on span at bounding box center [896, 455] width 73 height 45
click at [0, 0] on input "checkbox" at bounding box center [0, 0] width 0 height 0
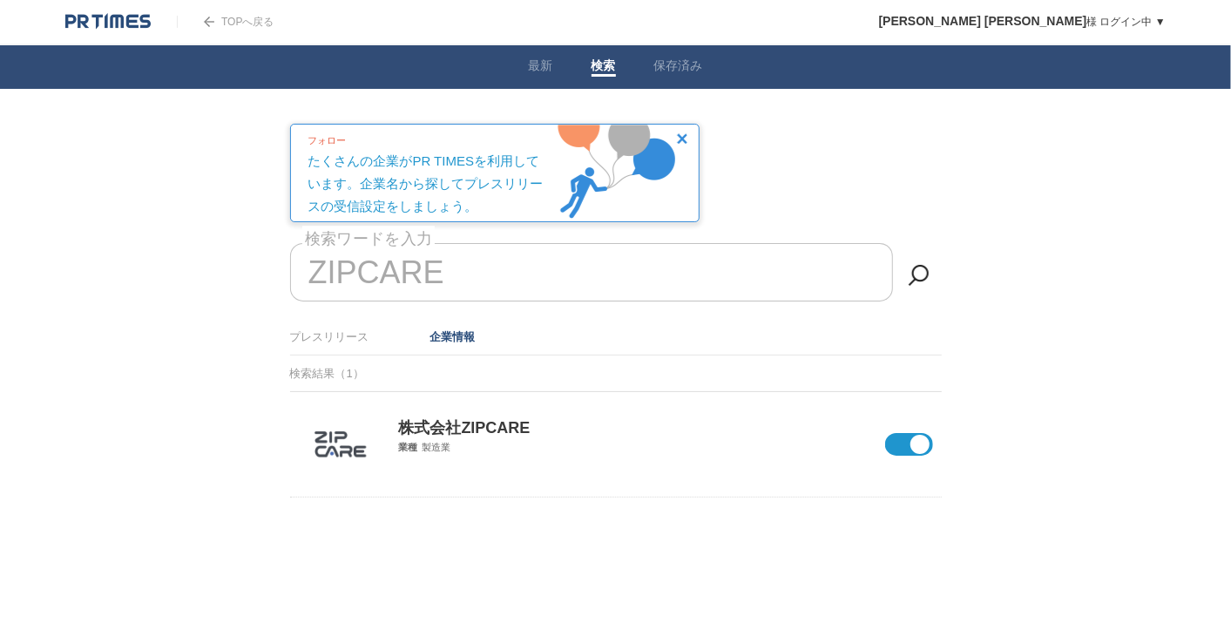
click at [580, 279] on input "ZIPCARE" at bounding box center [591, 272] width 603 height 58
type input "Z"
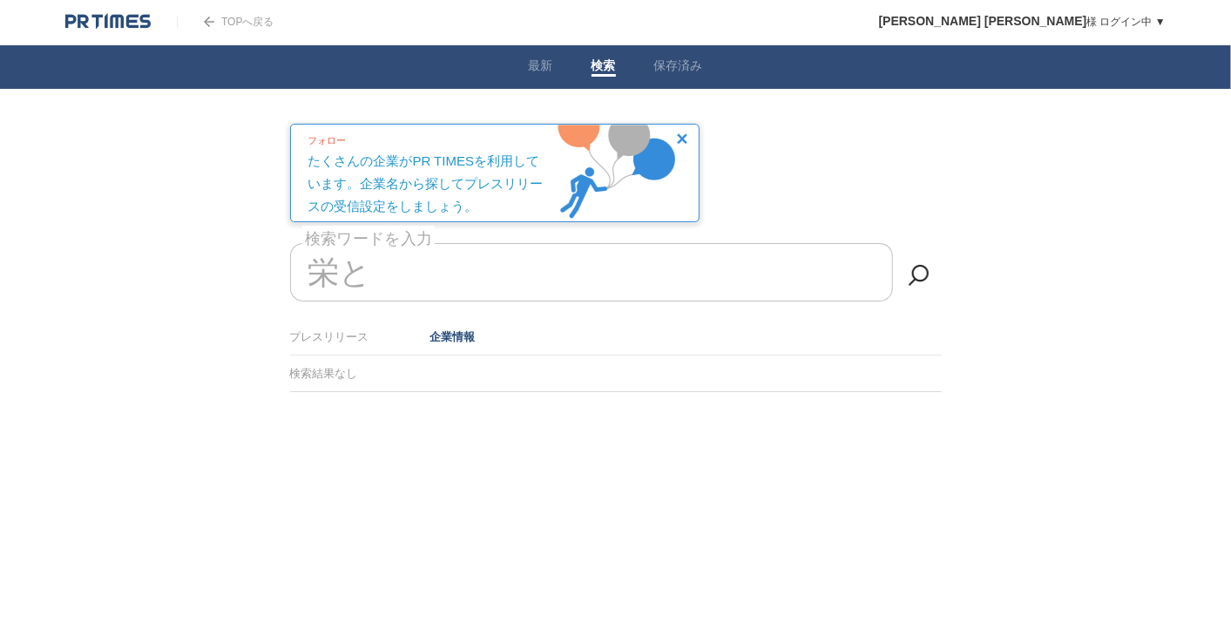
type input "栄"
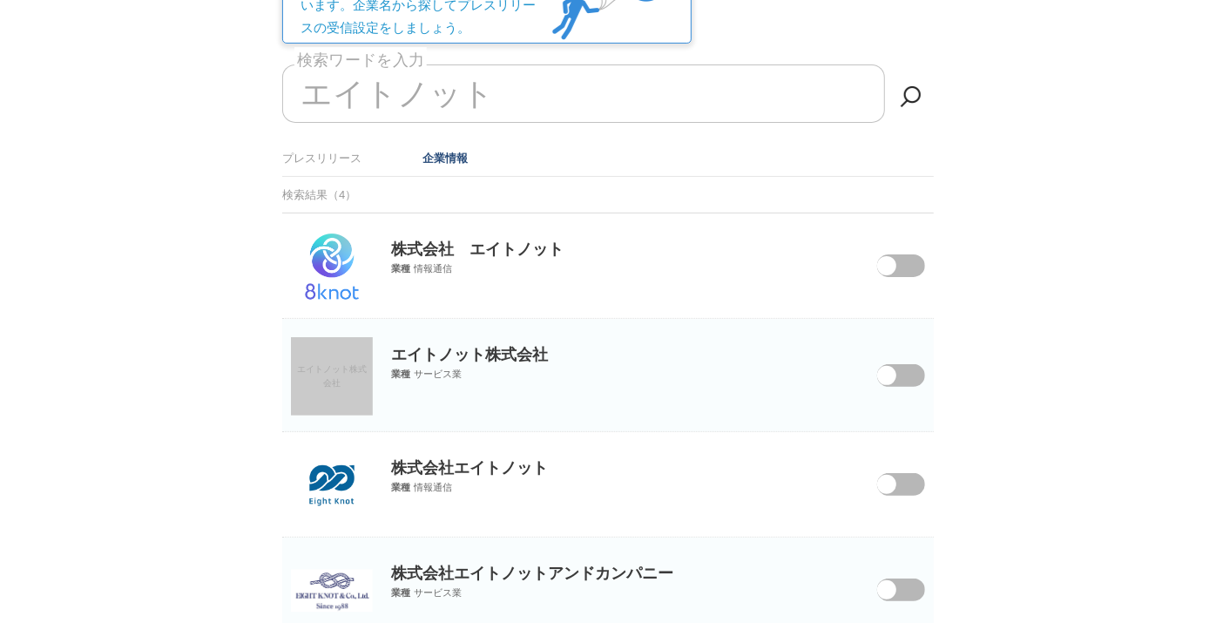
scroll to position [193, 0]
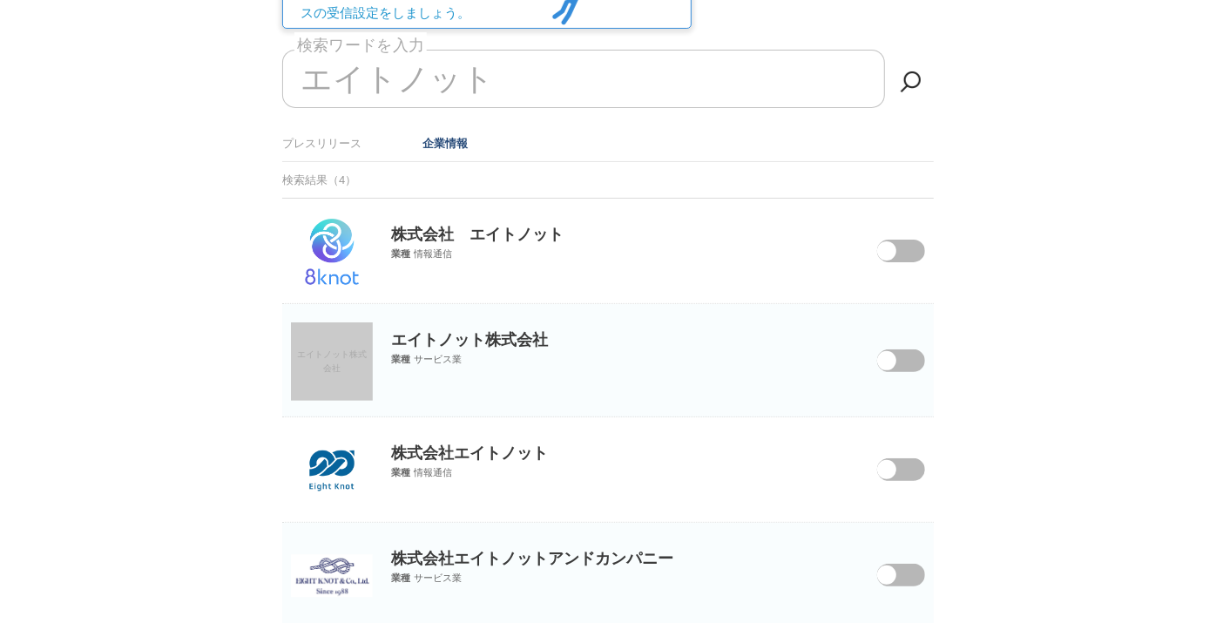
click at [886, 470] on span at bounding box center [886, 469] width 19 height 19
click at [0, 0] on input "checkbox" at bounding box center [0, 0] width 0 height 0
click at [549, 82] on input "エイトノット" at bounding box center [583, 79] width 603 height 58
type input "エ"
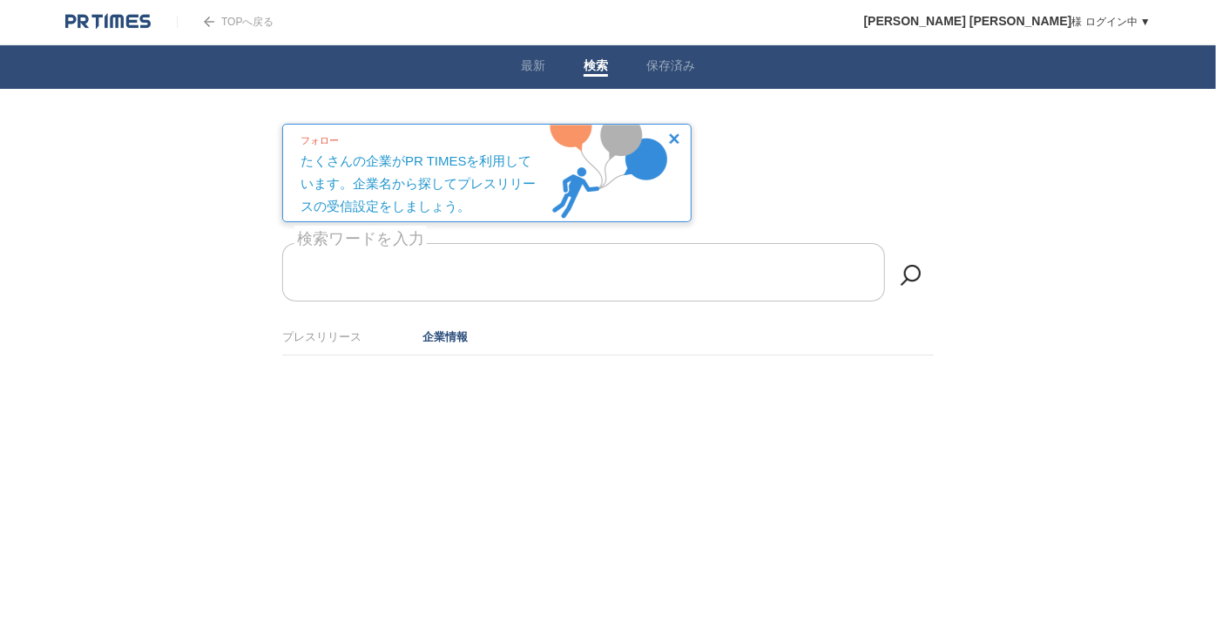
scroll to position [0, 0]
type input "フ"
click at [465, 267] on input "Flying Cell" at bounding box center [591, 272] width 603 height 58
type input "F"
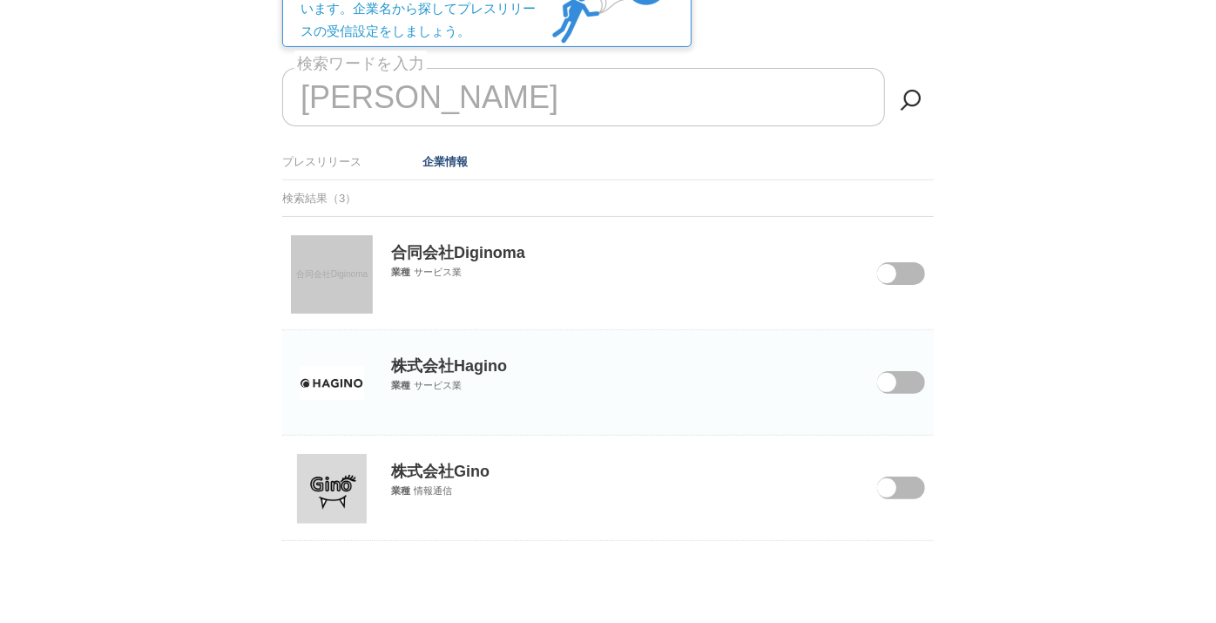
scroll to position [177, 0]
click at [915, 479] on span at bounding box center [888, 497] width 73 height 45
click at [0, 0] on input "checkbox" at bounding box center [0, 0] width 0 height 0
click at [398, 96] on input "Gino" at bounding box center [583, 95] width 603 height 58
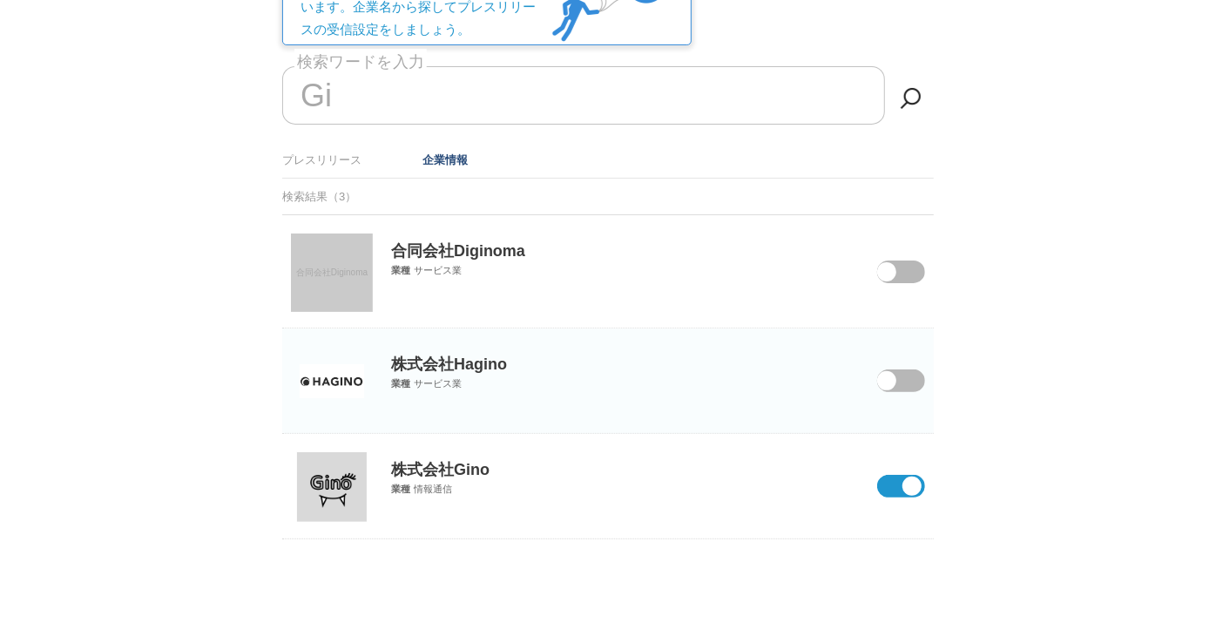
type input "G"
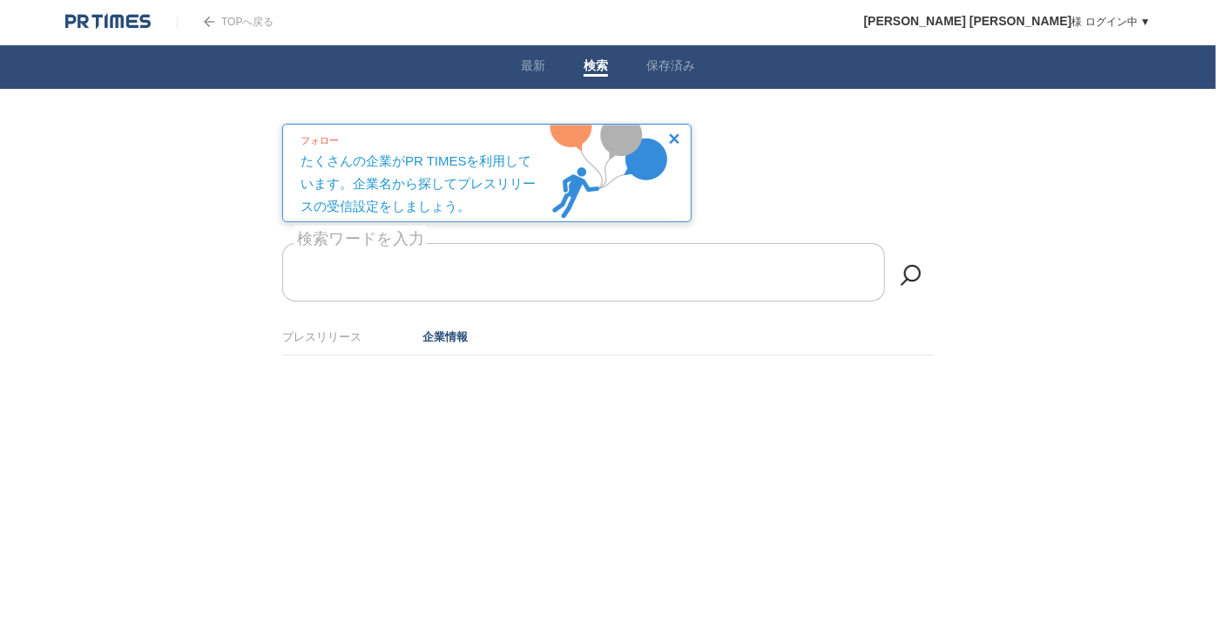
scroll to position [0, 0]
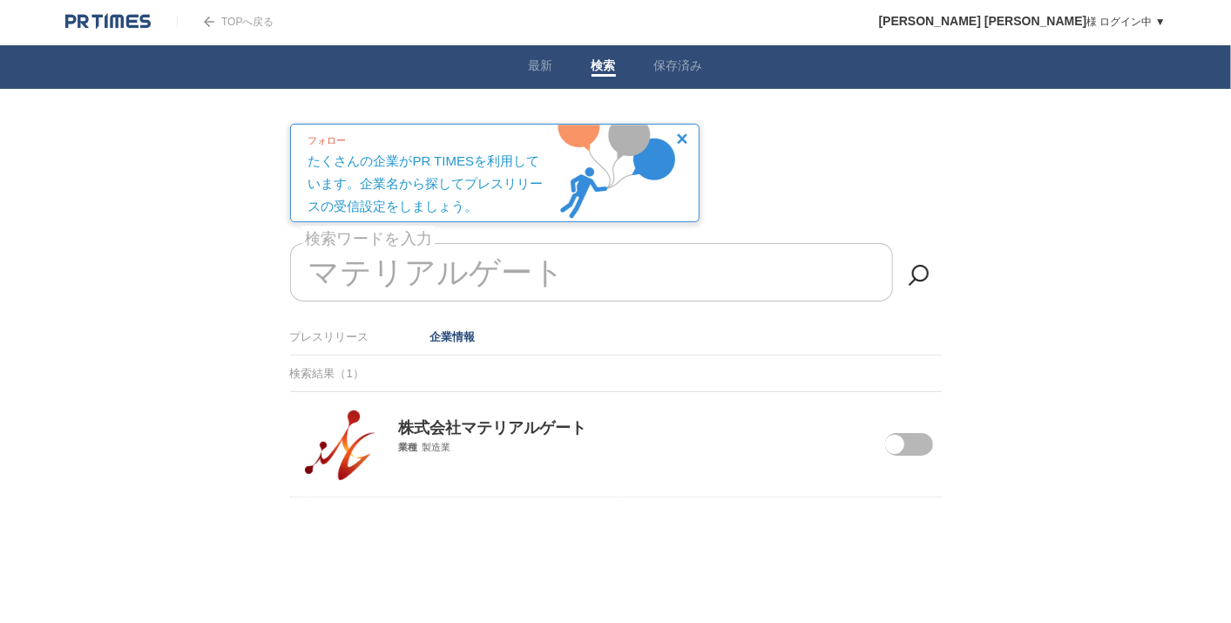
click at [907, 448] on span at bounding box center [896, 455] width 73 height 45
click at [0, 0] on input "checkbox" at bounding box center [0, 0] width 0 height 0
click at [624, 287] on input "マテリアルゲート" at bounding box center [591, 272] width 603 height 58
type input "マ"
click at [897, 435] on span at bounding box center [894, 444] width 19 height 19
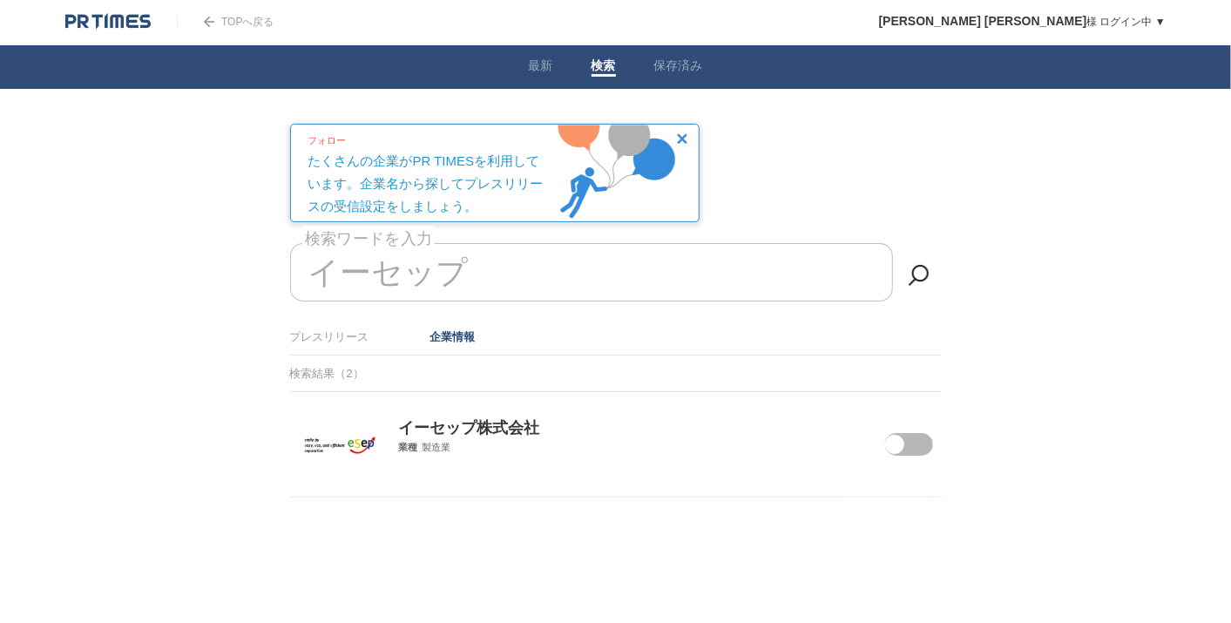
click at [0, 0] on input "checkbox" at bounding box center [0, 0] width 0 height 0
click at [588, 273] on input "イーセップ" at bounding box center [591, 272] width 603 height 58
type input "イ"
click at [906, 454] on div "株式会社ファイトリピッド・テクノロジーズ 業種 製造業" at bounding box center [615, 423] width 651 height 62
click at [903, 451] on span at bounding box center [896, 455] width 73 height 45
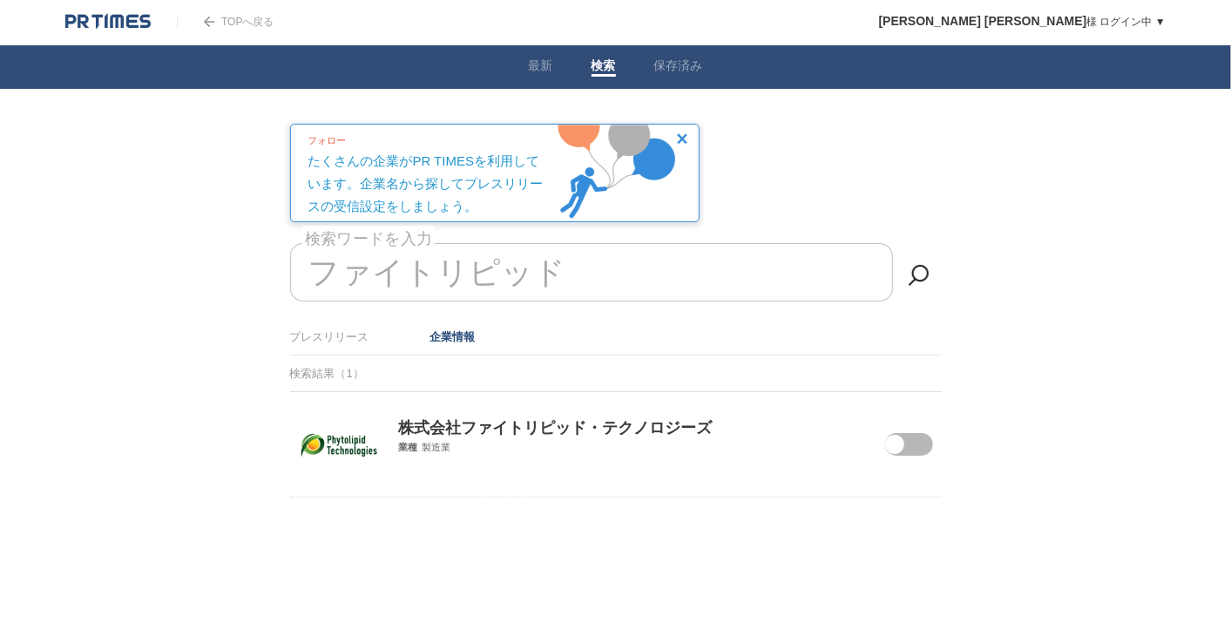
click at [0, 0] on input "checkbox" at bounding box center [0, 0] width 0 height 0
click at [589, 265] on input "ファイトリピッド" at bounding box center [591, 272] width 603 height 58
type input "フ"
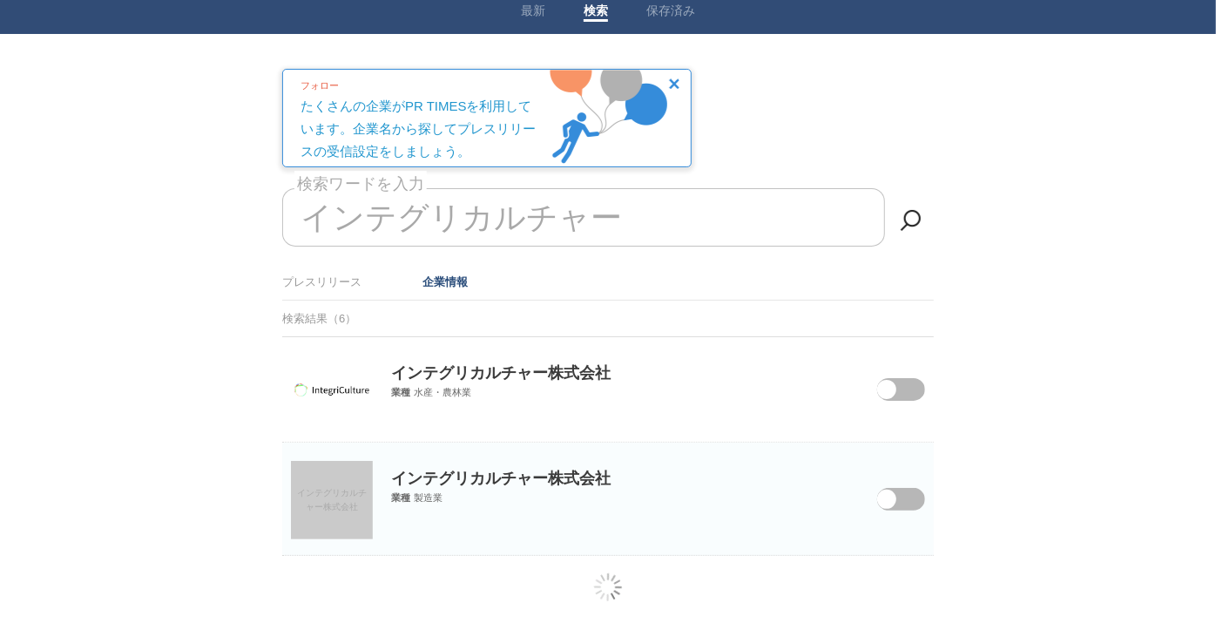
scroll to position [71, 0]
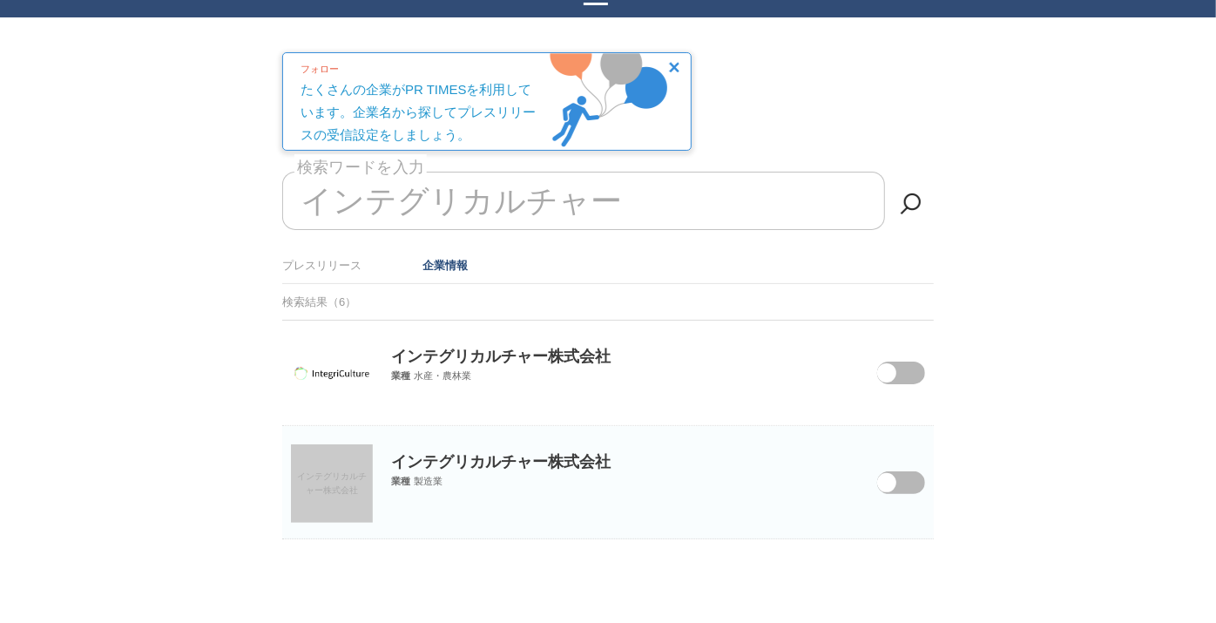
click at [882, 363] on span at bounding box center [886, 372] width 19 height 19
click at [0, 0] on input "checkbox" at bounding box center [0, 0] width 0 height 0
click at [645, 213] on input "インテグリカルチャー" at bounding box center [583, 201] width 603 height 58
type input "イ"
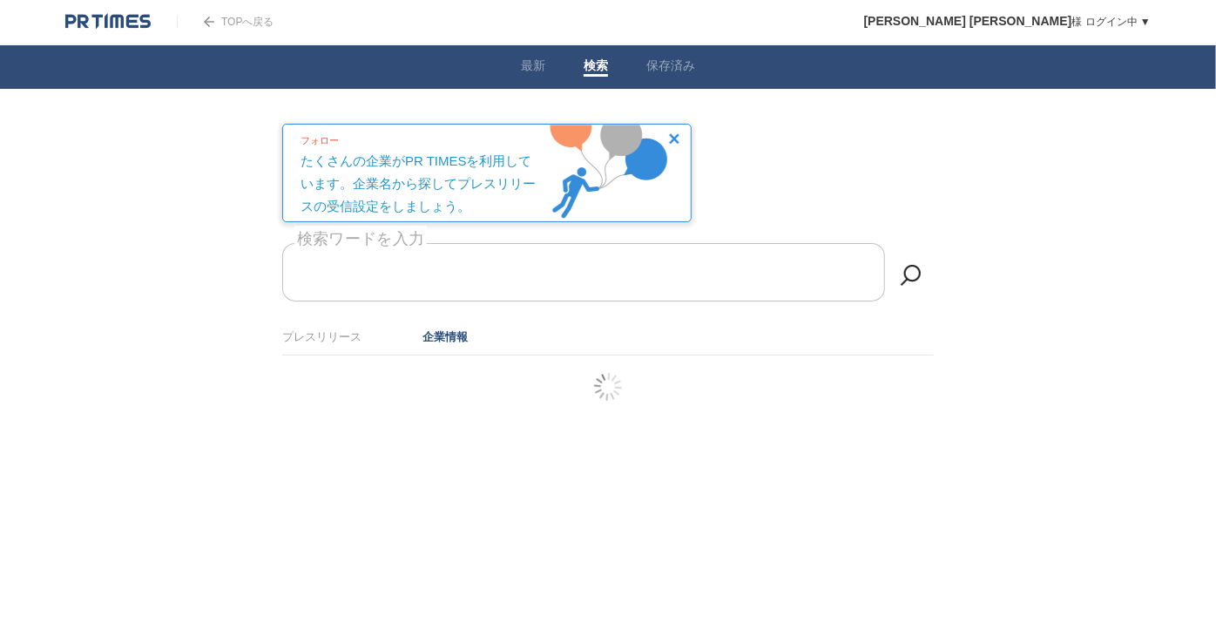
scroll to position [0, 0]
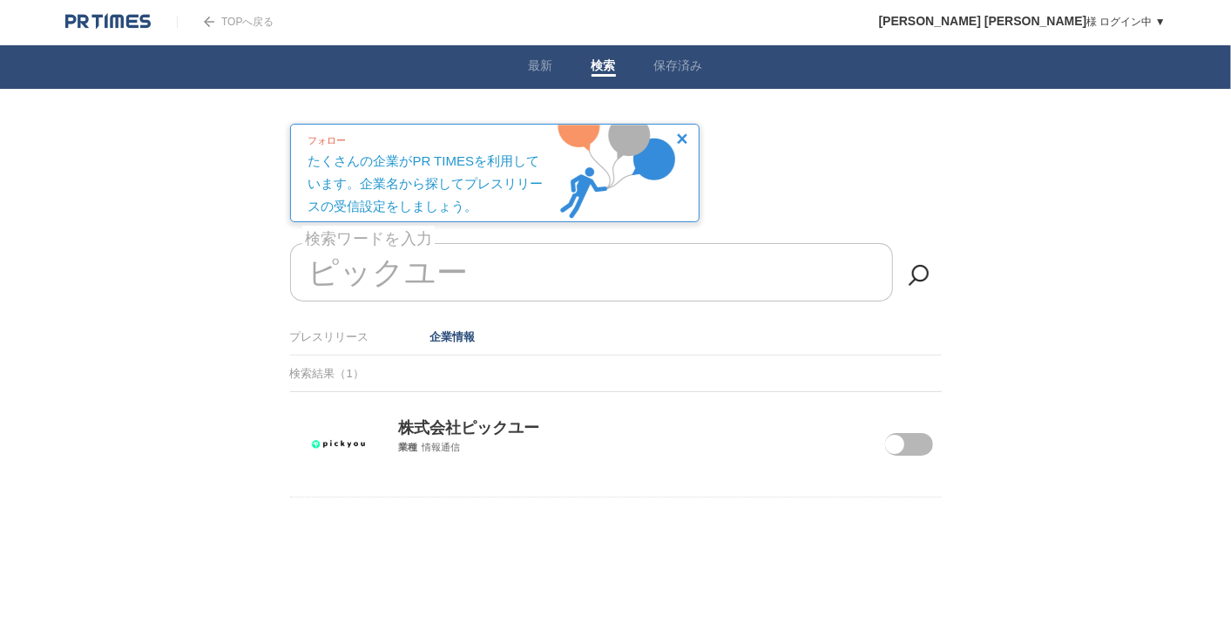
click at [913, 448] on span at bounding box center [896, 455] width 73 height 45
click at [0, 0] on input "checkbox" at bounding box center [0, 0] width 0 height 0
click at [665, 285] on input "ピックユー" at bounding box center [591, 272] width 603 height 58
type input "ピ"
click at [910, 454] on div "株式会社INDUSTRIAL-X 業種 サービス業" at bounding box center [615, 423] width 651 height 62
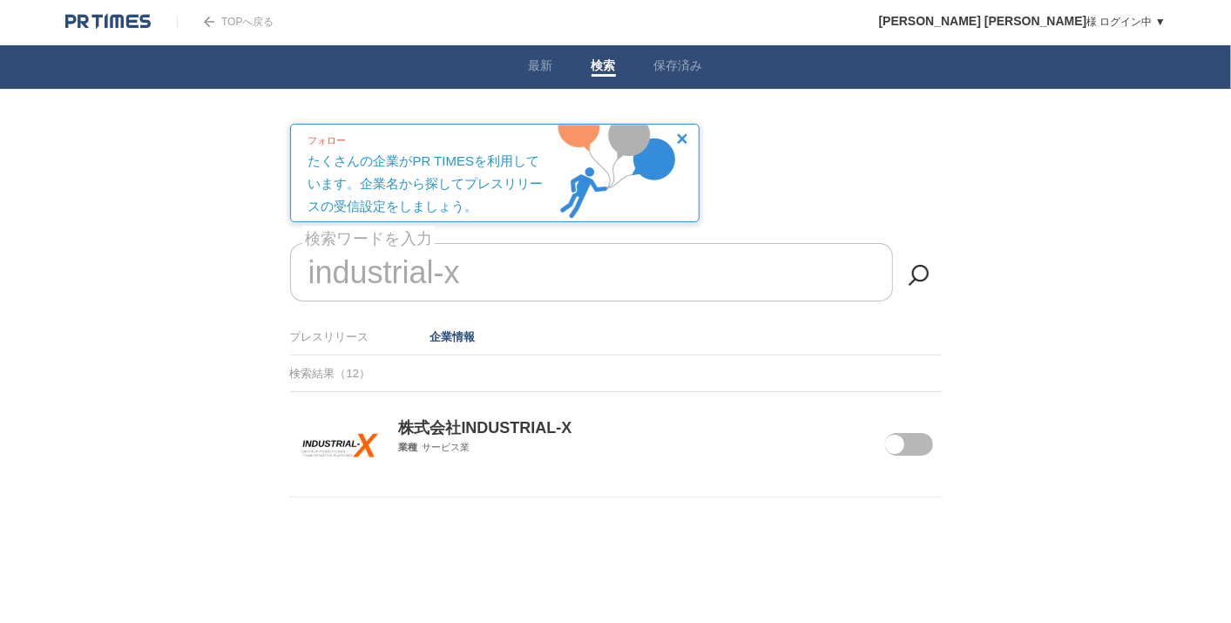
click at [905, 445] on span at bounding box center [896, 455] width 73 height 45
click at [0, 0] on input "checkbox" at bounding box center [0, 0] width 0 height 0
click at [544, 268] on input "industrial-x" at bounding box center [591, 272] width 603 height 58
type input "i"
click at [904, 440] on span at bounding box center [894, 444] width 19 height 19
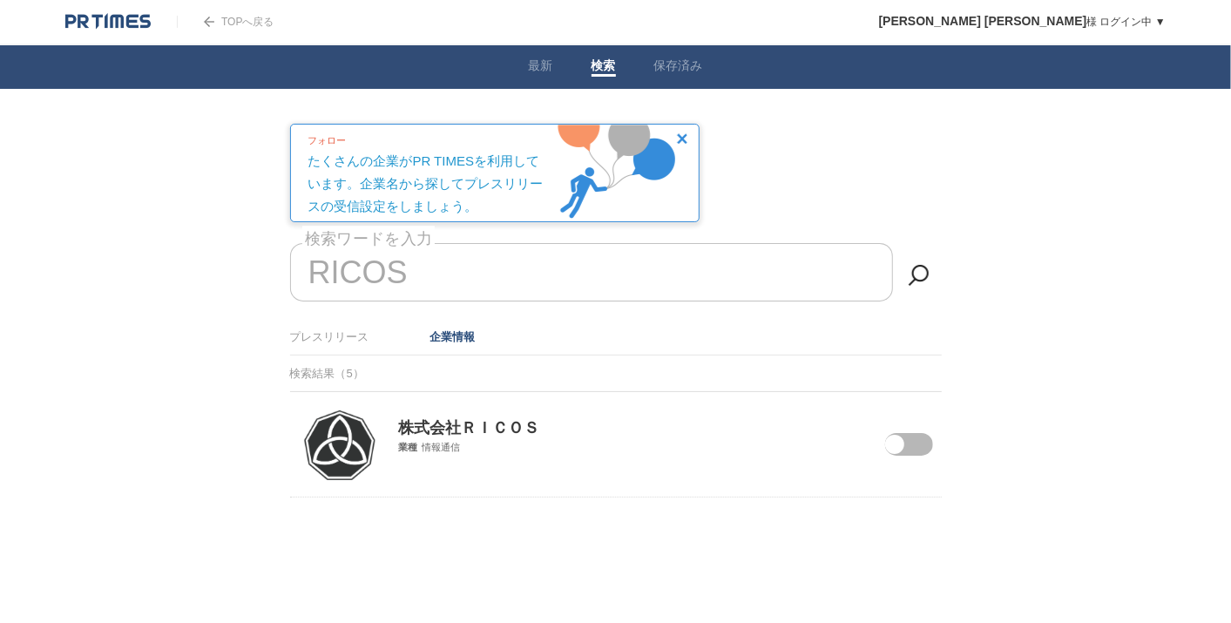
click at [0, 0] on input "checkbox" at bounding box center [0, 0] width 0 height 0
click at [440, 265] on input "RICOS" at bounding box center [591, 272] width 603 height 58
type input "R"
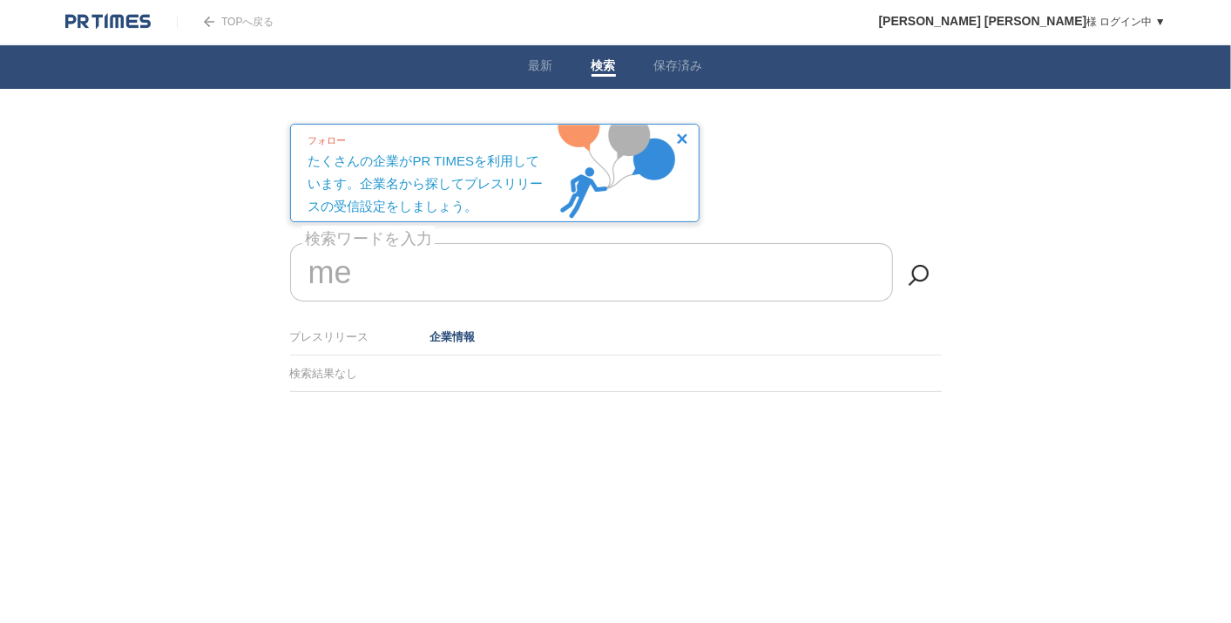
type input "m"
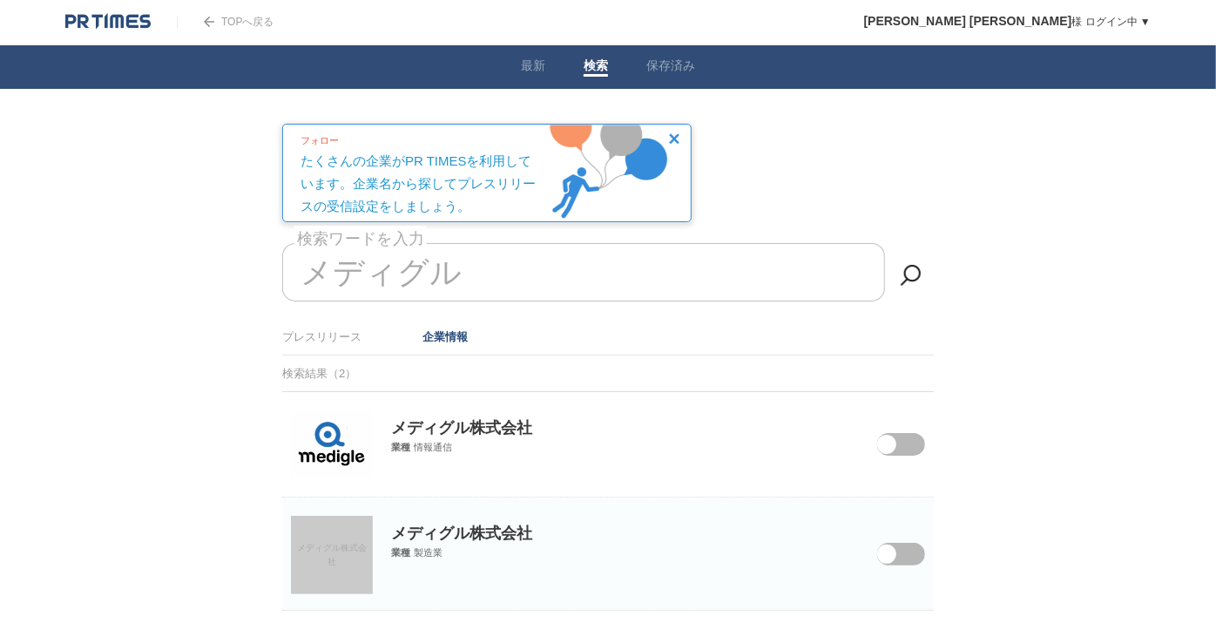
click at [915, 444] on span at bounding box center [888, 455] width 73 height 45
click at [0, 0] on input "checkbox" at bounding box center [0, 0] width 0 height 0
click at [604, 280] on input "メディグル" at bounding box center [583, 272] width 603 height 58
type input "メ"
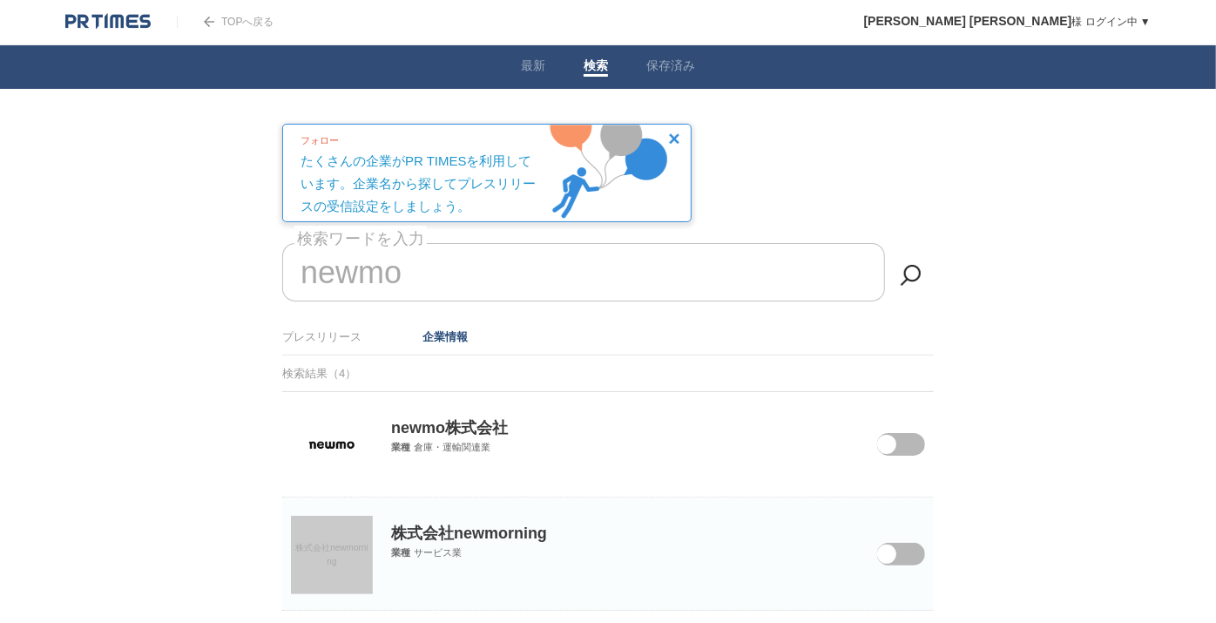
click at [898, 434] on span at bounding box center [888, 455] width 73 height 45
click at [0, 0] on input "checkbox" at bounding box center [0, 0] width 0 height 0
click at [627, 279] on input "newmo" at bounding box center [583, 272] width 603 height 58
type input "n"
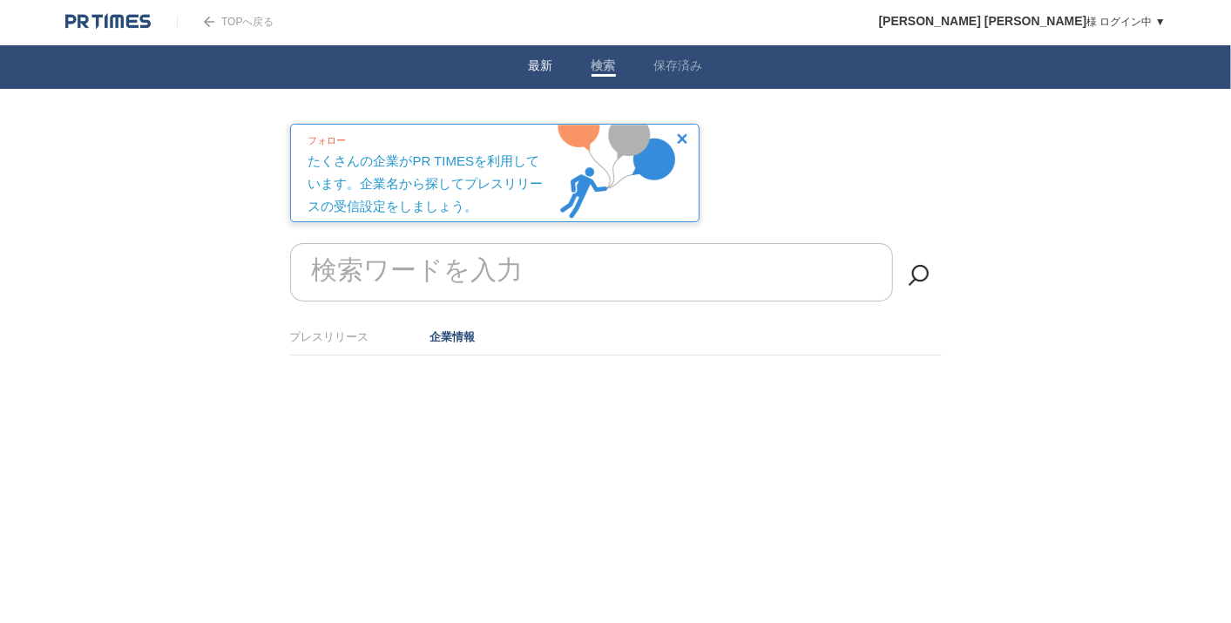
click at [546, 64] on link "最新" at bounding box center [541, 67] width 24 height 18
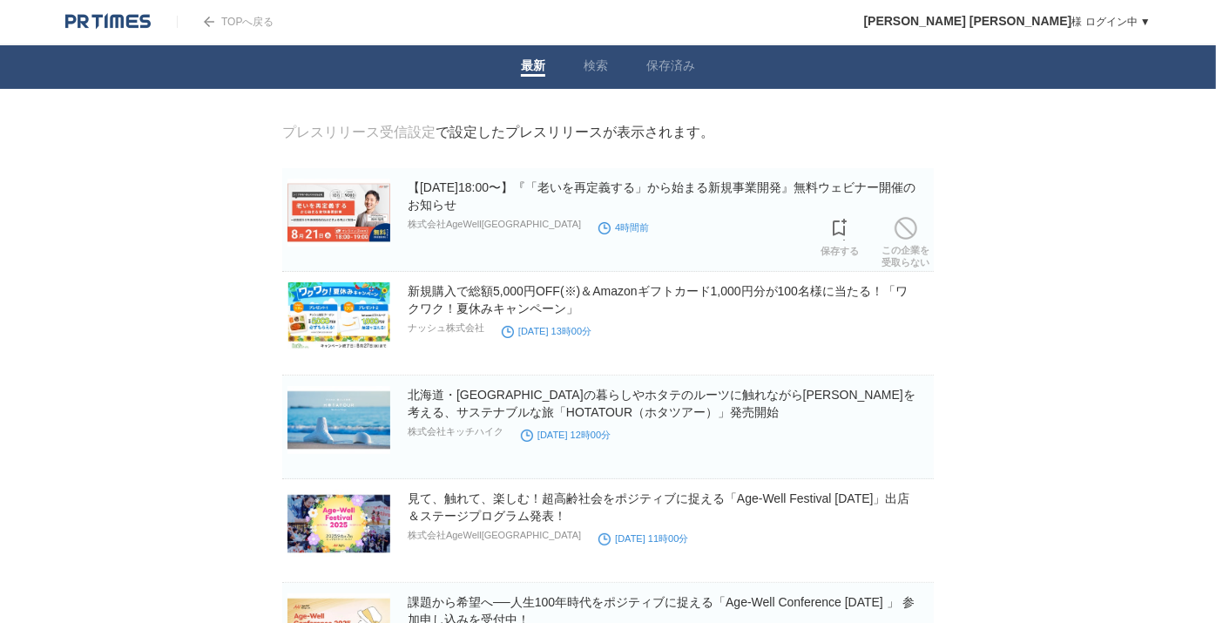
click at [648, 199] on h2 "【[DATE]18:00〜】『「老いを再定義する」から始まる新規事業開発』無料ウェビナー開催のお知らせ" at bounding box center [669, 196] width 523 height 35
click at [622, 187] on link "【[DATE]18:00〜】『「老いを再定義する」から始まる新規事業開発』無料ウェビナー開催のお知らせ" at bounding box center [662, 195] width 508 height 31
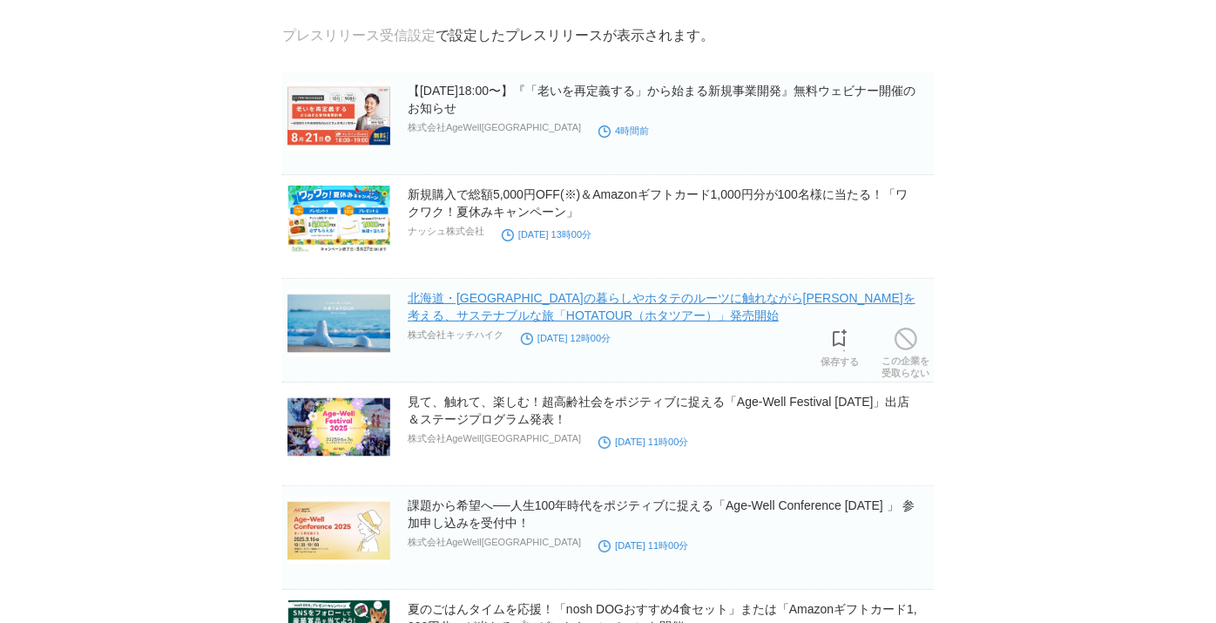
scroll to position [193, 0]
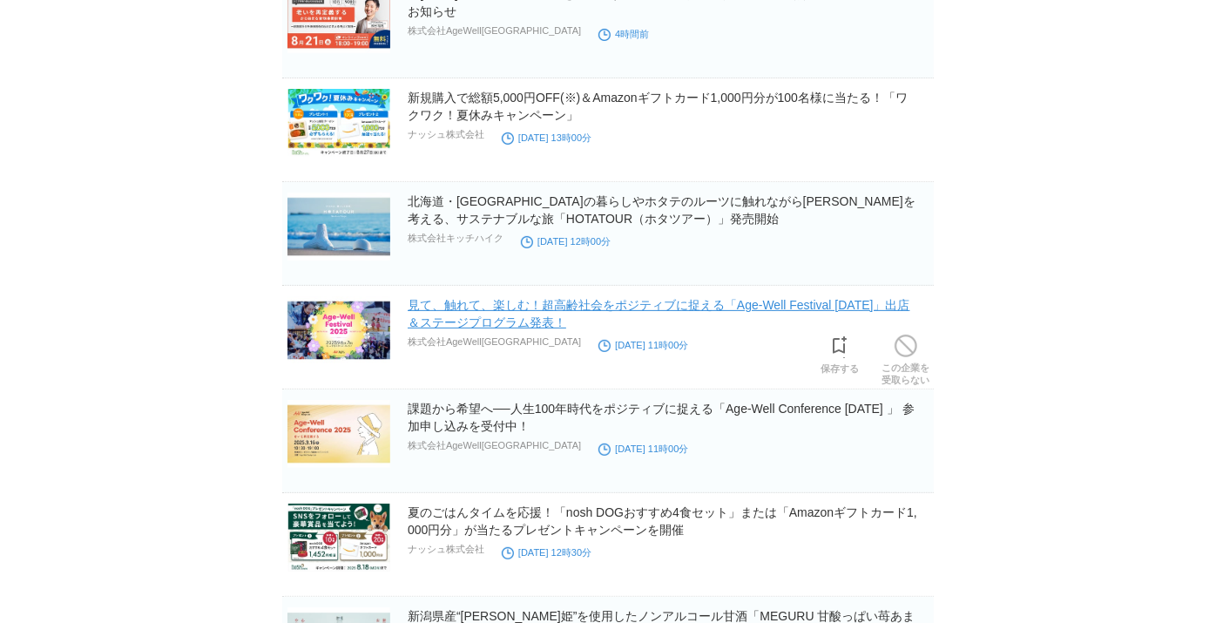
click at [577, 306] on link "見て、触れて、楽しむ！超高齢社会をポジティブに捉える「Age-Well Festival [DATE]」出店＆ステージプログラム発表！" at bounding box center [659, 313] width 503 height 31
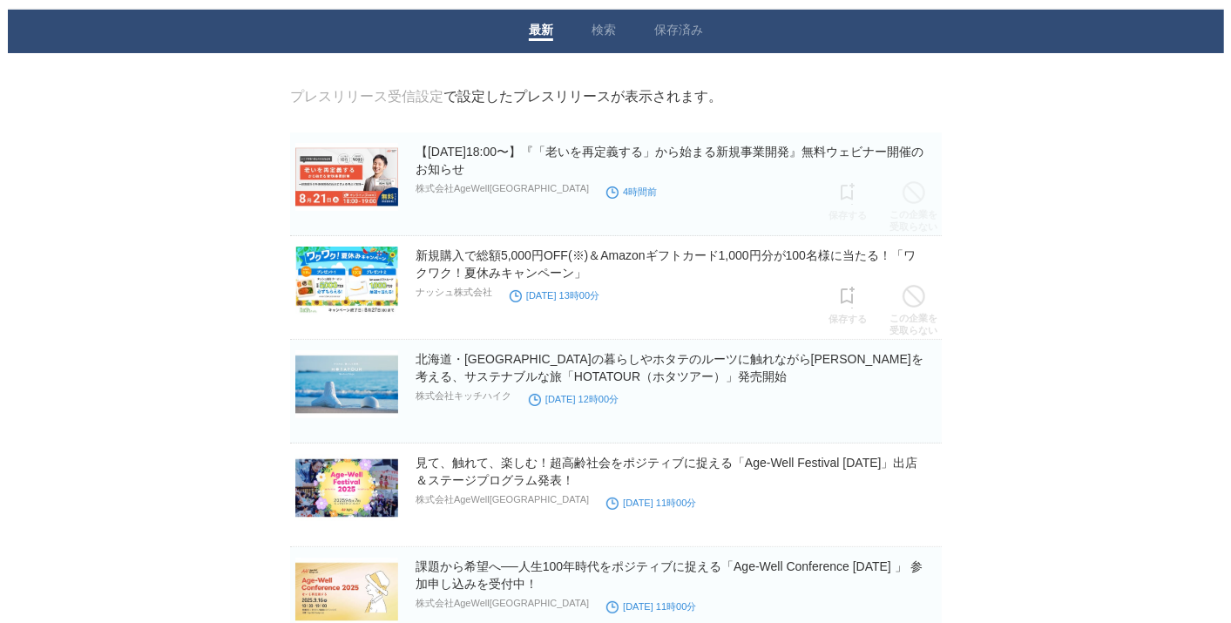
scroll to position [0, 0]
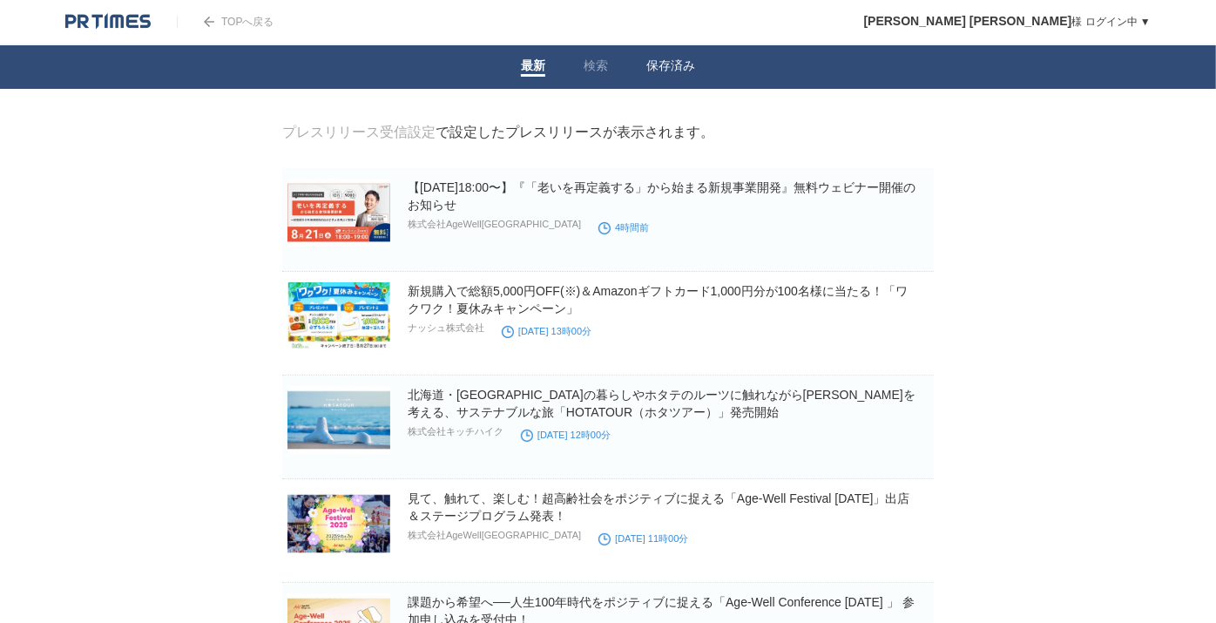
click at [662, 69] on link "保存済み" at bounding box center [670, 67] width 49 height 18
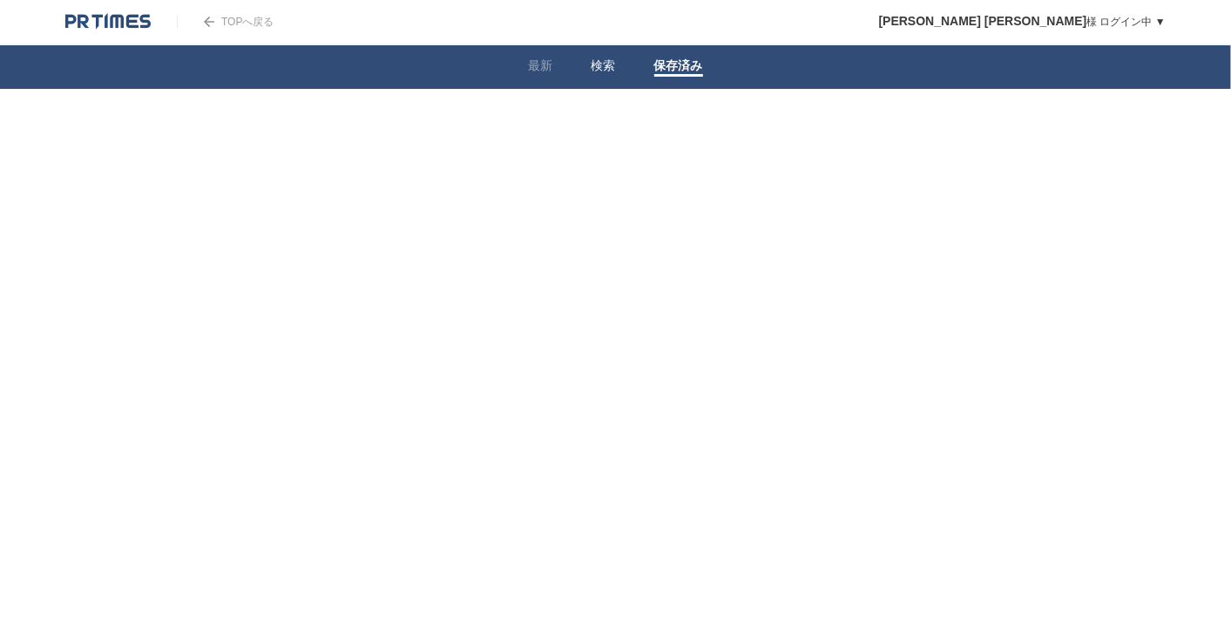
click at [605, 67] on link "検索" at bounding box center [603, 67] width 24 height 18
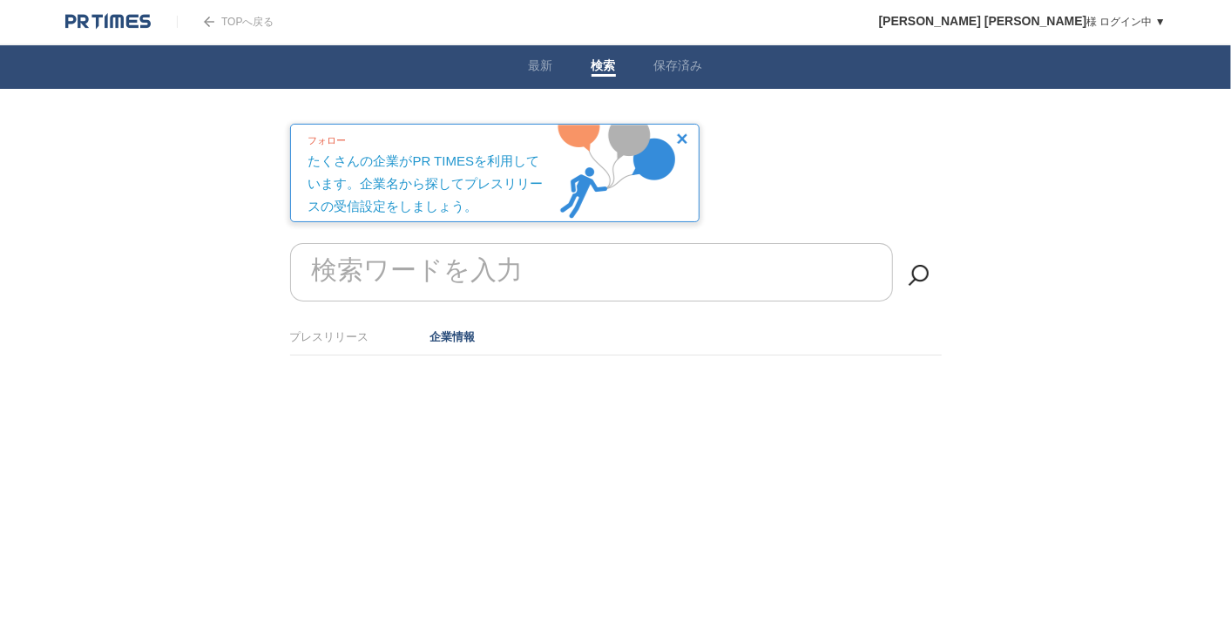
click at [225, 23] on link "TOPへ戻る" at bounding box center [225, 22] width 97 height 12
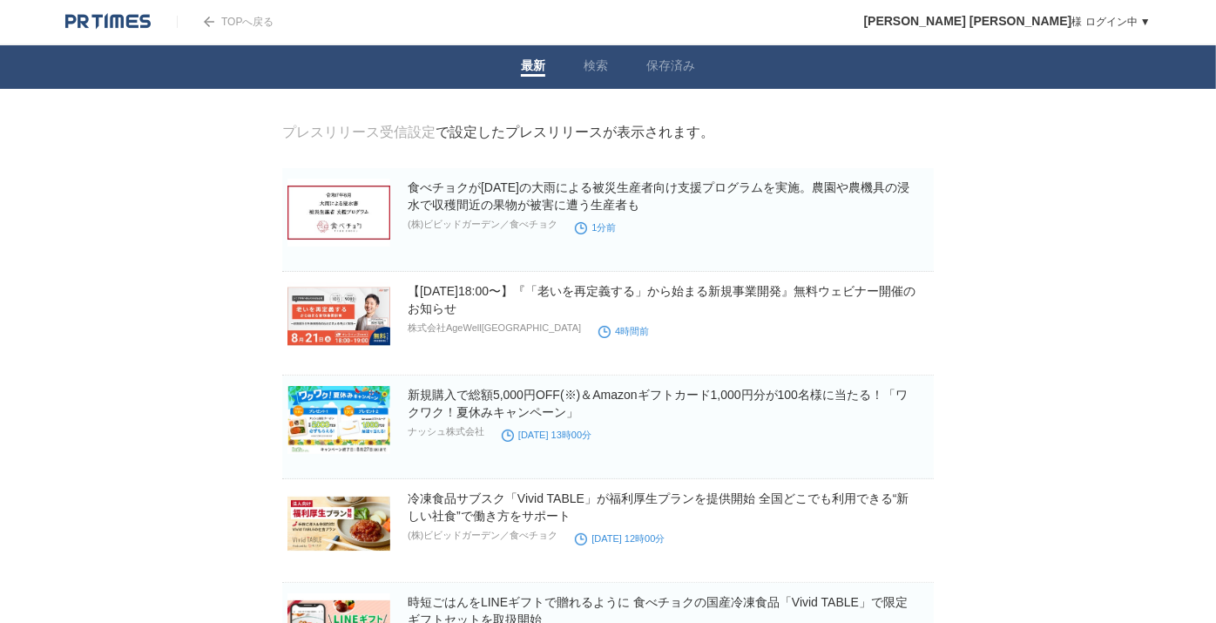
click at [219, 19] on link "TOPへ戻る" at bounding box center [225, 22] width 97 height 12
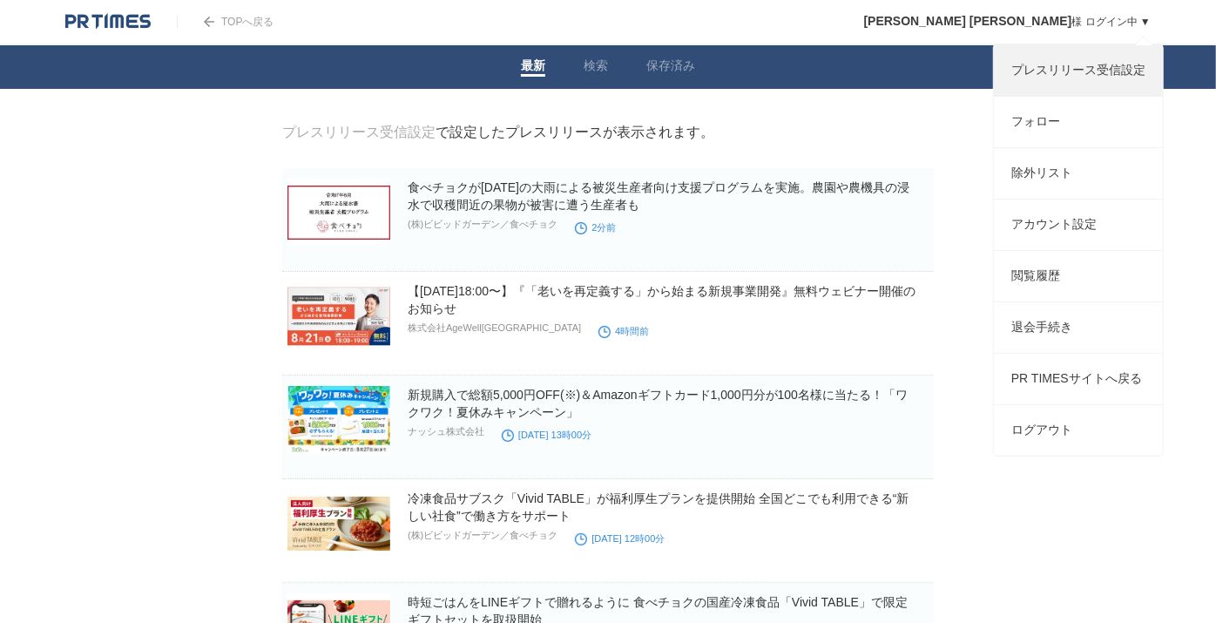
click at [1069, 62] on link "プレスリリース受信設定" at bounding box center [1078, 70] width 169 height 51
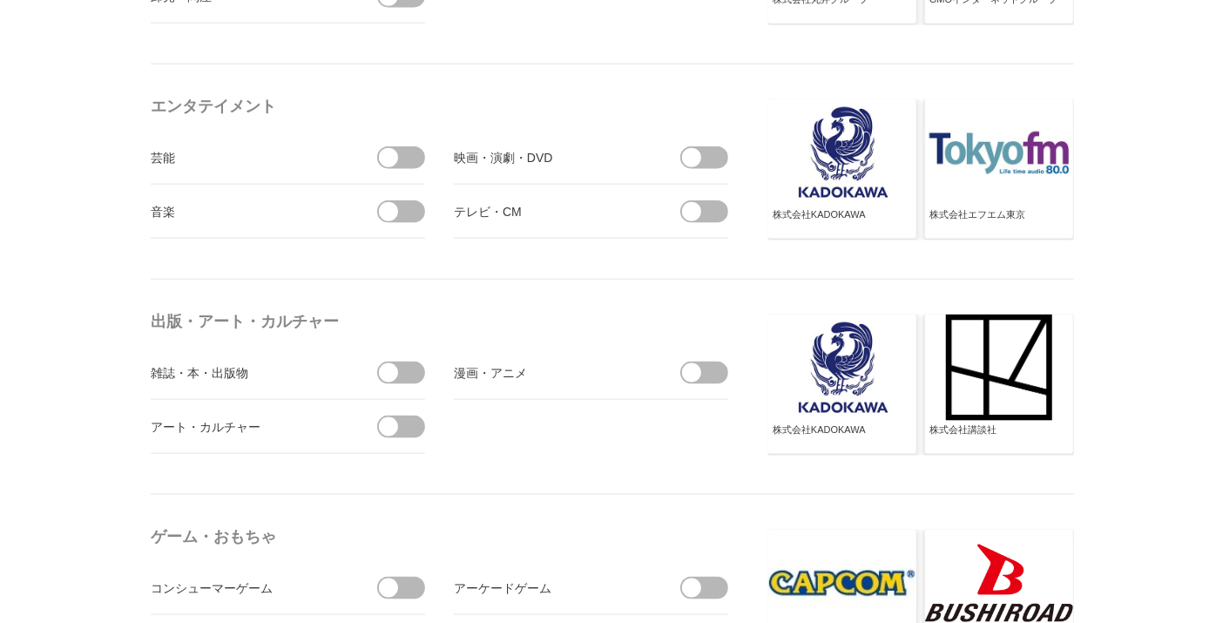
scroll to position [1644, 0]
